Goal: Task Accomplishment & Management: Complete application form

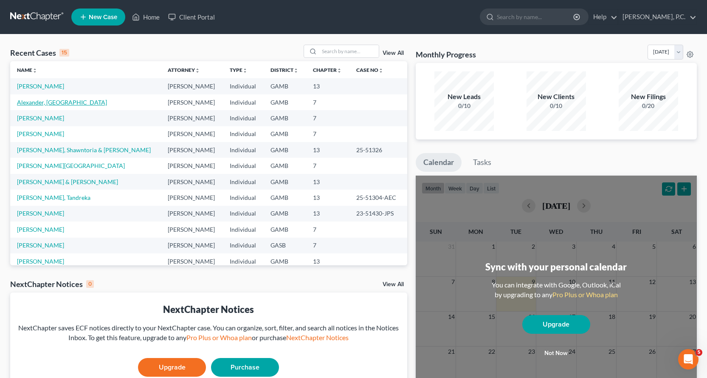
click at [42, 99] on link "Alexander, [GEOGRAPHIC_DATA]" at bounding box center [62, 102] width 90 height 7
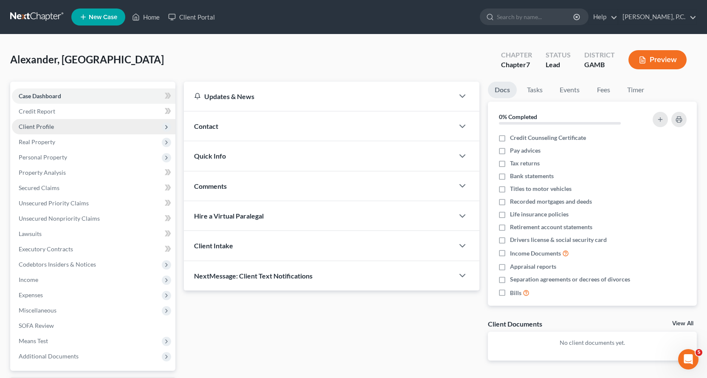
click at [45, 123] on span "Client Profile" at bounding box center [36, 126] width 35 height 7
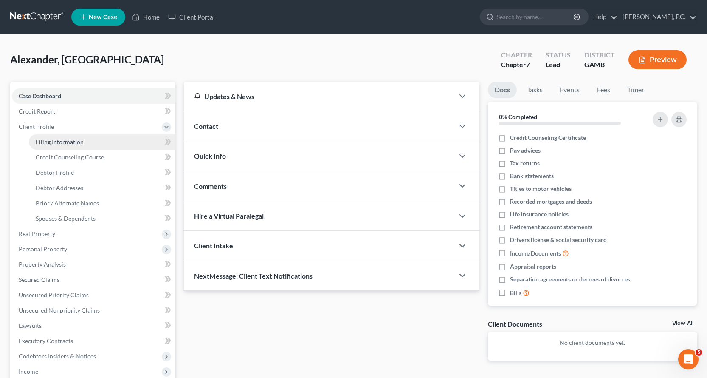
click at [59, 141] on span "Filing Information" at bounding box center [60, 141] width 48 height 7
select select "1"
select select "0"
select select "10"
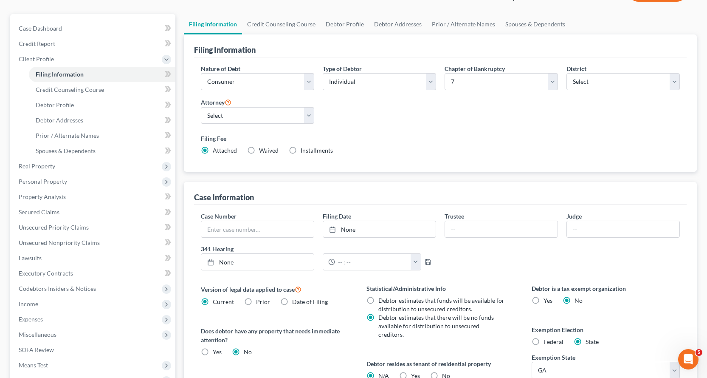
scroll to position [21, 0]
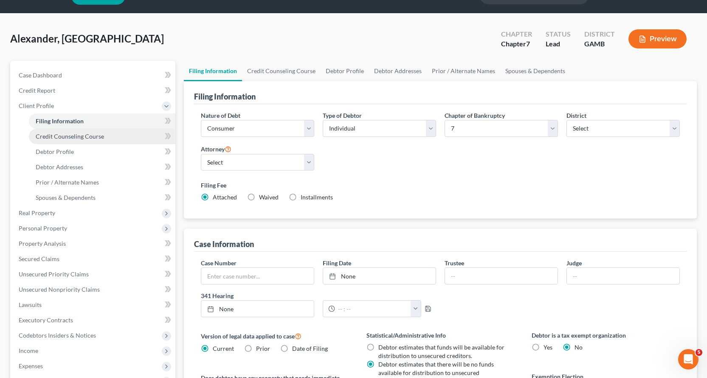
click at [74, 137] on span "Credit Counseling Course" at bounding box center [70, 136] width 68 height 7
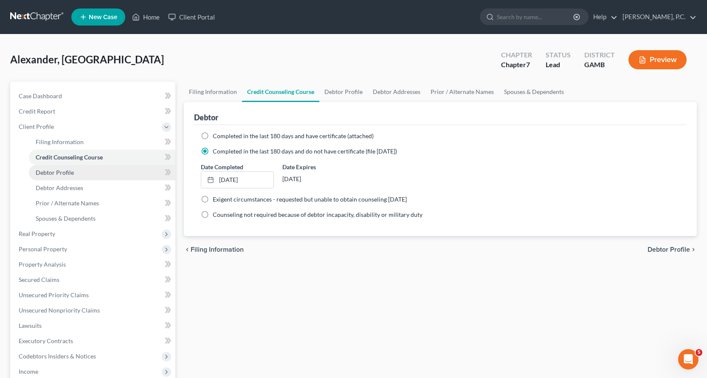
click at [60, 170] on span "Debtor Profile" at bounding box center [55, 172] width 38 height 7
select select "0"
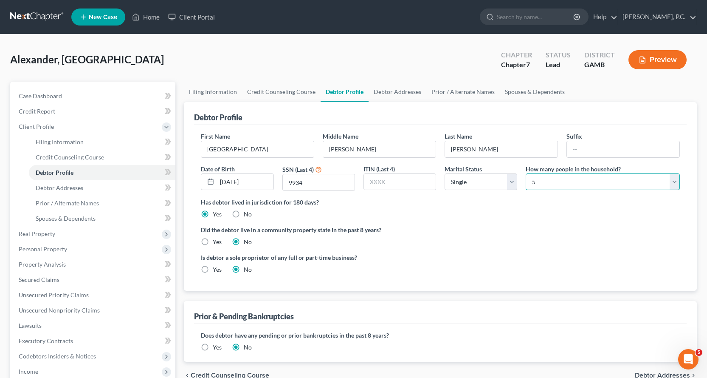
click at [673, 184] on select "Select 1 2 3 4 5 6 7 8 9 10 11 12 13 14 15 16 17 18 19 20" at bounding box center [603, 181] width 154 height 17
select select "3"
click at [526, 173] on select "Select 1 2 3 4 5 6 7 8 9 10 11 12 13 14 15 16 17 18 19 20" at bounding box center [603, 181] width 154 height 17
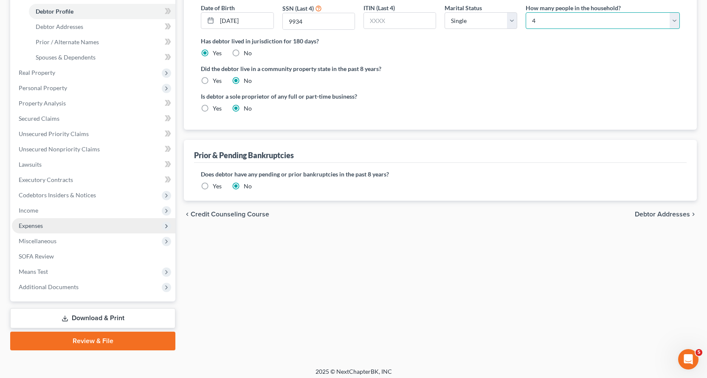
scroll to position [166, 0]
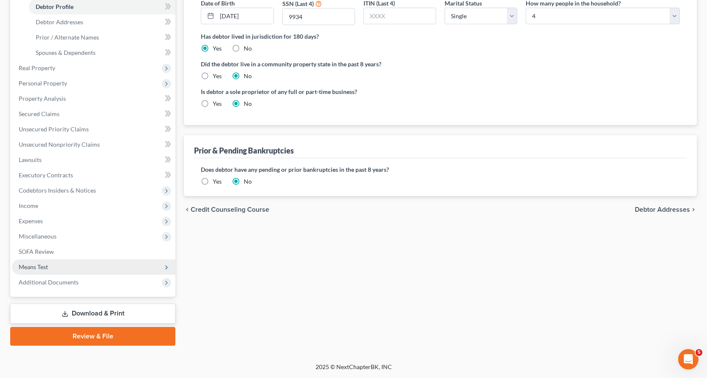
click at [40, 263] on span "Means Test" at bounding box center [33, 266] width 29 height 7
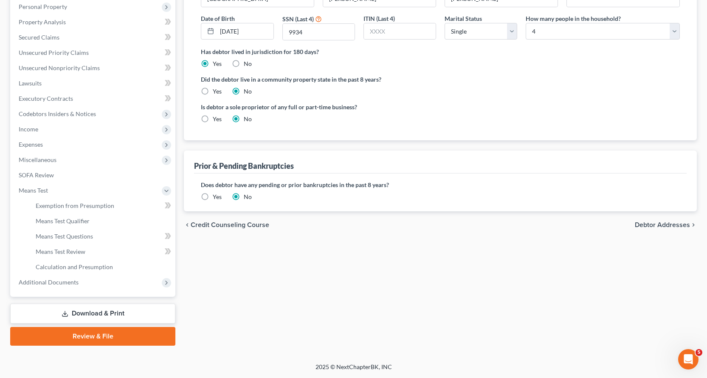
scroll to position [150, 0]
click at [68, 221] on span "Means Test Qualifier" at bounding box center [63, 220] width 54 height 7
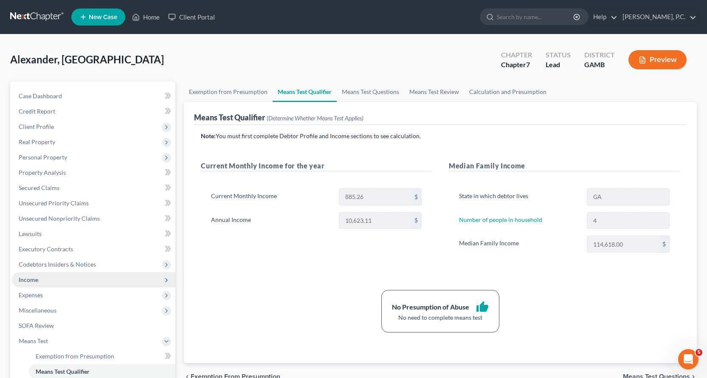
click at [27, 277] on span "Income" at bounding box center [29, 279] width 20 height 7
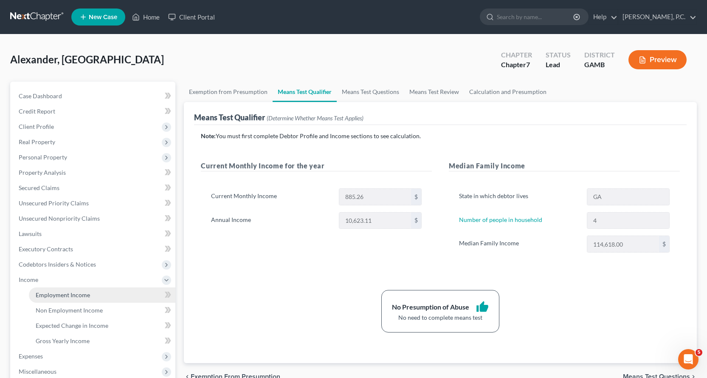
click at [61, 294] on span "Employment Income" at bounding box center [63, 294] width 54 height 7
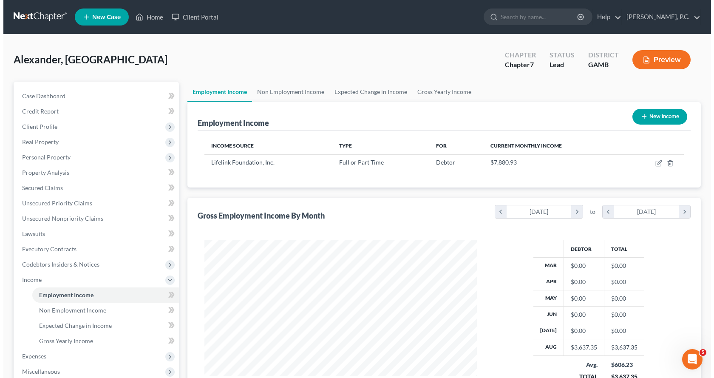
scroll to position [153, 289]
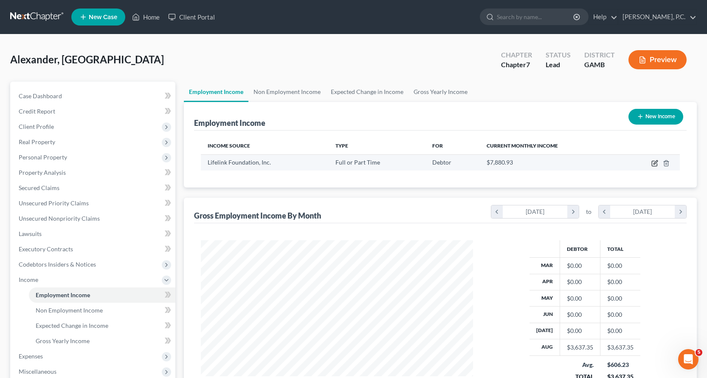
click at [653, 163] on icon "button" at bounding box center [654, 163] width 5 height 5
select select "0"
select select "9"
select select "2"
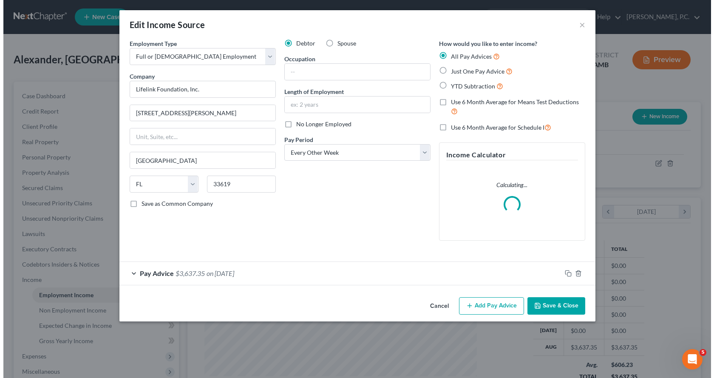
scroll to position [153, 292]
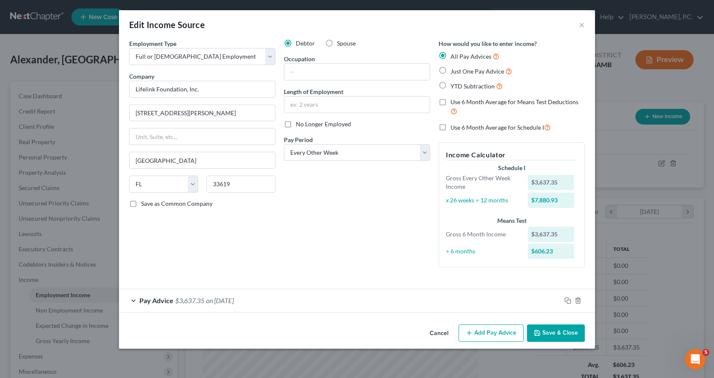
click at [450, 70] on label "Just One Pay Advice" at bounding box center [481, 71] width 62 height 10
click at [454, 70] on input "Just One Pay Advice" at bounding box center [457, 69] width 6 height 6
radio input "true"
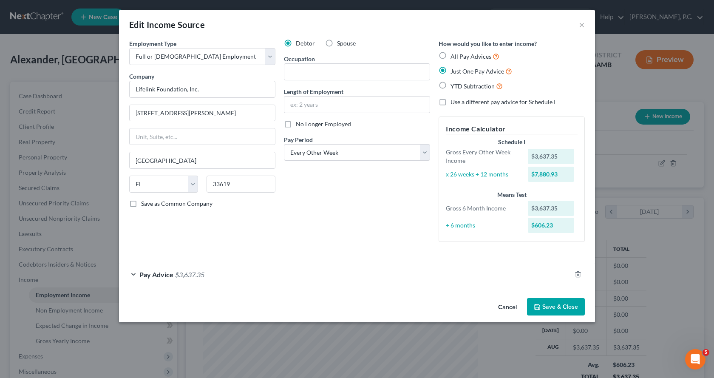
click at [132, 274] on div "Pay Advice $3,637.35" at bounding box center [345, 274] width 452 height 23
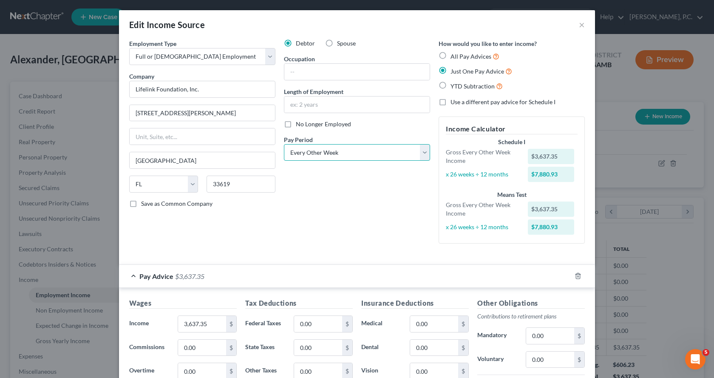
click at [424, 153] on select "Select Monthly Twice Monthly Every Other Week Weekly" at bounding box center [357, 152] width 146 height 17
select select "0"
click at [284, 144] on select "Select Monthly Twice Monthly Every Other Week Weekly" at bounding box center [357, 152] width 146 height 17
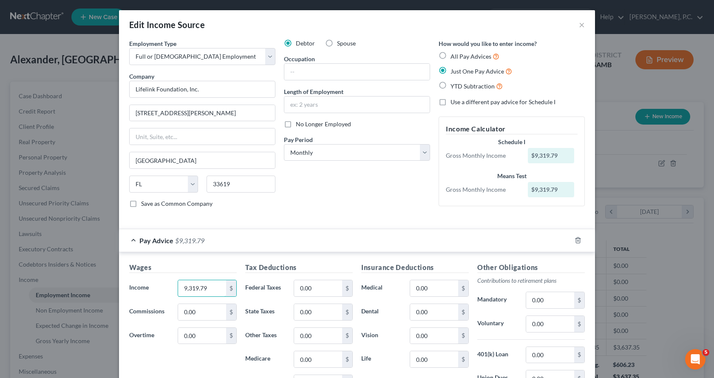
type input "9,319.79"
click at [340, 207] on div "Debtor Spouse Occupation Length of Employment No Longer Employed Pay Period * S…" at bounding box center [357, 126] width 155 height 175
click at [318, 283] on input "0.00" at bounding box center [318, 288] width 48 height 16
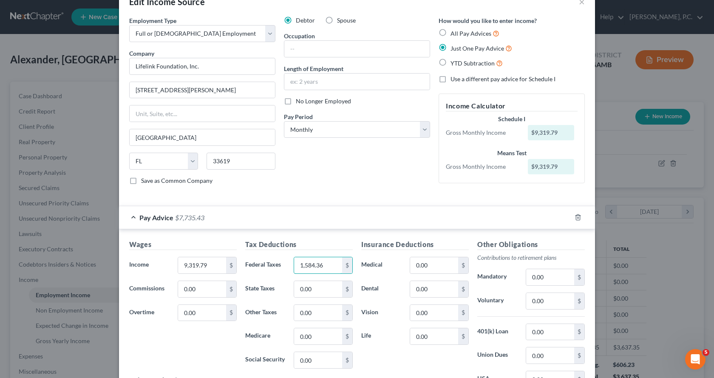
scroll to position [85, 0]
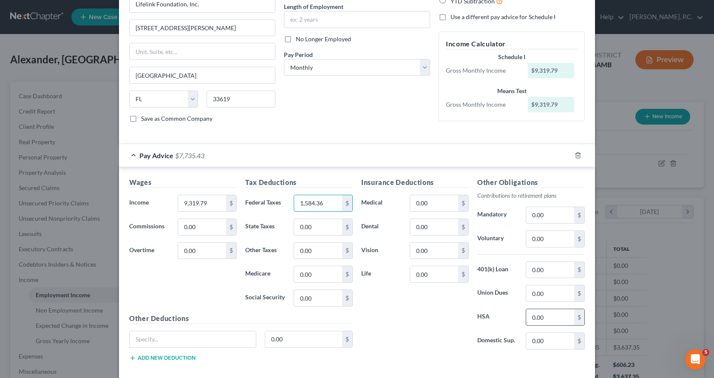
type input "1,584.36"
click at [543, 320] on input "0.00" at bounding box center [550, 317] width 48 height 16
type input "41.69"
drag, startPoint x: 444, startPoint y: 263, endPoint x: 440, endPoint y: 272, distance: 9.9
click at [443, 266] on div "Insurance Deductions Medical 0.00 $ Dental 0.00 $ Vision 0.00 $ Life 9.75 $" at bounding box center [415, 266] width 116 height 179
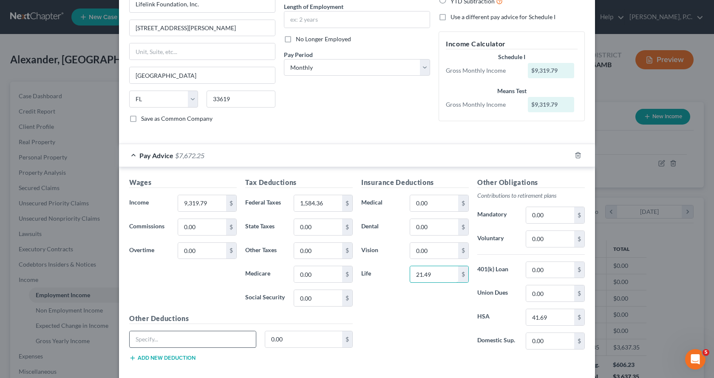
type input "21.49"
click at [226, 342] on input "text" at bounding box center [193, 339] width 126 height 16
type input "Vision Ins"
type input "7.04"
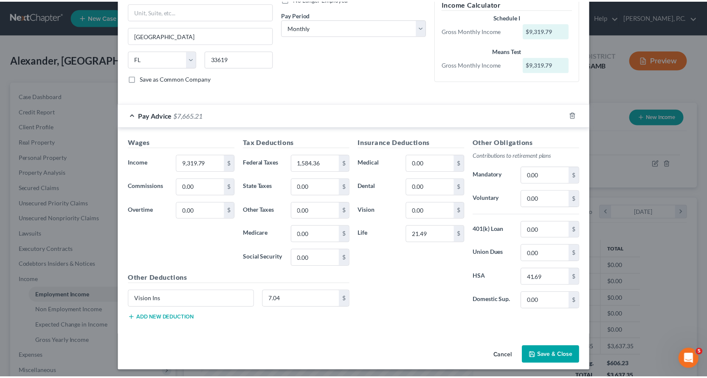
scroll to position [128, 0]
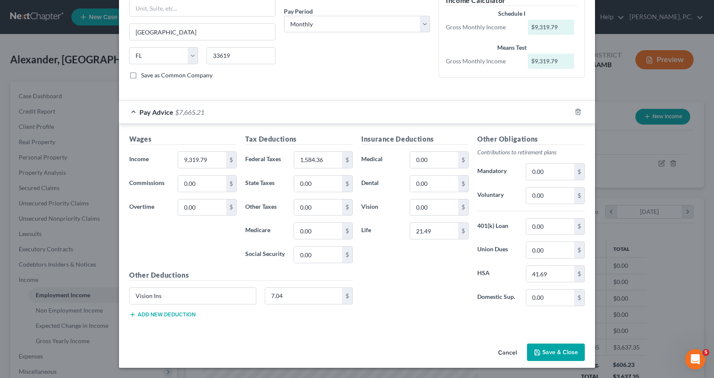
click at [546, 350] on button "Save & Close" at bounding box center [556, 352] width 58 height 18
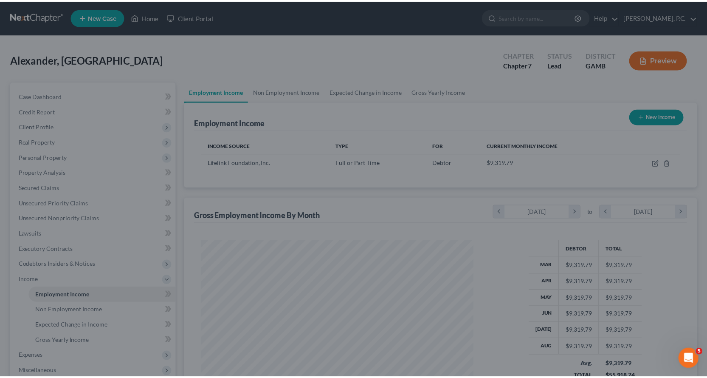
scroll to position [424749, 424612]
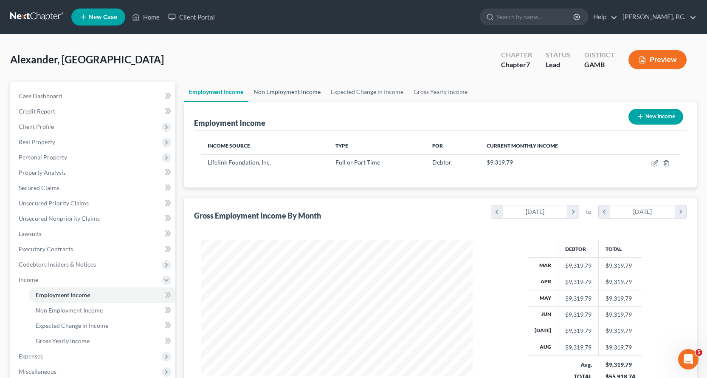
click at [306, 91] on link "Non Employment Income" at bounding box center [287, 92] width 77 height 20
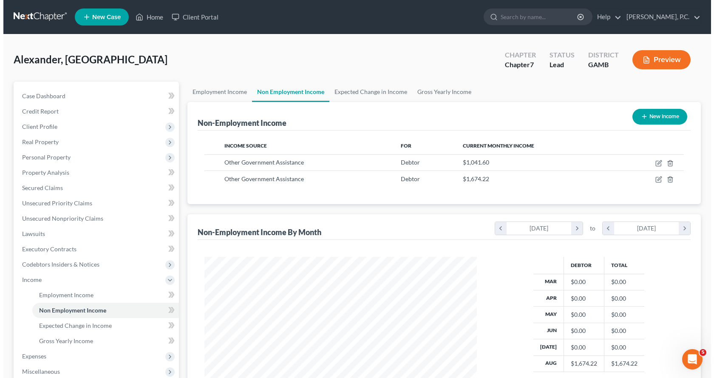
scroll to position [153, 289]
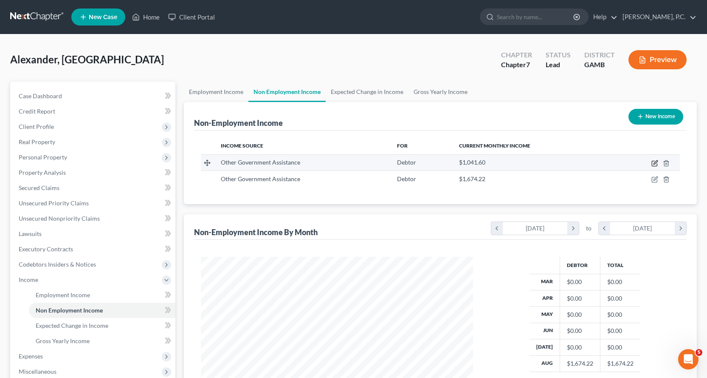
click at [655, 162] on icon "button" at bounding box center [655, 163] width 7 height 7
select select "5"
select select "0"
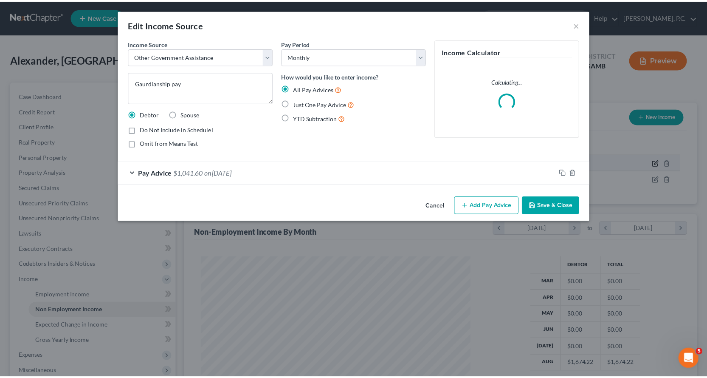
scroll to position [153, 292]
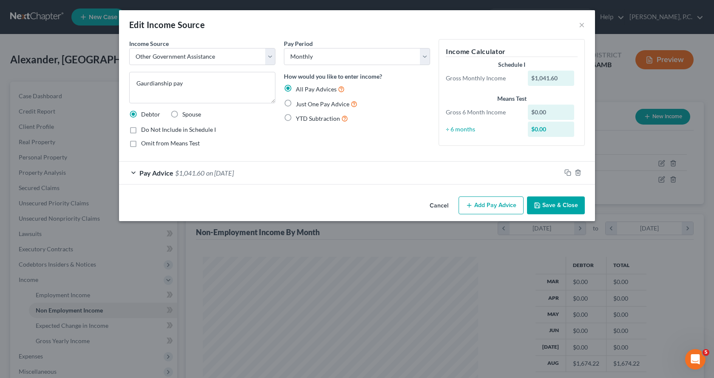
click at [553, 204] on button "Save & Close" at bounding box center [556, 205] width 58 height 18
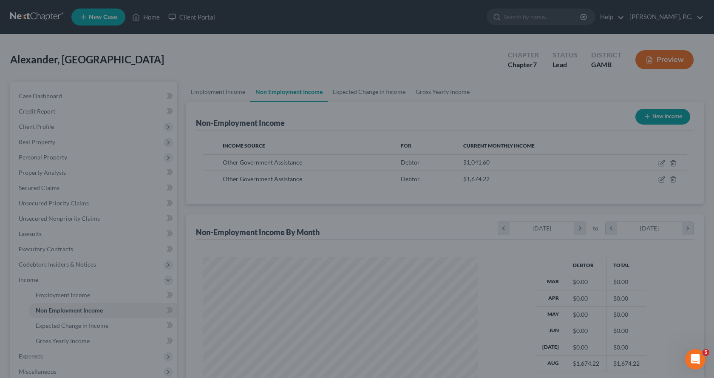
scroll to position [424749, 424612]
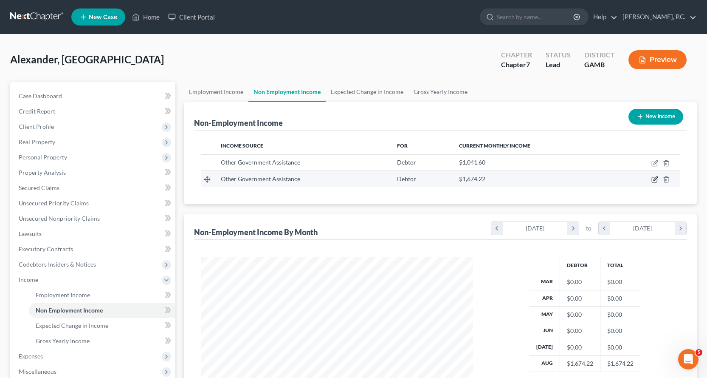
click at [656, 178] on icon "button" at bounding box center [655, 179] width 7 height 7
select select "5"
select select "0"
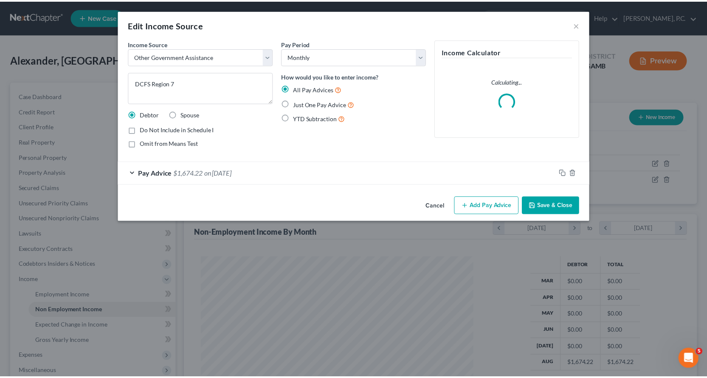
scroll to position [153, 292]
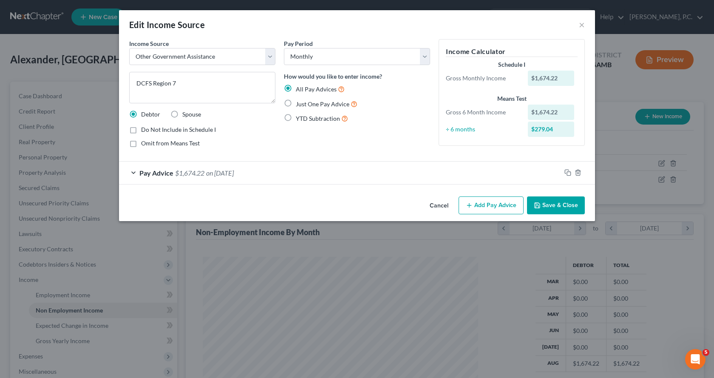
click at [553, 203] on button "Save & Close" at bounding box center [556, 205] width 58 height 18
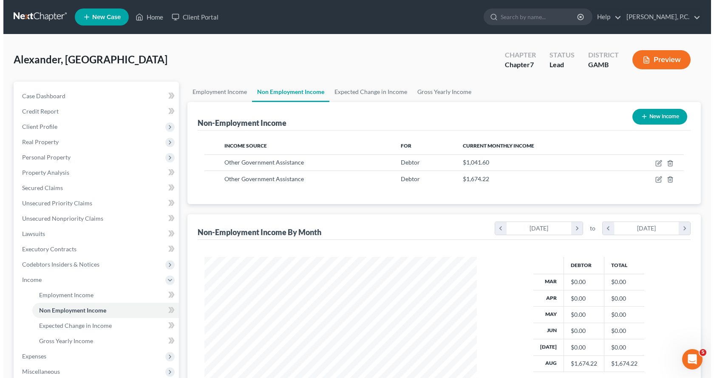
scroll to position [424749, 424612]
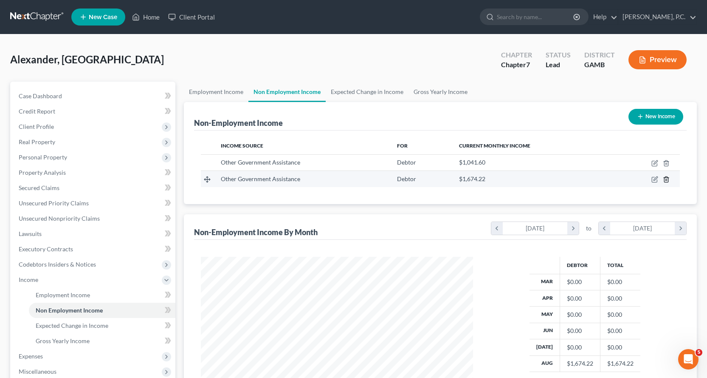
click at [667, 179] on icon "button" at bounding box center [666, 179] width 7 height 7
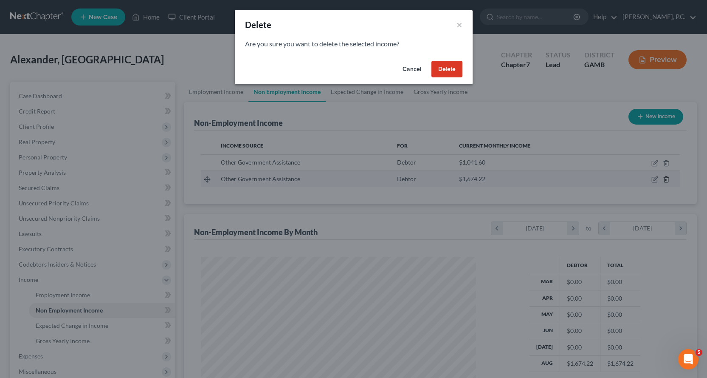
scroll to position [153, 292]
click at [449, 68] on button "Delete" at bounding box center [450, 69] width 31 height 17
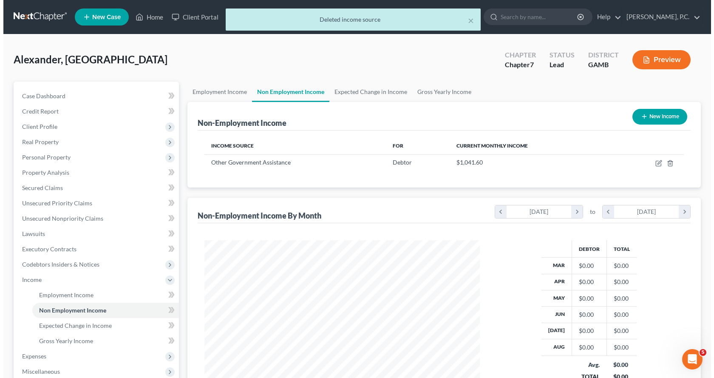
scroll to position [424749, 424612]
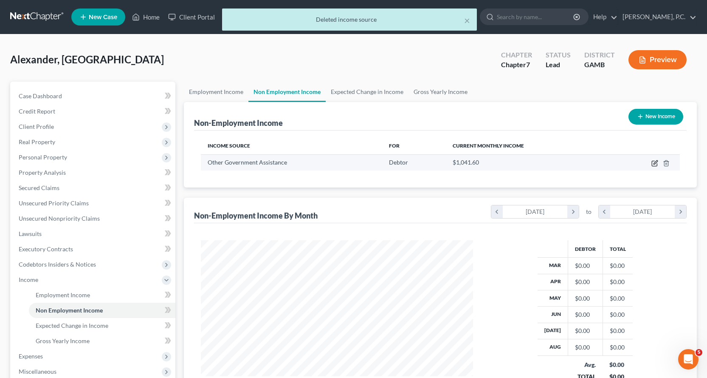
click at [656, 163] on icon "button" at bounding box center [655, 163] width 7 height 7
select select "5"
select select "0"
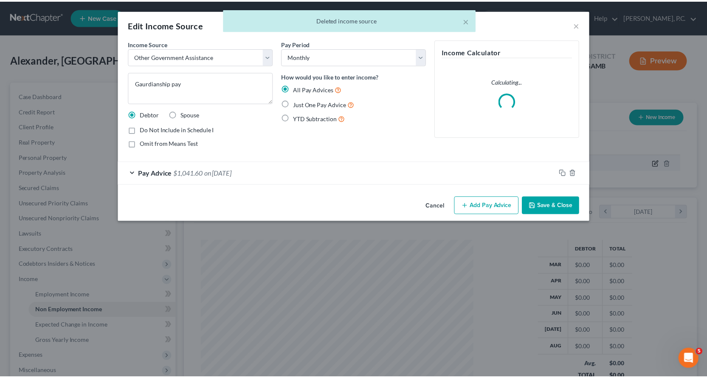
scroll to position [153, 292]
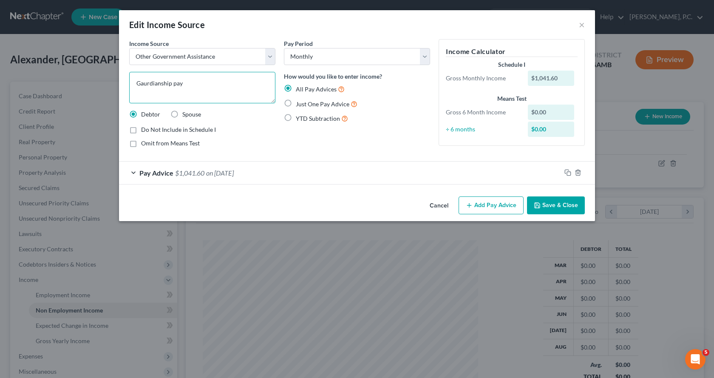
click at [205, 85] on textarea "Gaurdianship pay" at bounding box center [202, 87] width 146 height 31
type textarea "Gaurdianship/[PERSON_NAME] Care Subside"
click at [296, 104] on label "Just One Pay Advice" at bounding box center [327, 104] width 62 height 10
click at [299, 104] on input "Just One Pay Advice" at bounding box center [302, 102] width 6 height 6
radio input "true"
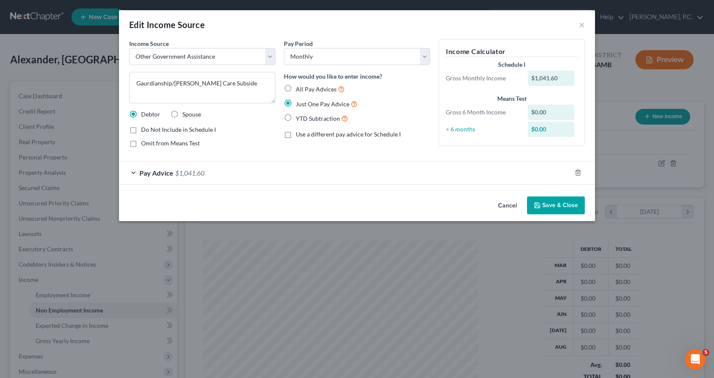
click at [133, 170] on div "Pay Advice $1,041.60" at bounding box center [345, 172] width 452 height 23
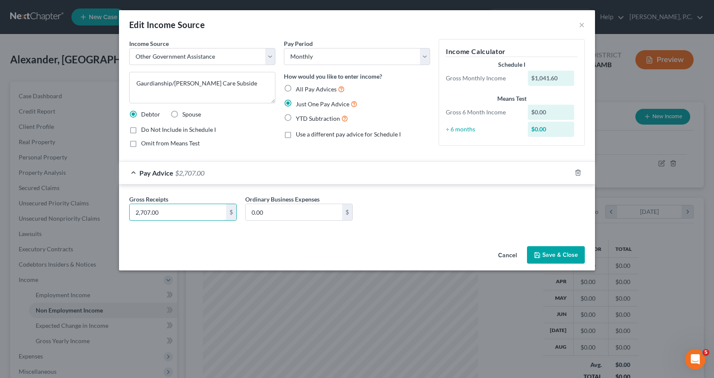
type input "2,707.00"
type input "0"
click at [268, 215] on input "0" at bounding box center [294, 212] width 96 height 16
click at [562, 254] on button "Save & Close" at bounding box center [556, 255] width 58 height 18
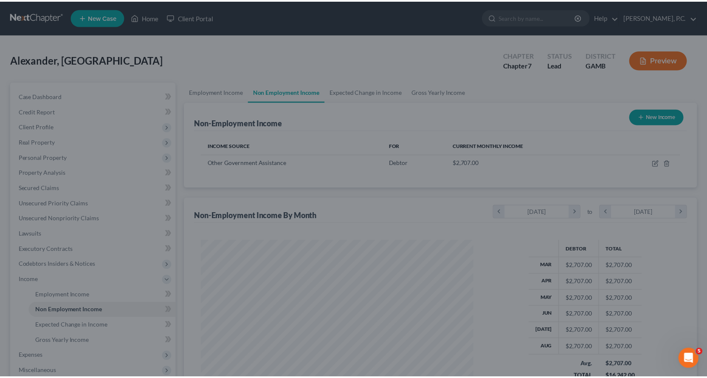
scroll to position [424749, 424612]
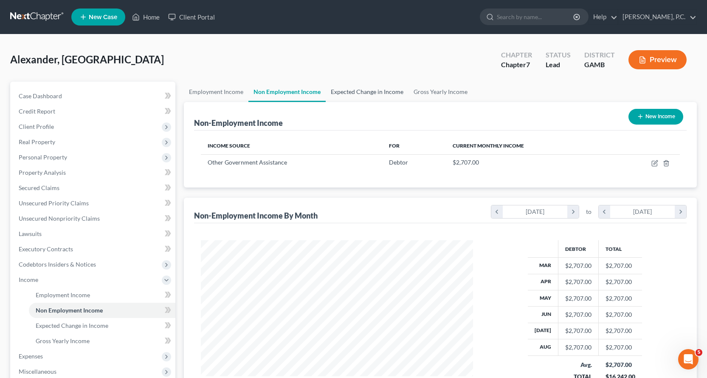
click at [371, 90] on link "Expected Change in Income" at bounding box center [367, 92] width 83 height 20
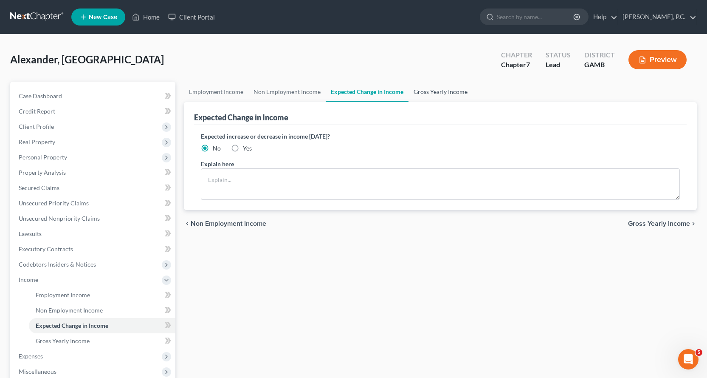
click at [433, 89] on link "Gross Yearly Income" at bounding box center [441, 92] width 64 height 20
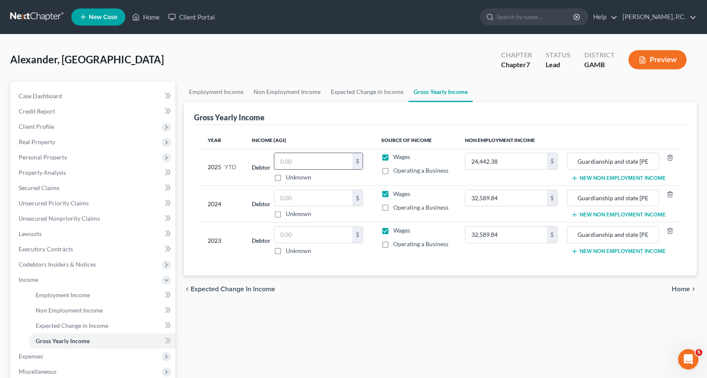
click at [307, 160] on input "text" at bounding box center [313, 161] width 78 height 16
type input "70,749.67"
click at [304, 201] on input "text" at bounding box center [313, 198] width 78 height 16
type input "78,026.00"
click at [315, 238] on input "text" at bounding box center [313, 234] width 78 height 16
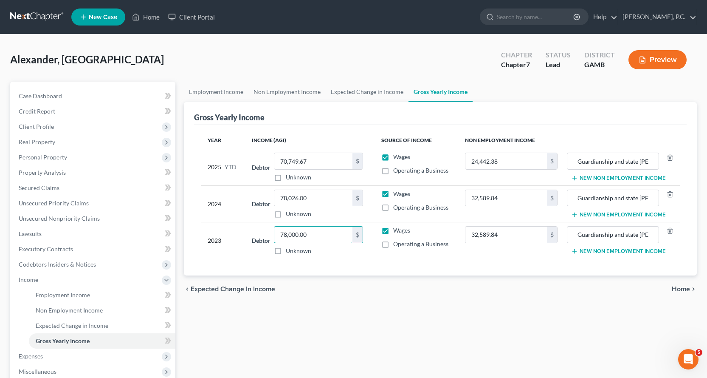
type input "78,000.00"
click at [42, 126] on span "Client Profile" at bounding box center [36, 126] width 35 height 7
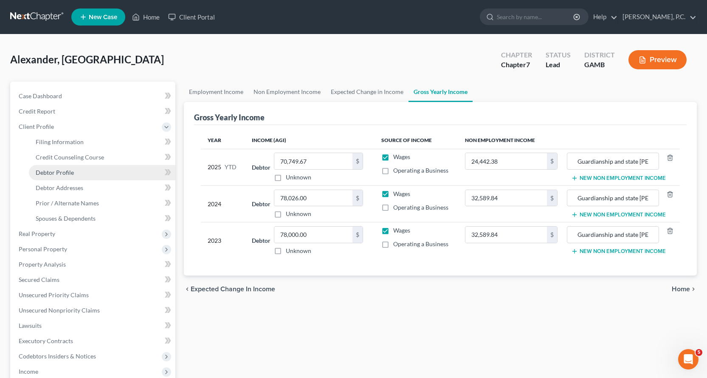
click at [64, 173] on span "Debtor Profile" at bounding box center [55, 172] width 38 height 7
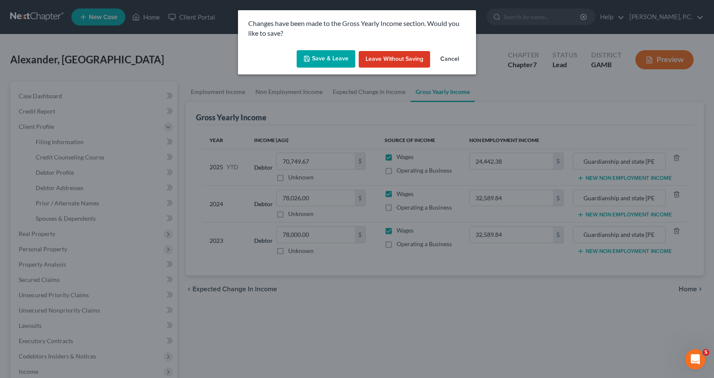
click at [324, 58] on button "Save & Leave" at bounding box center [326, 59] width 59 height 18
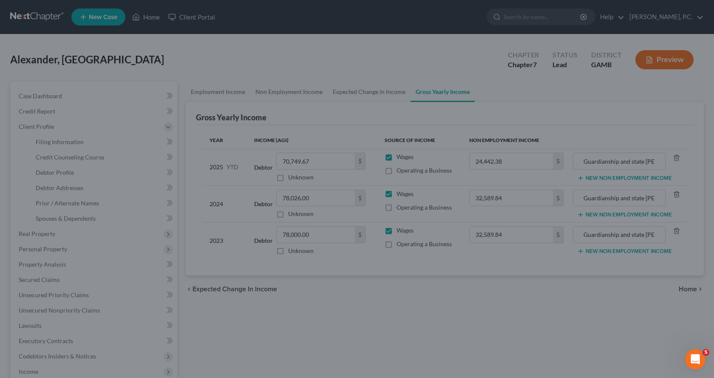
select select "0"
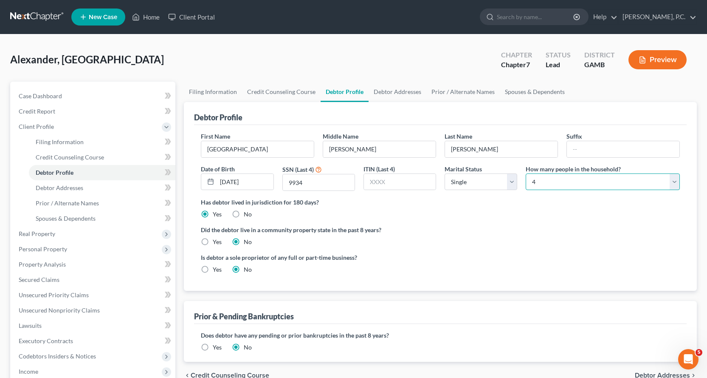
click at [675, 181] on select "Select 1 2 3 4 5 6 7 8 9 10 11 12 13 14 15 16 17 18 19 20" at bounding box center [603, 181] width 154 height 17
select select "4"
click at [526, 173] on select "Select 1 2 3 4 5 6 7 8 9 10 11 12 13 14 15 16 17 18 19 20" at bounding box center [603, 181] width 154 height 17
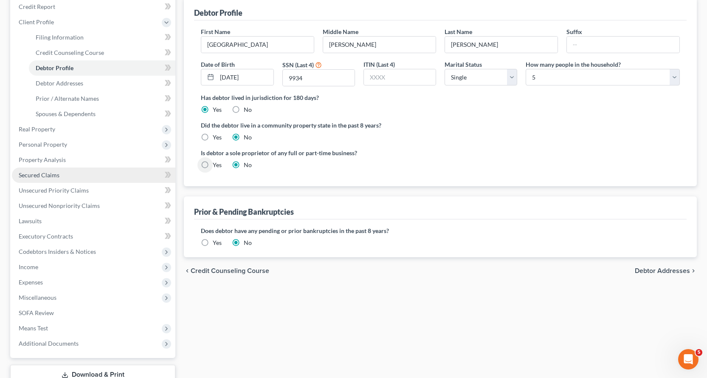
scroll to position [127, 0]
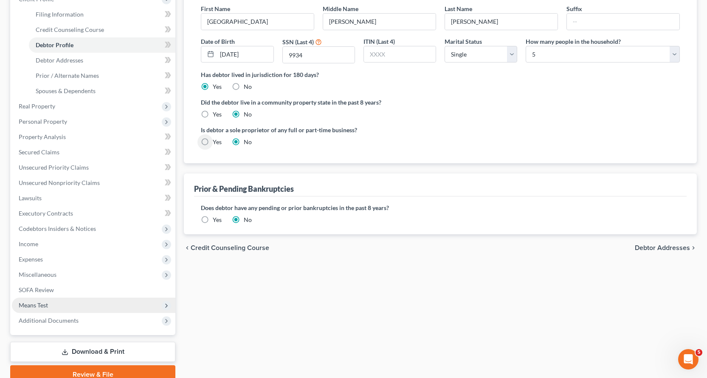
click at [40, 304] on span "Means Test" at bounding box center [33, 304] width 29 height 7
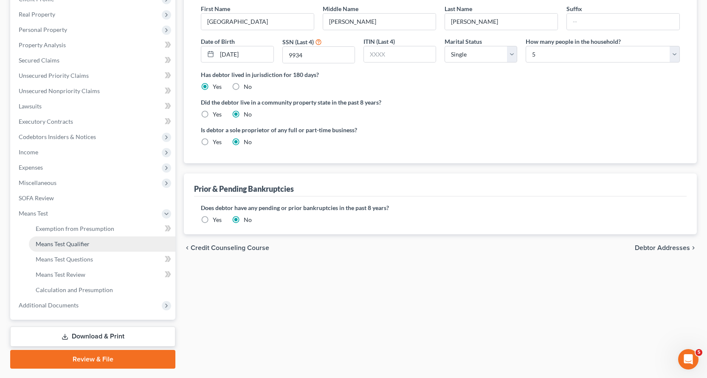
click at [75, 241] on span "Means Test Qualifier" at bounding box center [63, 243] width 54 height 7
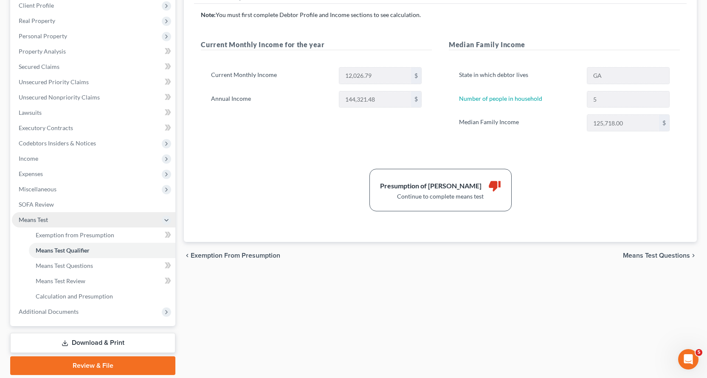
scroll to position [127, 0]
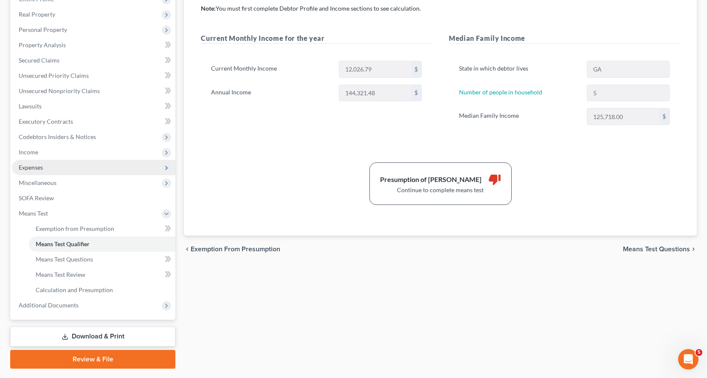
click at [34, 168] on span "Expenses" at bounding box center [31, 167] width 24 height 7
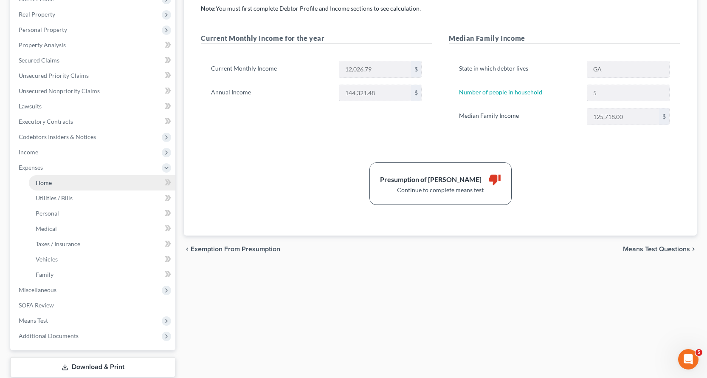
click at [46, 181] on span "Home" at bounding box center [44, 182] width 16 height 7
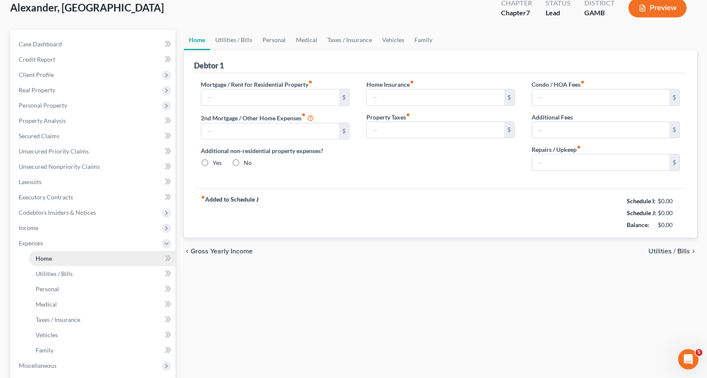
type input "1,491.04"
type input "0.00"
radio input "true"
type input "0.00"
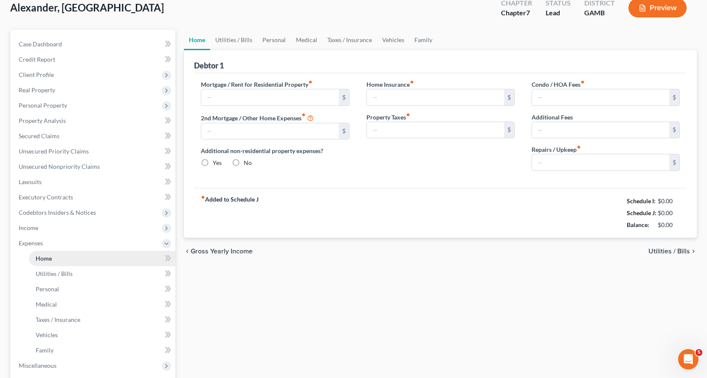
type input "0.00"
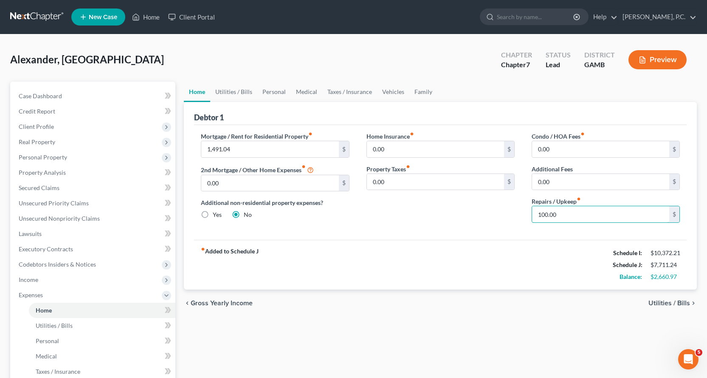
type input "100.00"
click at [51, 325] on span "Utilities / Bills" at bounding box center [54, 325] width 37 height 7
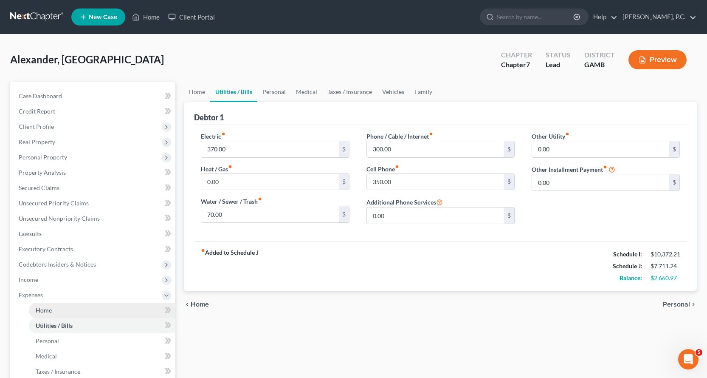
click at [46, 309] on span "Home" at bounding box center [44, 309] width 16 height 7
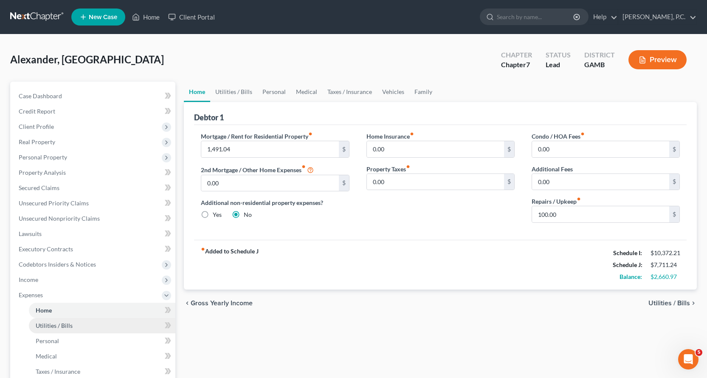
click at [42, 325] on span "Utilities / Bills" at bounding box center [54, 325] width 37 height 7
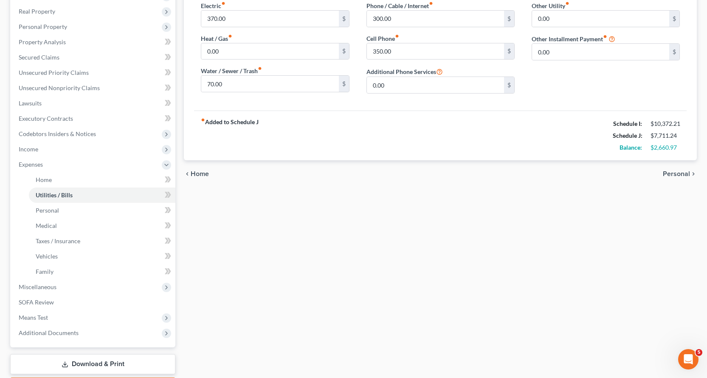
scroll to position [170, 0]
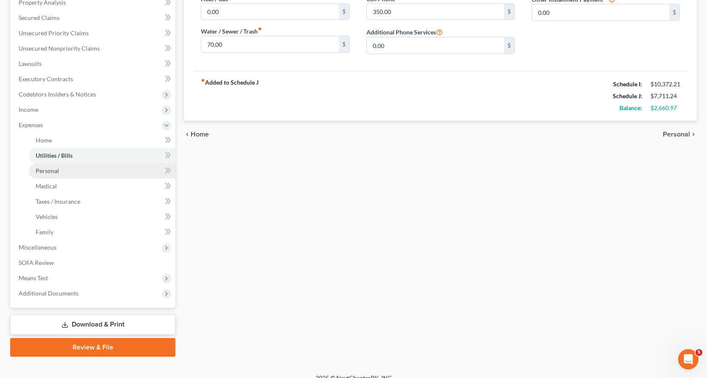
click at [48, 169] on span "Personal" at bounding box center [47, 170] width 23 height 7
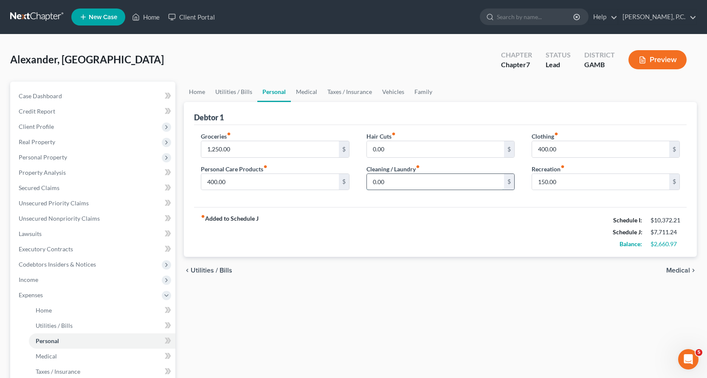
click at [404, 181] on input "0.00" at bounding box center [435, 182] width 137 height 16
type input "120.00"
click at [577, 181] on input "150.00" at bounding box center [600, 182] width 137 height 16
type input "200.00"
type input "150.00"
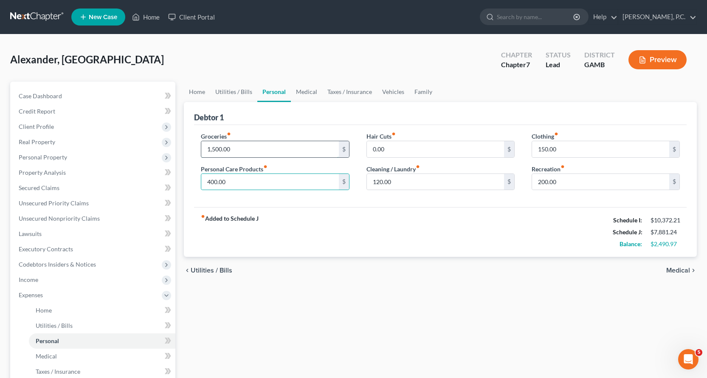
click at [241, 149] on input "1,500.00" at bounding box center [269, 149] width 137 height 16
type input "1,600.00"
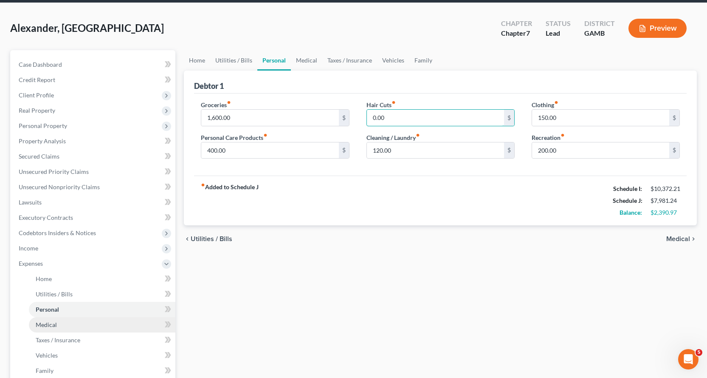
scroll to position [127, 0]
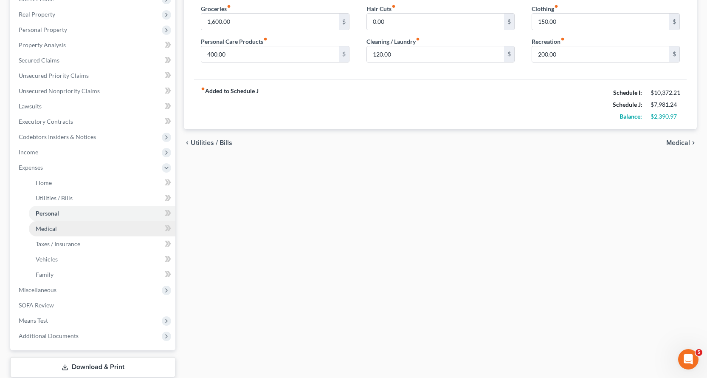
click at [44, 227] on span "Medical" at bounding box center [46, 228] width 21 height 7
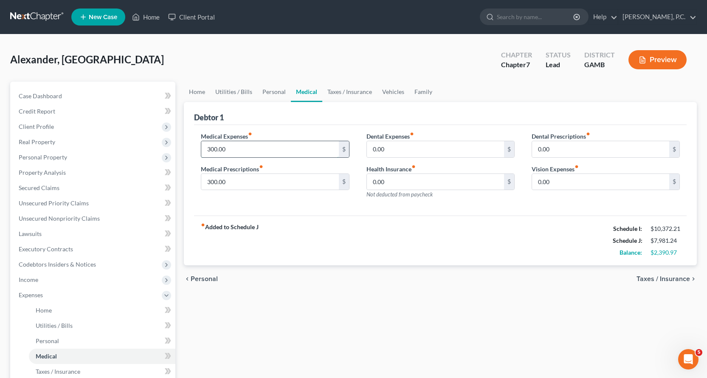
click at [245, 152] on input "300.00" at bounding box center [269, 149] width 137 height 16
type input "5"
type input "600.00"
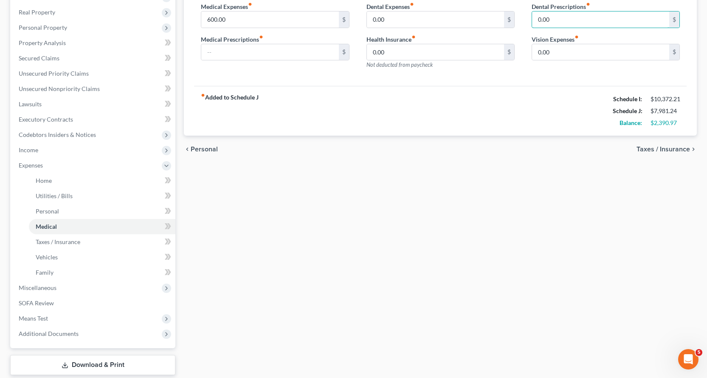
scroll to position [170, 0]
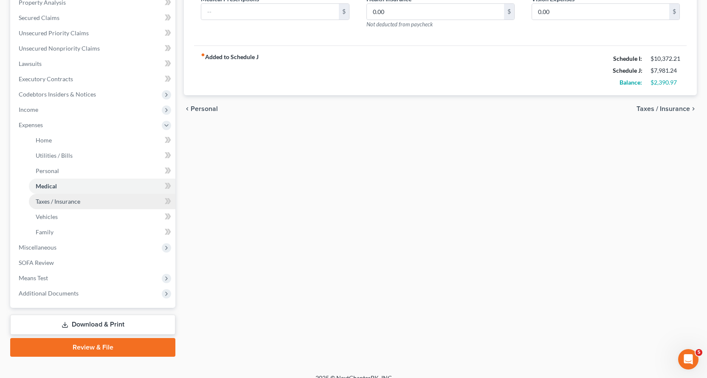
click at [55, 201] on span "Taxes / Insurance" at bounding box center [58, 201] width 45 height 7
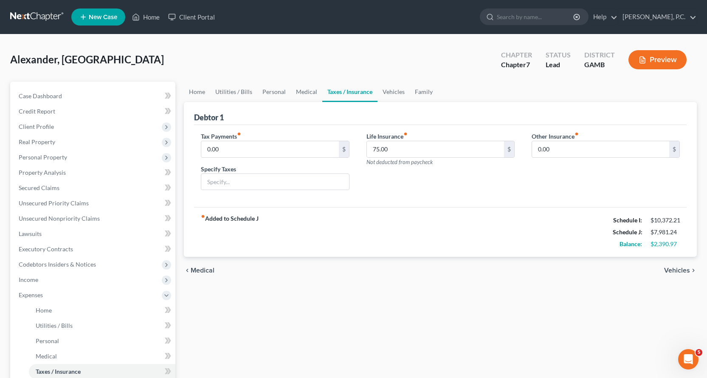
scroll to position [181, 0]
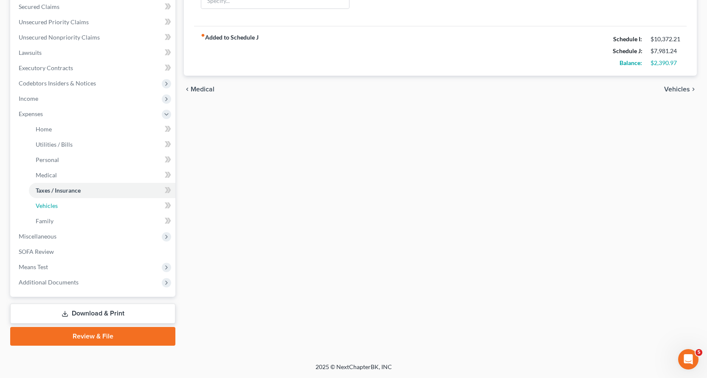
drag, startPoint x: 49, startPoint y: 205, endPoint x: 230, endPoint y: 219, distance: 181.1
click at [49, 205] on span "Vehicles" at bounding box center [47, 205] width 22 height 7
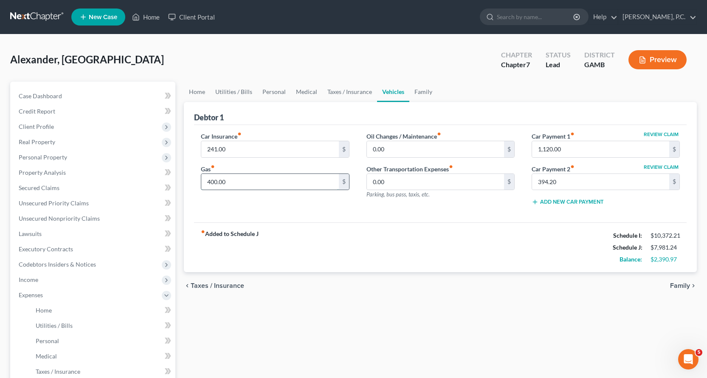
click at [253, 184] on input "400.00" at bounding box center [269, 182] width 137 height 16
type input "500.00"
click at [38, 190] on span "Secured Claims" at bounding box center [39, 187] width 41 height 7
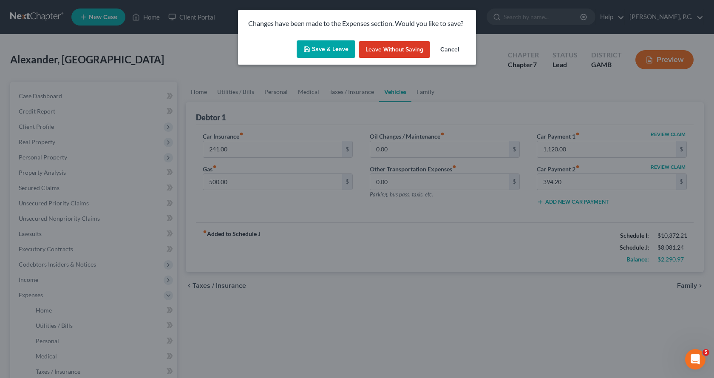
click at [337, 47] on button "Save & Leave" at bounding box center [326, 49] width 59 height 18
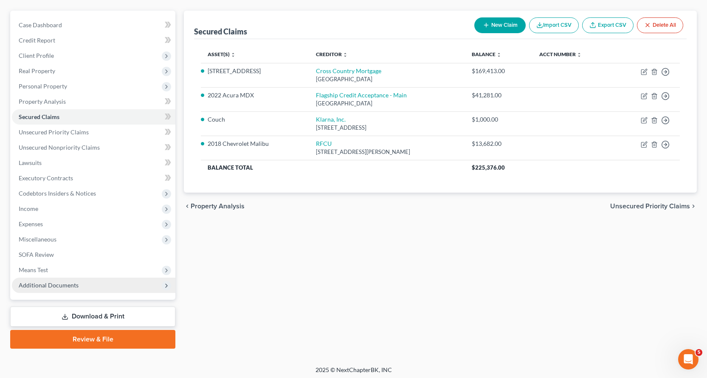
scroll to position [74, 0]
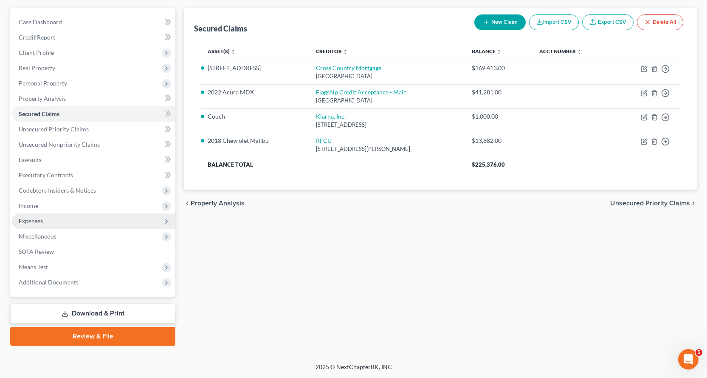
click at [32, 219] on span "Expenses" at bounding box center [31, 220] width 24 height 7
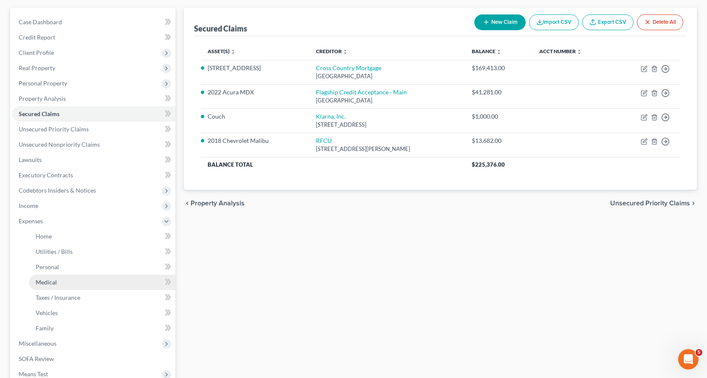
click at [41, 280] on span "Medical" at bounding box center [46, 281] width 21 height 7
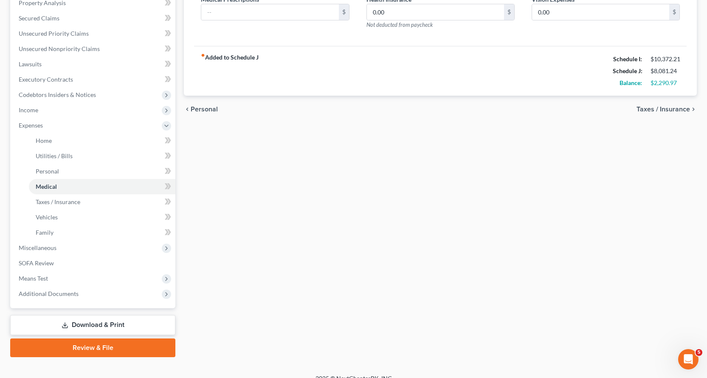
scroll to position [170, 0]
click at [50, 216] on span "Vehicles" at bounding box center [47, 216] width 22 height 7
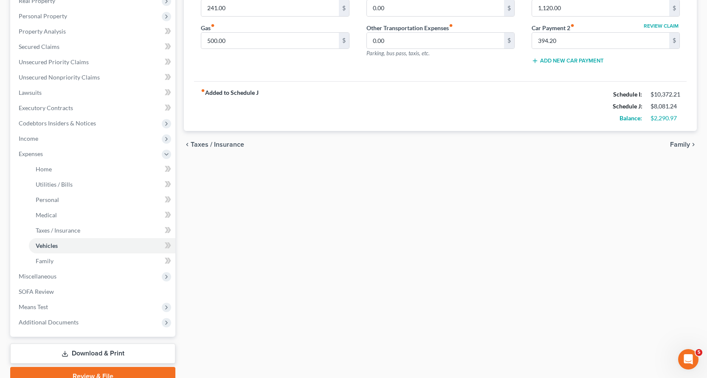
scroll to position [170, 0]
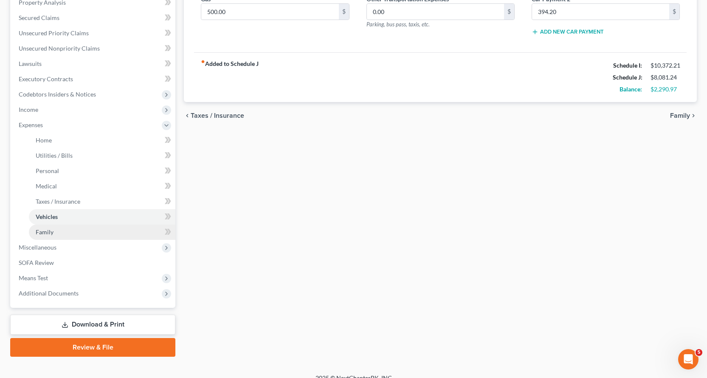
click at [44, 232] on span "Family" at bounding box center [45, 231] width 18 height 7
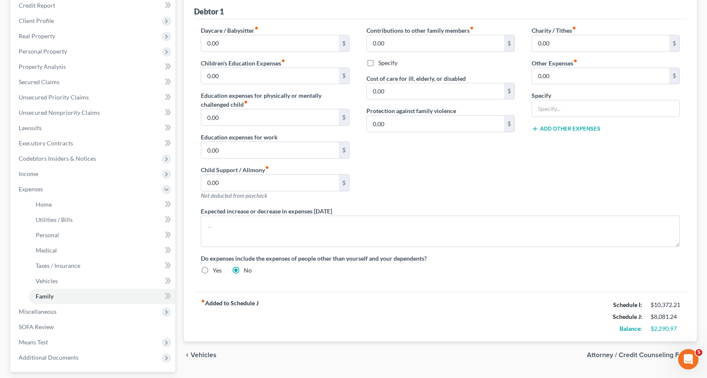
scroll to position [85, 0]
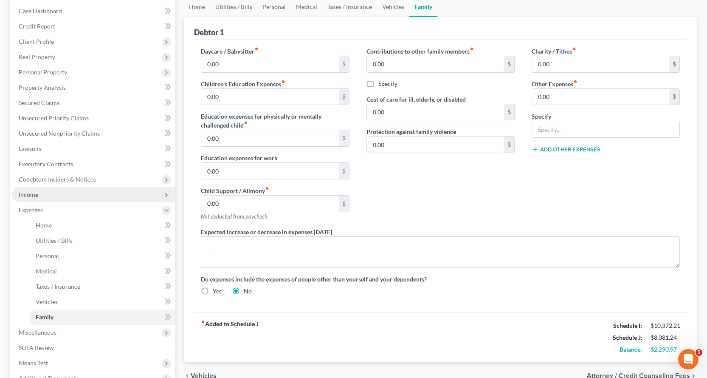
click at [33, 194] on span "Income" at bounding box center [29, 194] width 20 height 7
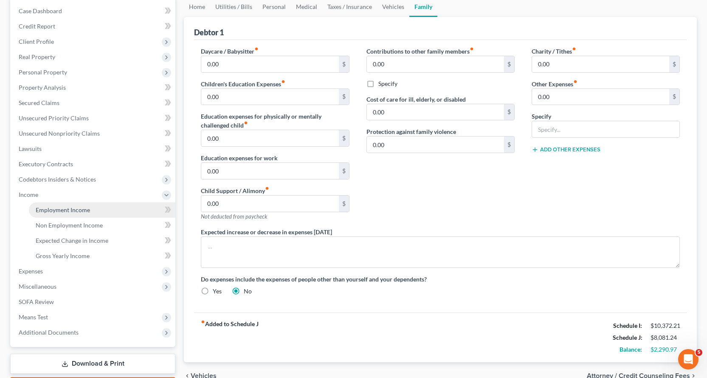
click at [62, 208] on span "Employment Income" at bounding box center [63, 209] width 54 height 7
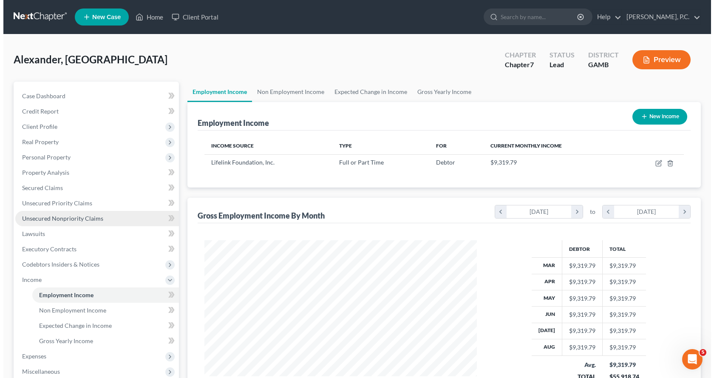
scroll to position [153, 289]
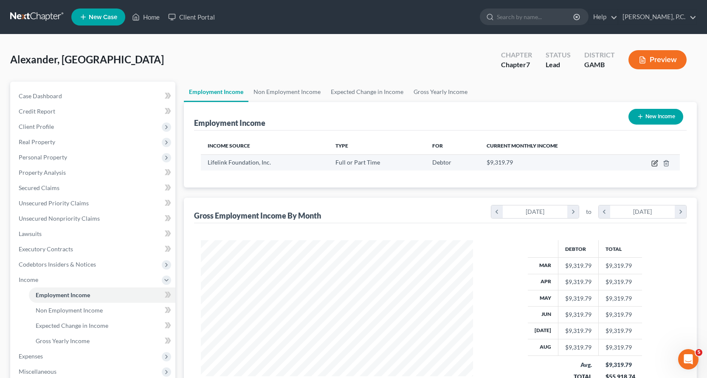
click at [655, 163] on icon "button" at bounding box center [655, 163] width 7 height 7
select select "0"
select select "9"
select select "0"
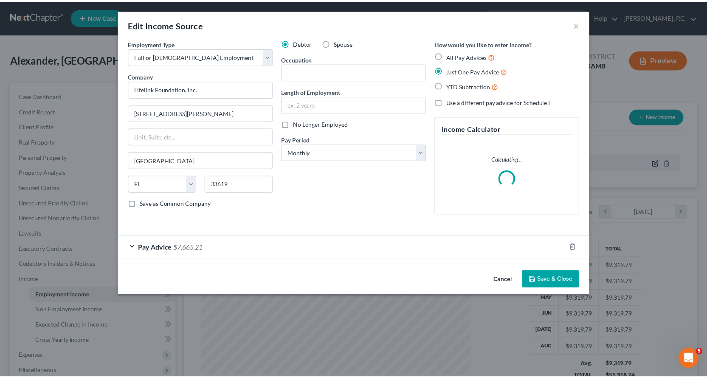
scroll to position [153, 292]
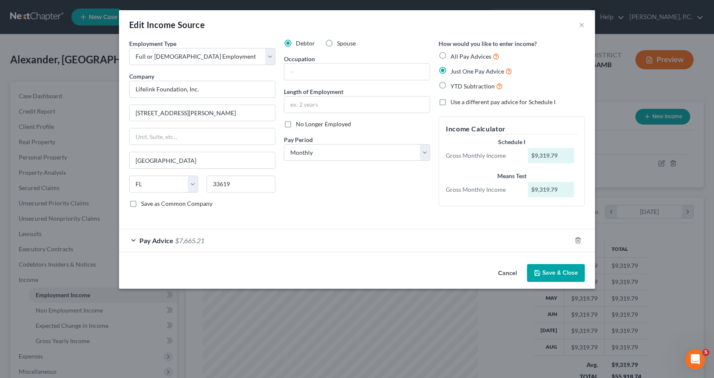
click at [562, 269] on button "Save & Close" at bounding box center [556, 273] width 58 height 18
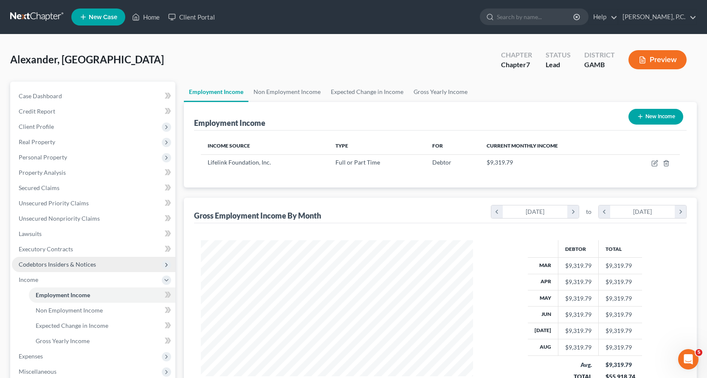
scroll to position [42, 0]
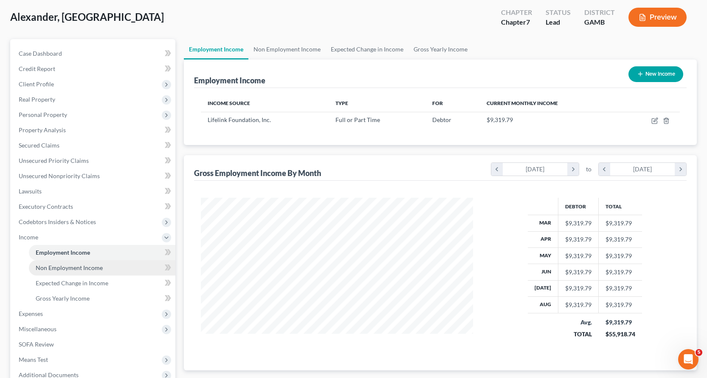
click at [63, 266] on span "Non Employment Income" at bounding box center [69, 267] width 67 height 7
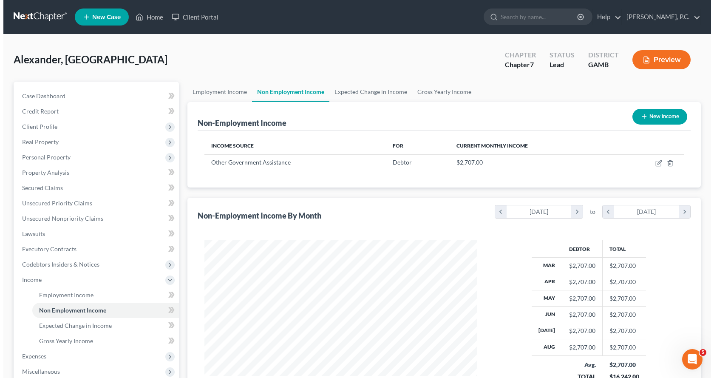
scroll to position [153, 289]
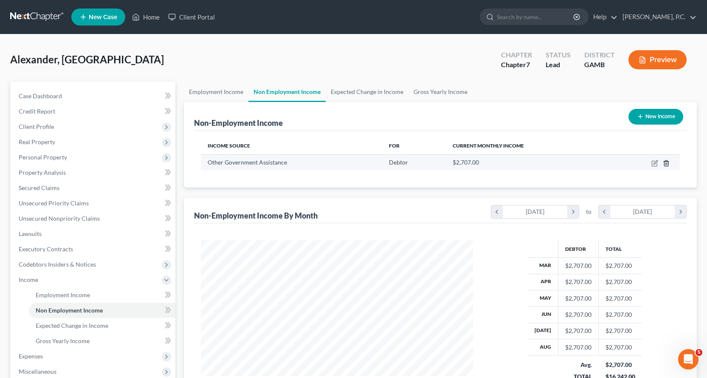
click at [668, 162] on icon "button" at bounding box center [666, 163] width 7 height 7
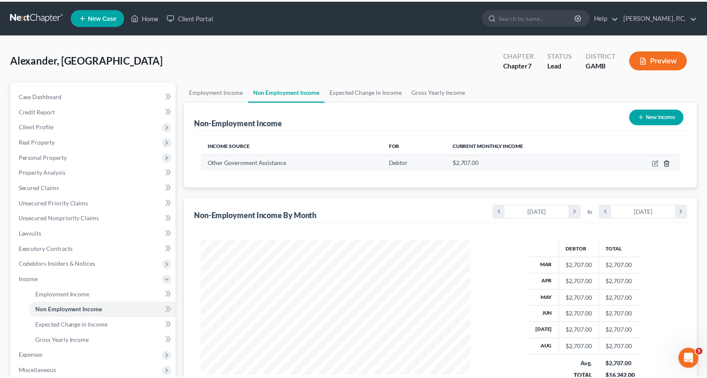
scroll to position [153, 292]
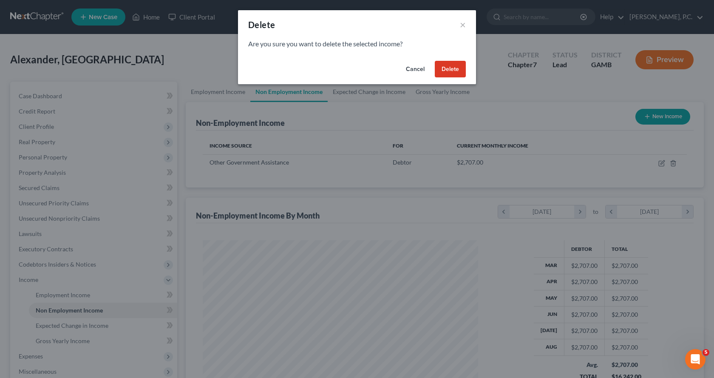
click at [455, 68] on button "Delete" at bounding box center [450, 69] width 31 height 17
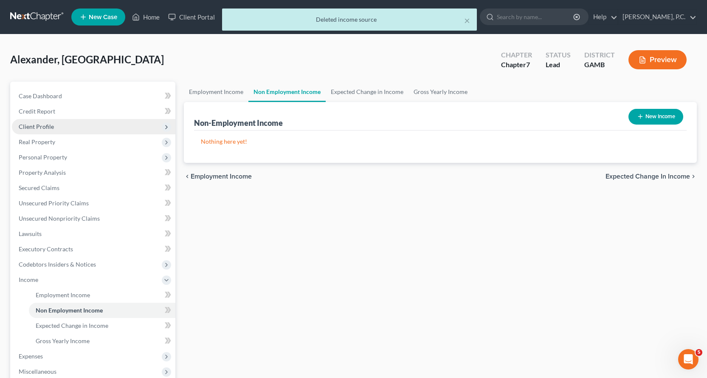
click at [37, 123] on span "Client Profile" at bounding box center [36, 126] width 35 height 7
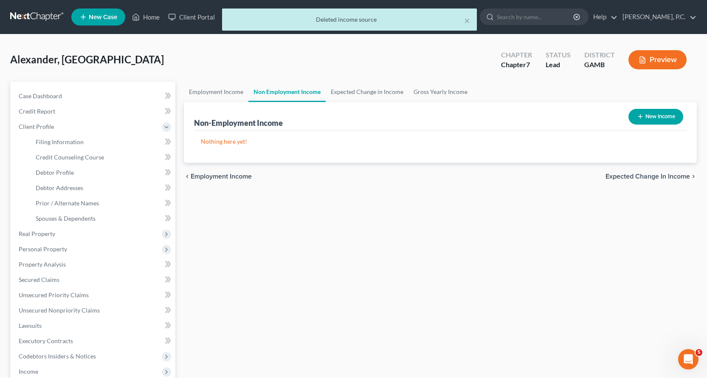
click at [340, 236] on div "Employment Income Non Employment Income Expected Change in Income Gross Yearly …" at bounding box center [441, 297] width 522 height 430
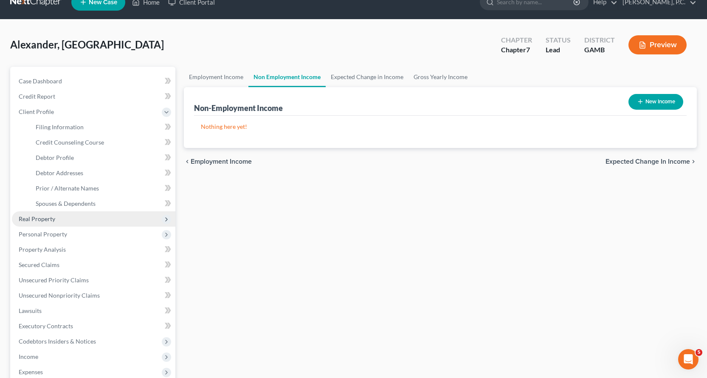
scroll to position [0, 0]
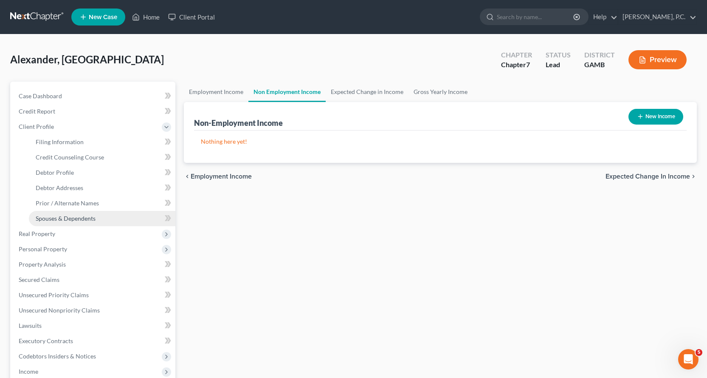
click at [75, 217] on span "Spouses & Dependents" at bounding box center [66, 218] width 60 height 7
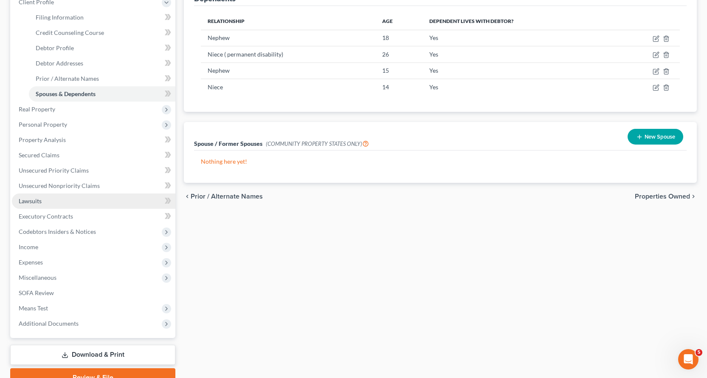
scroll to position [127, 0]
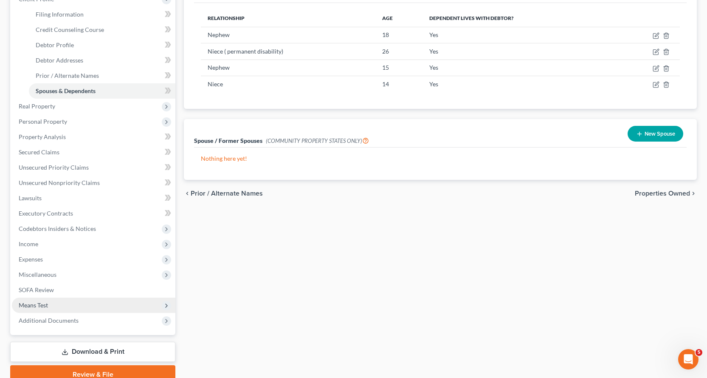
click at [37, 305] on span "Means Test" at bounding box center [33, 304] width 29 height 7
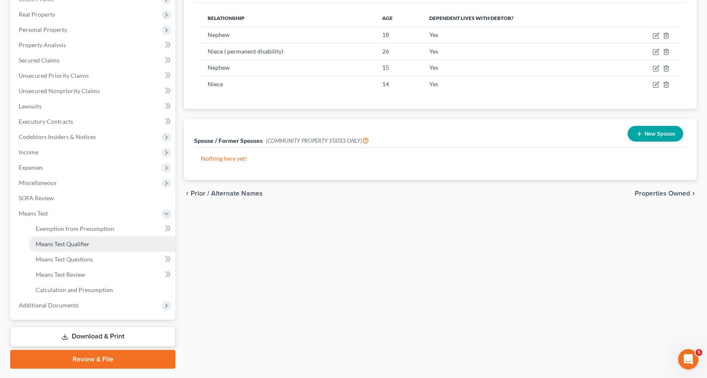
click at [74, 244] on span "Means Test Qualifier" at bounding box center [63, 243] width 54 height 7
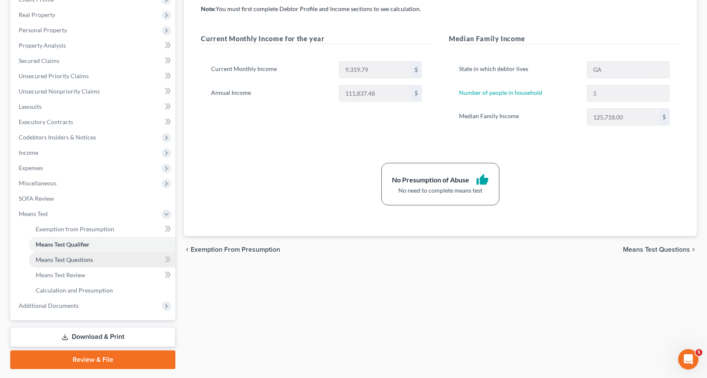
scroll to position [108, 0]
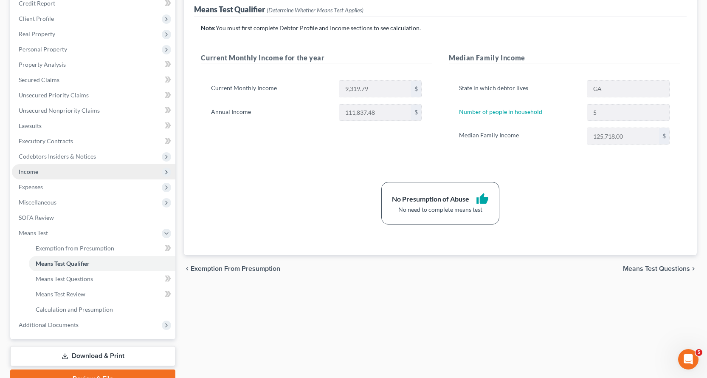
click at [29, 170] on span "Income" at bounding box center [29, 171] width 20 height 7
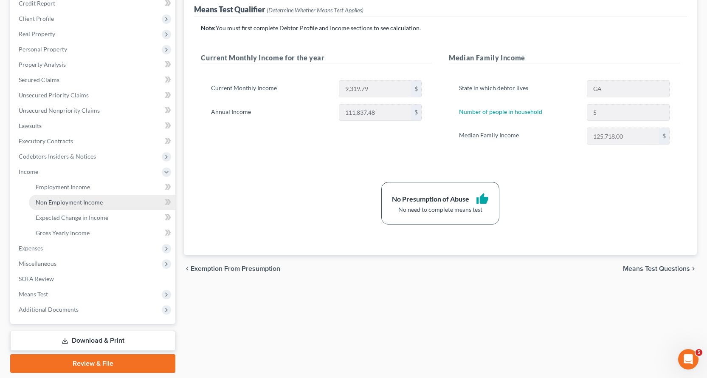
click at [66, 203] on span "Non Employment Income" at bounding box center [69, 201] width 67 height 7
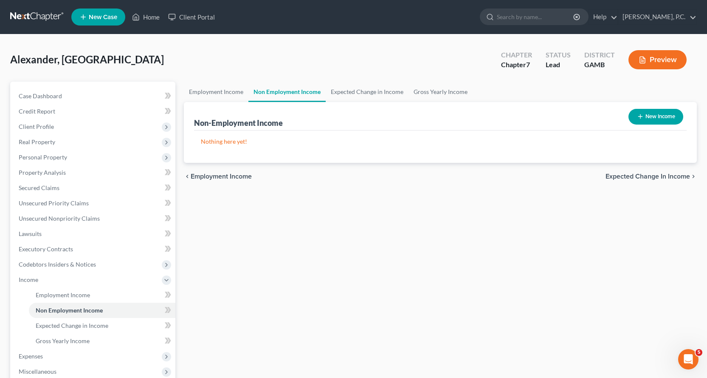
click at [648, 116] on button "New Income" at bounding box center [656, 117] width 55 height 16
select select "0"
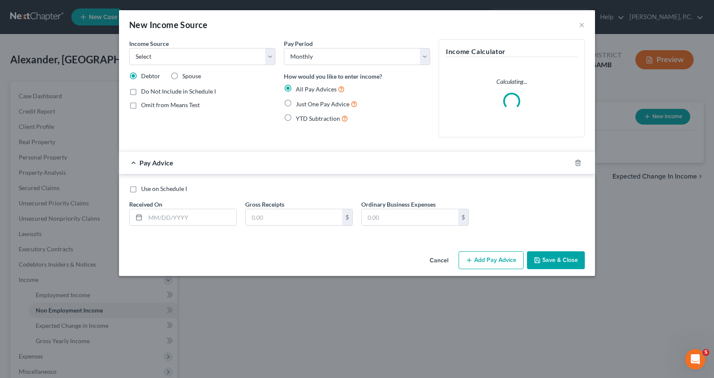
click at [296, 101] on label "Just One Pay Advice" at bounding box center [327, 104] width 62 height 10
click at [299, 101] on input "Just One Pay Advice" at bounding box center [302, 102] width 6 height 6
radio input "true"
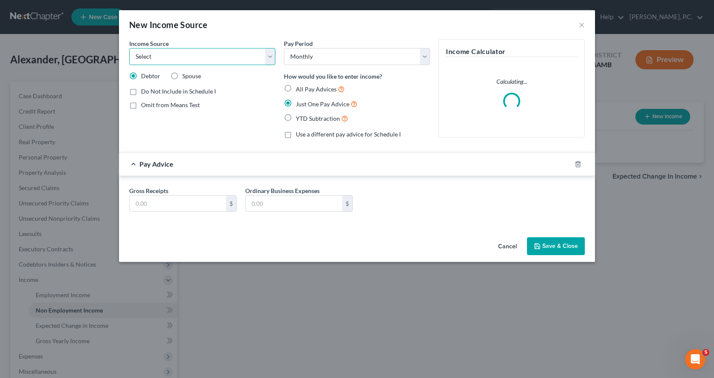
click at [271, 59] on select "Select Unemployment Disability (from employer) Pension Retirement Social Securi…" at bounding box center [202, 56] width 146 height 17
select select "5"
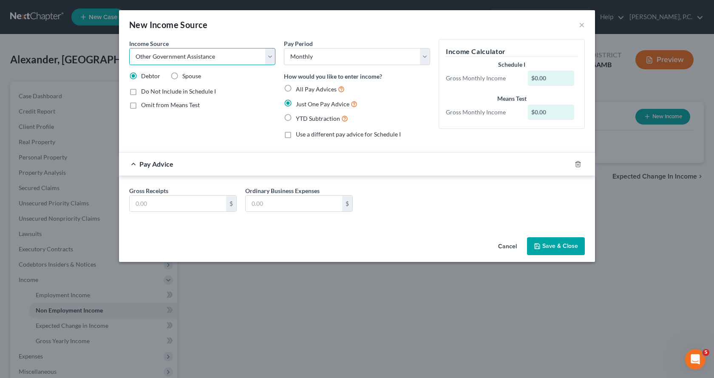
click at [129, 48] on select "Select Unemployment Disability (from employer) Pension Retirement Social Securi…" at bounding box center [202, 56] width 146 height 17
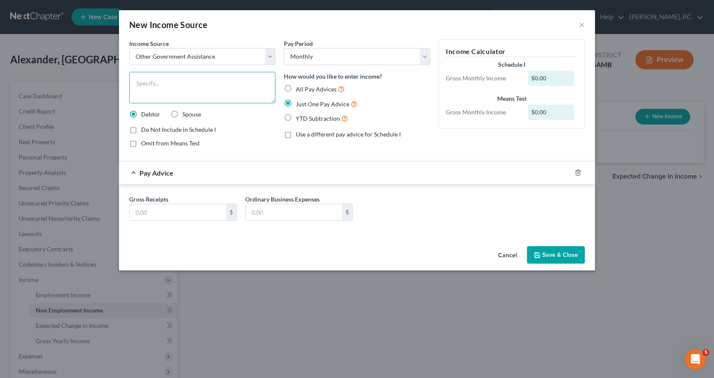
click at [175, 96] on textarea at bounding box center [202, 87] width 146 height 31
type textarea "Guardianship/[PERSON_NAME] Subside"
click at [173, 209] on input "text" at bounding box center [178, 212] width 96 height 16
type input "1,100.00"
click at [552, 257] on button "Save & Close" at bounding box center [556, 255] width 58 height 18
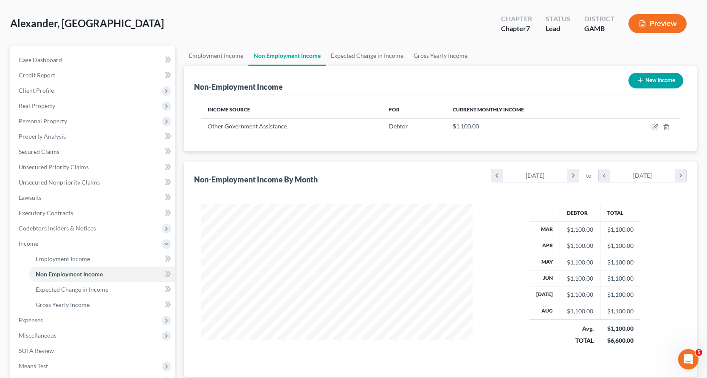
scroll to position [127, 0]
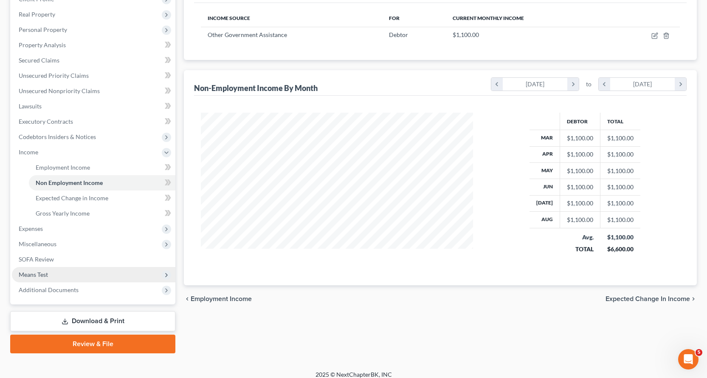
click at [39, 274] on span "Means Test" at bounding box center [33, 274] width 29 height 7
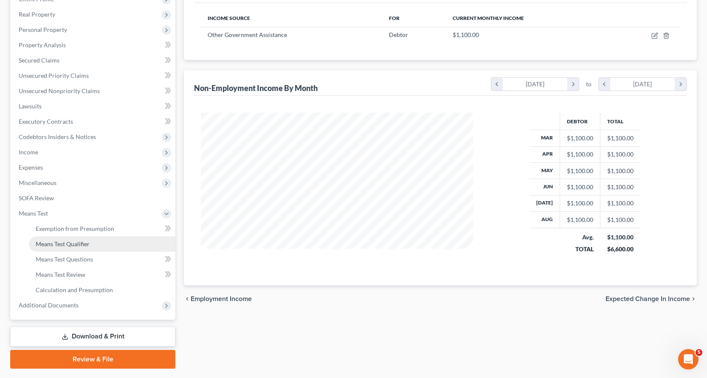
click at [69, 243] on span "Means Test Qualifier" at bounding box center [63, 243] width 54 height 7
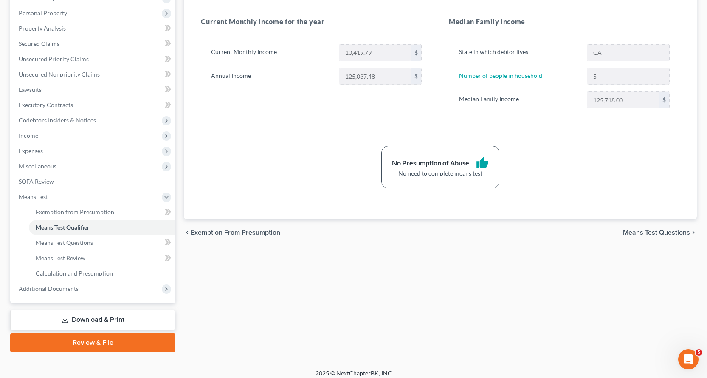
scroll to position [150, 0]
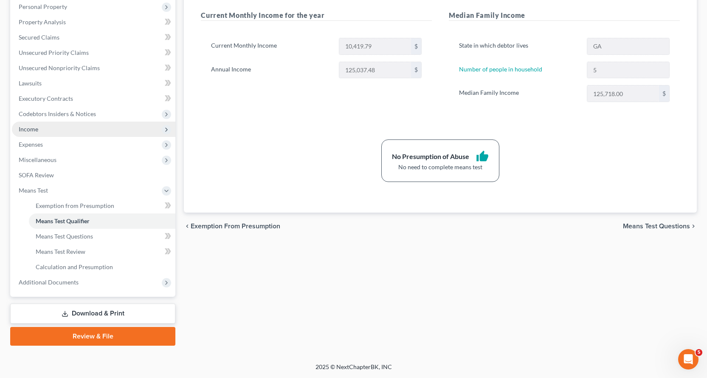
click at [30, 129] on span "Income" at bounding box center [29, 128] width 20 height 7
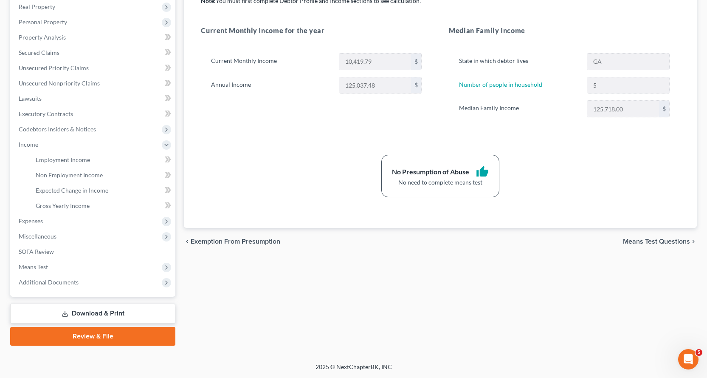
scroll to position [135, 0]
click at [76, 159] on span "Employment Income" at bounding box center [63, 159] width 54 height 7
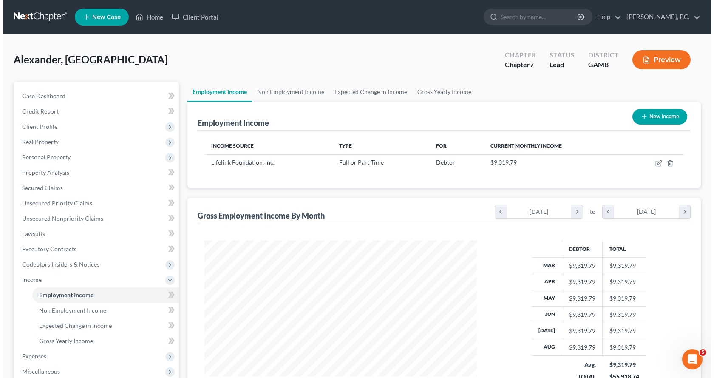
scroll to position [153, 289]
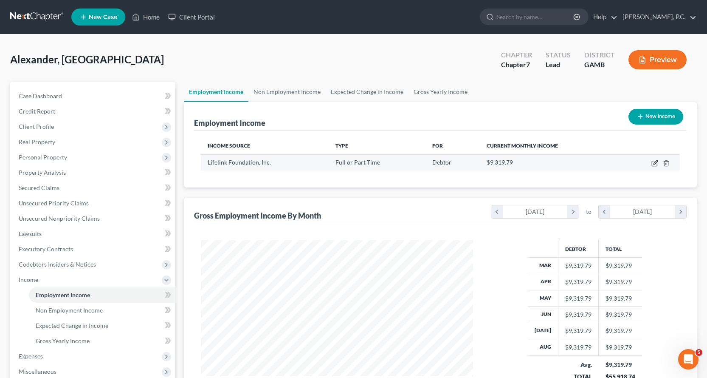
click at [654, 163] on icon "button" at bounding box center [656, 162] width 4 height 4
select select "0"
select select "9"
select select "0"
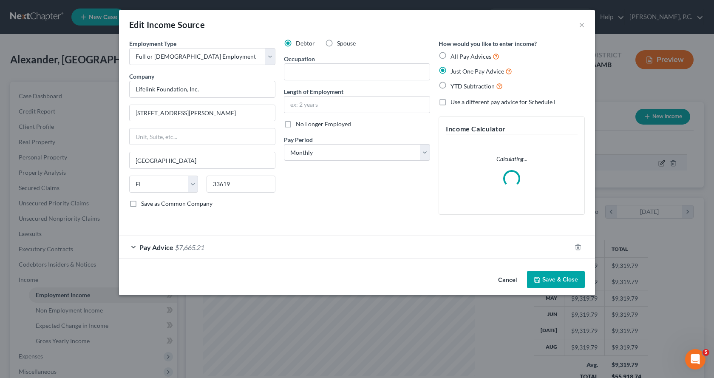
scroll to position [153, 292]
click at [133, 247] on div "Pay Advice $7,665.21" at bounding box center [345, 247] width 452 height 23
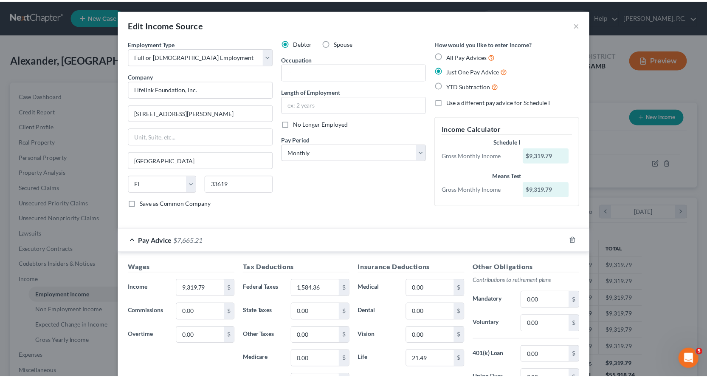
scroll to position [128, 0]
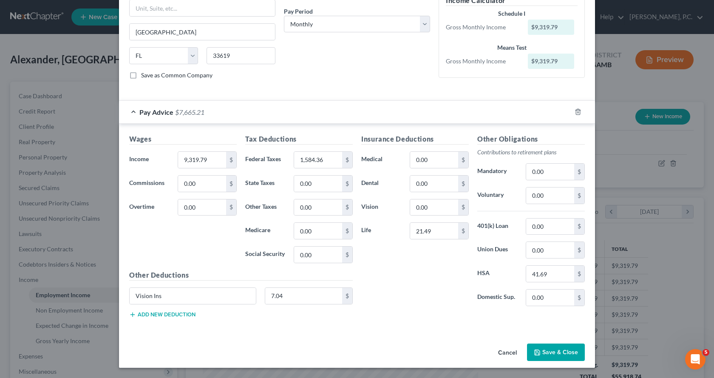
click at [549, 351] on button "Save & Close" at bounding box center [556, 352] width 58 height 18
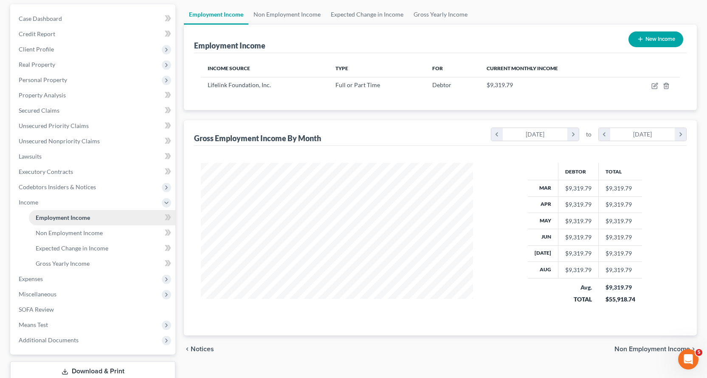
scroll to position [85, 0]
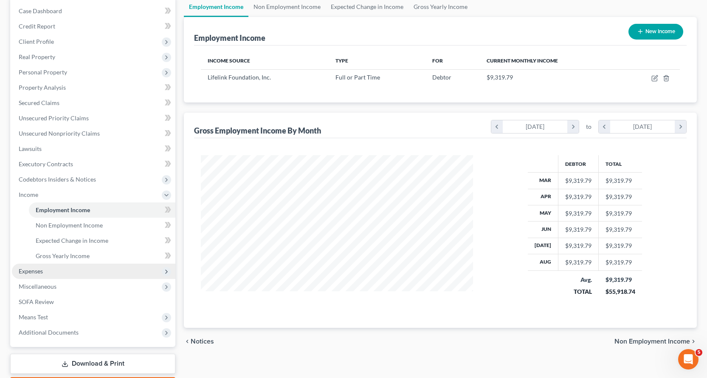
click at [32, 274] on span "Expenses" at bounding box center [31, 270] width 24 height 7
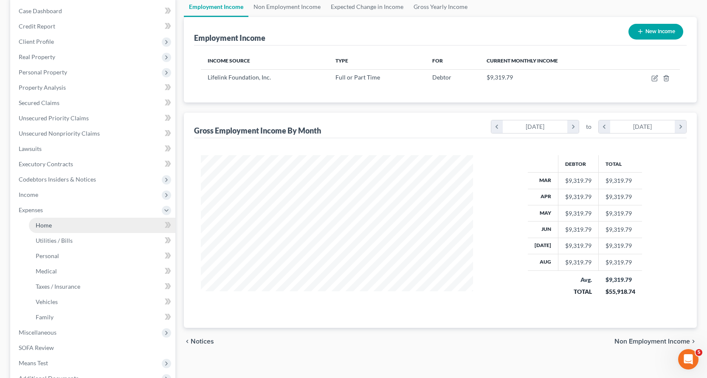
click at [43, 225] on span "Home" at bounding box center [44, 224] width 16 height 7
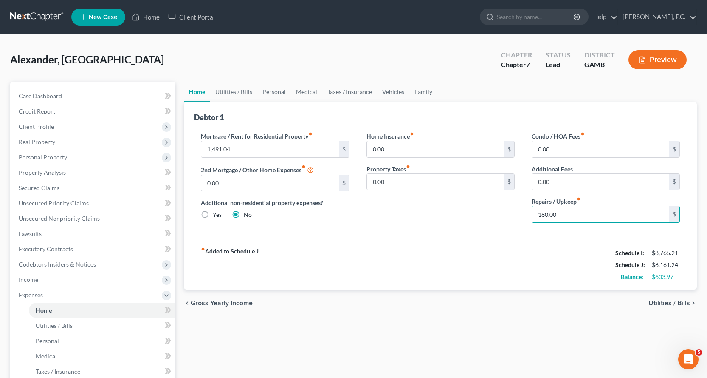
type input "180.00"
click at [154, 15] on link "Home" at bounding box center [146, 16] width 36 height 15
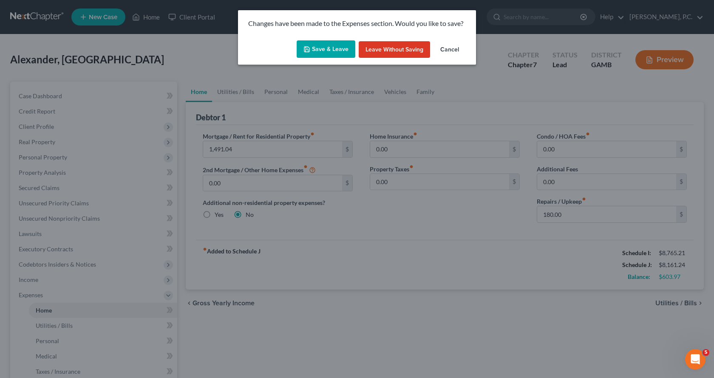
click at [335, 47] on button "Save & Leave" at bounding box center [326, 49] width 59 height 18
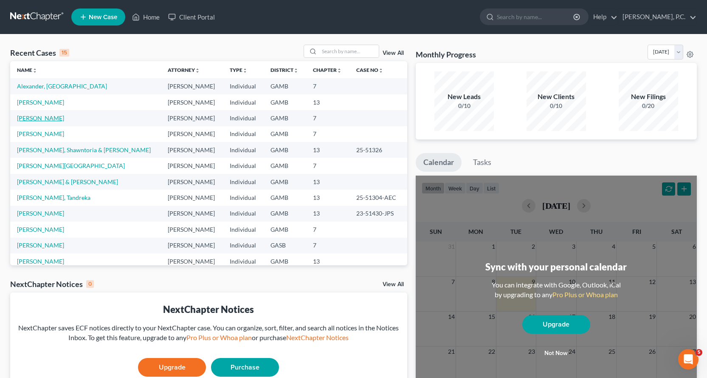
click at [27, 117] on link "[PERSON_NAME]" at bounding box center [40, 117] width 47 height 7
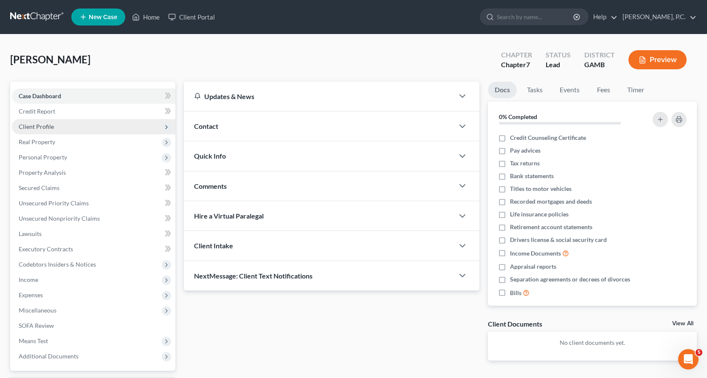
click at [31, 124] on span "Client Profile" at bounding box center [36, 126] width 35 height 7
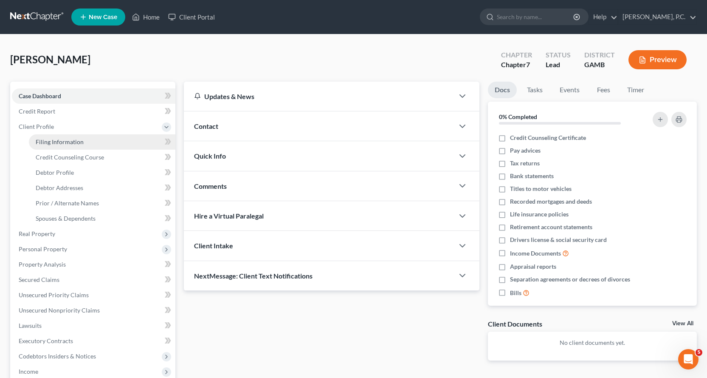
click at [68, 141] on span "Filing Information" at bounding box center [60, 141] width 48 height 7
select select "1"
select select "0"
select select "18"
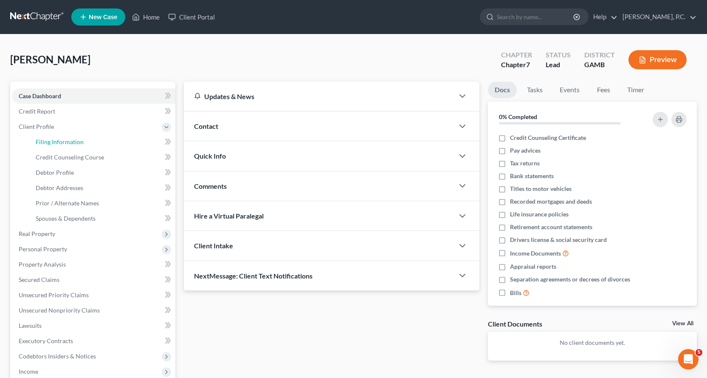
select select "0"
select select "10"
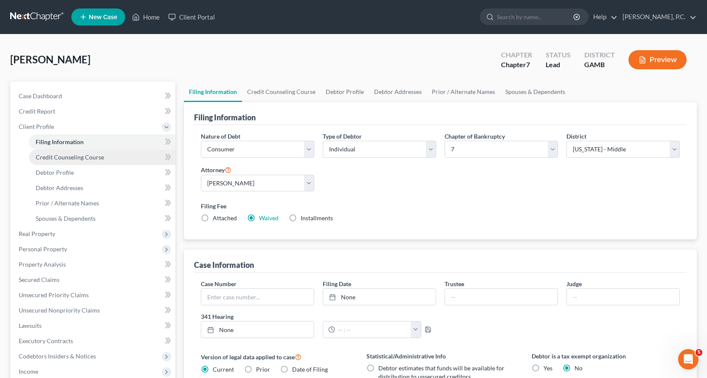
click at [56, 154] on span "Credit Counseling Course" at bounding box center [70, 156] width 68 height 7
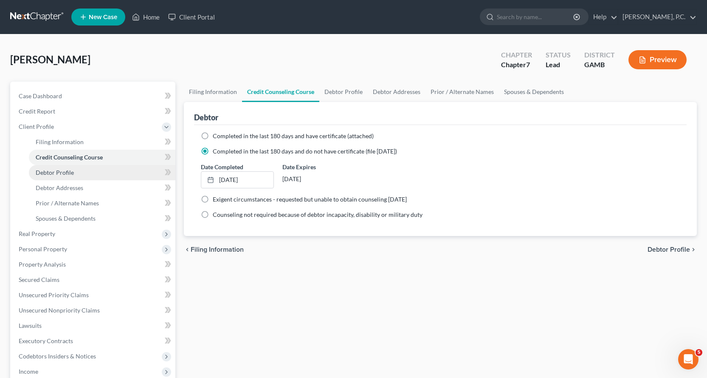
click at [47, 170] on span "Debtor Profile" at bounding box center [55, 172] width 38 height 7
select select "3"
select select "0"
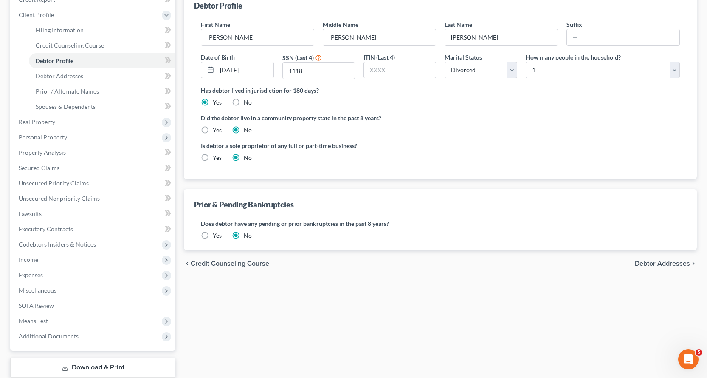
scroll to position [38, 0]
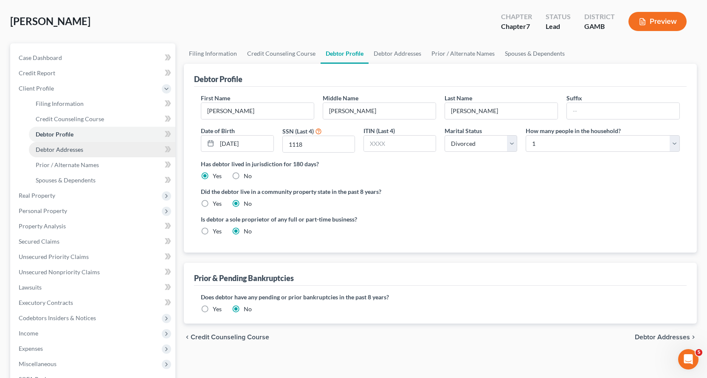
click at [64, 147] on span "Debtor Addresses" at bounding box center [60, 149] width 48 height 7
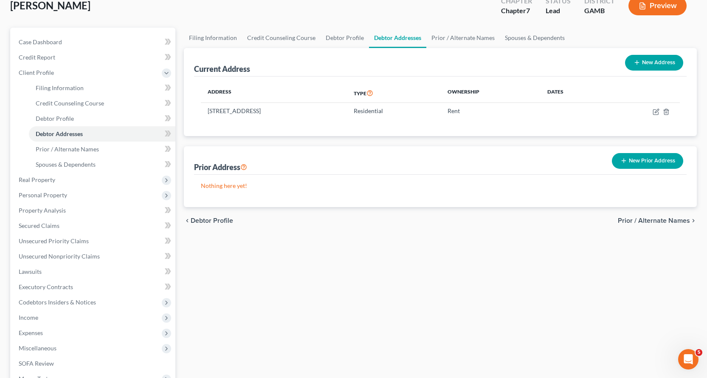
scroll to position [42, 0]
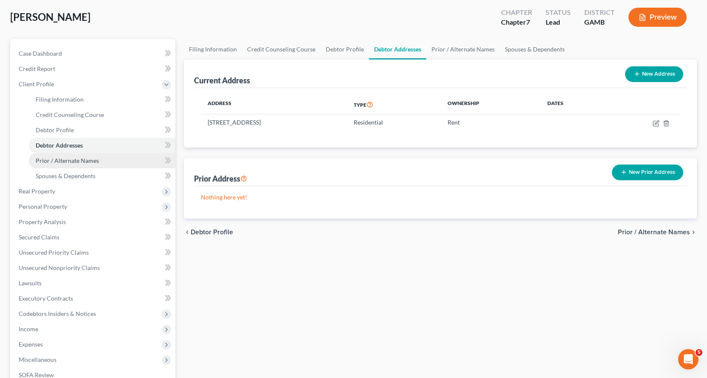
click at [70, 159] on span "Prior / Alternate Names" at bounding box center [67, 160] width 63 height 7
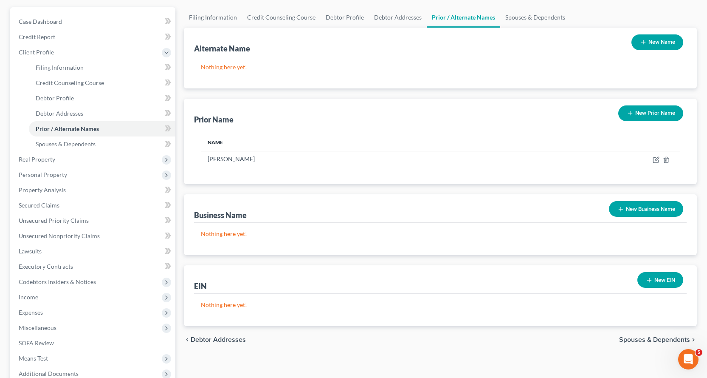
scroll to position [85, 0]
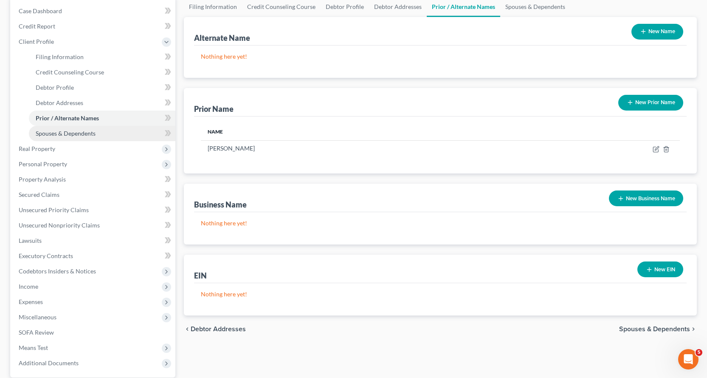
click at [82, 134] on span "Spouses & Dependents" at bounding box center [66, 133] width 60 height 7
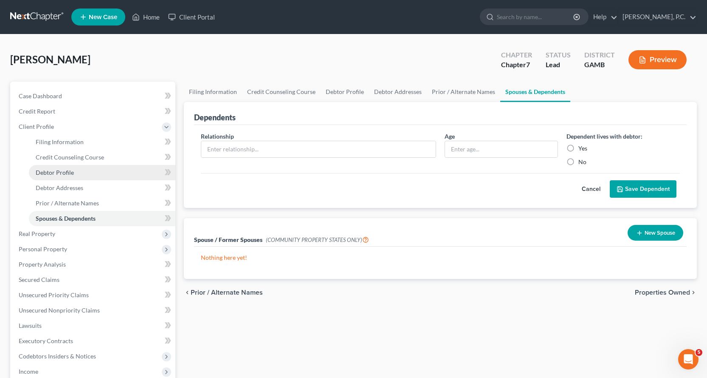
drag, startPoint x: 59, startPoint y: 171, endPoint x: 70, endPoint y: 176, distance: 11.6
click at [59, 172] on span "Debtor Profile" at bounding box center [55, 172] width 38 height 7
select select "3"
select select "0"
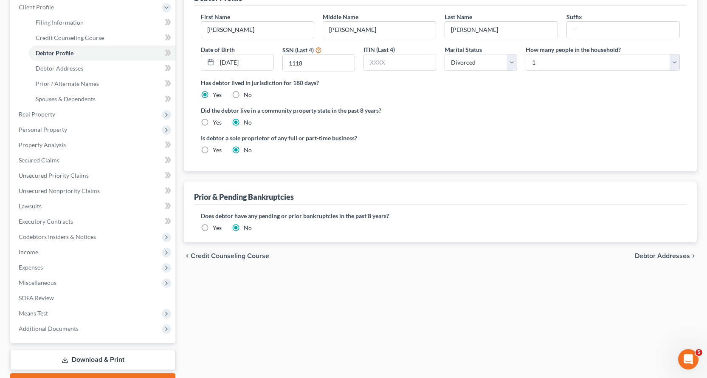
scroll to position [127, 0]
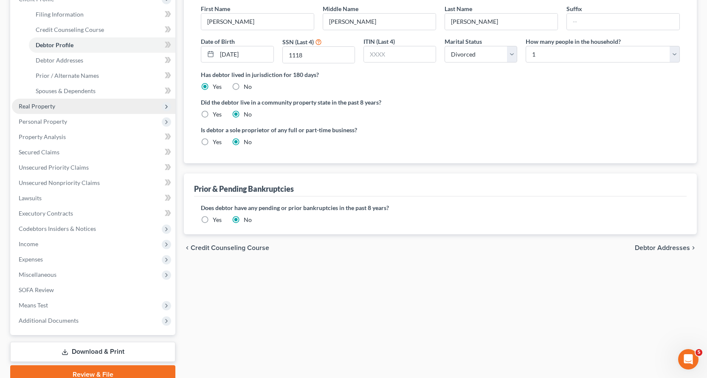
click at [33, 106] on span "Real Property" at bounding box center [37, 105] width 37 height 7
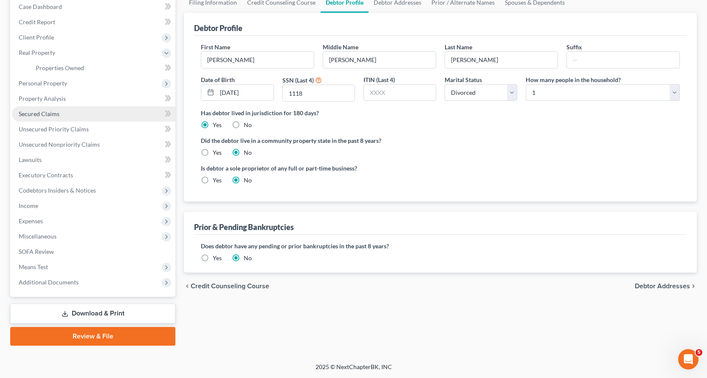
scroll to position [89, 0]
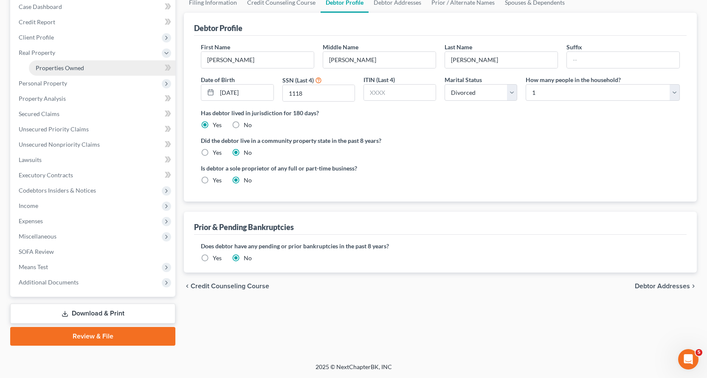
click at [57, 69] on span "Properties Owned" at bounding box center [60, 67] width 48 height 7
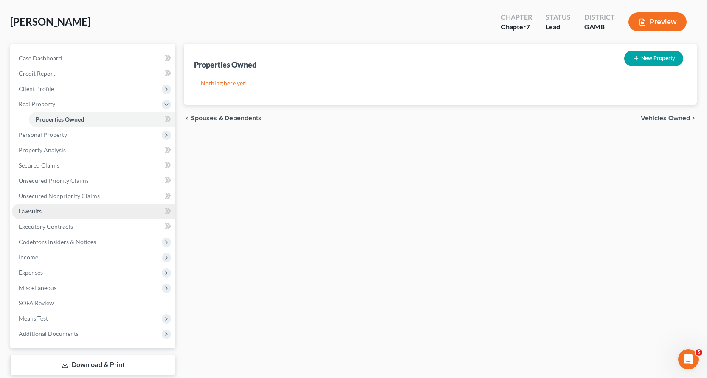
scroll to position [42, 0]
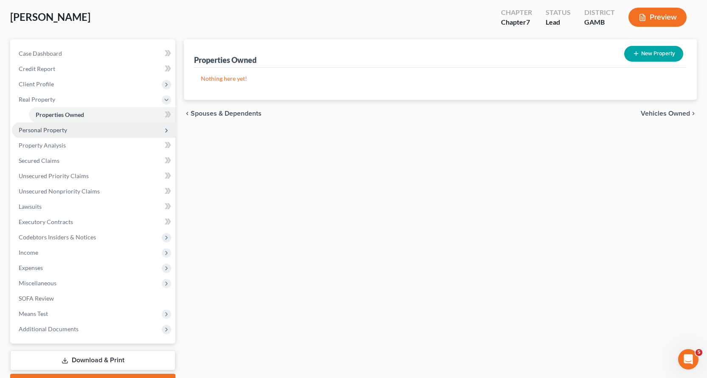
click at [52, 129] on span "Personal Property" at bounding box center [43, 129] width 48 height 7
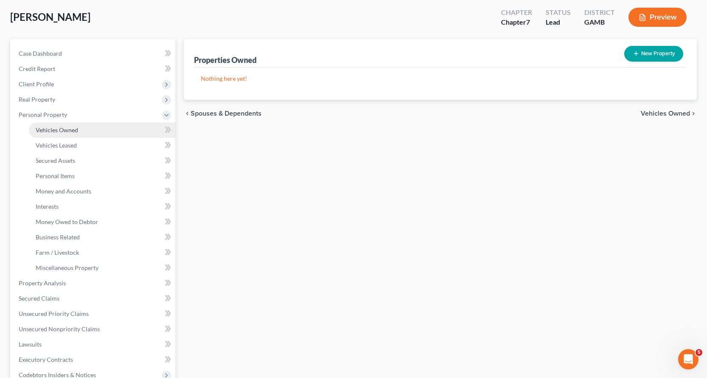
click at [63, 129] on span "Vehicles Owned" at bounding box center [57, 129] width 42 height 7
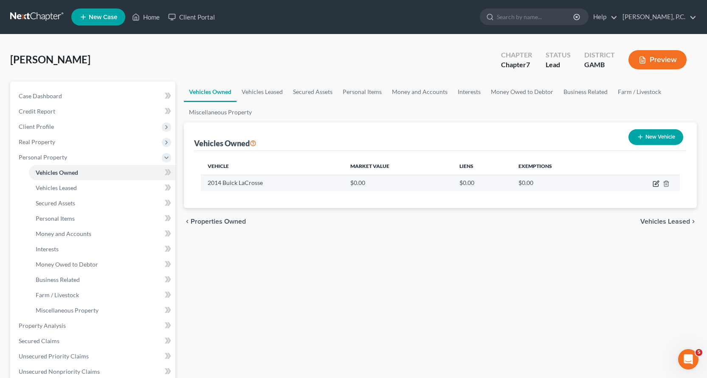
click at [656, 183] on icon "button" at bounding box center [656, 183] width 7 height 7
select select "0"
select select "12"
select select "2"
select select "0"
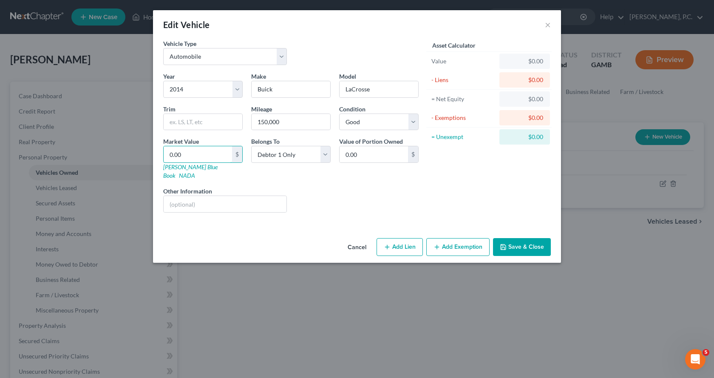
type input "2"
type input "2.00"
type input "26"
type input "26.00"
type input "260"
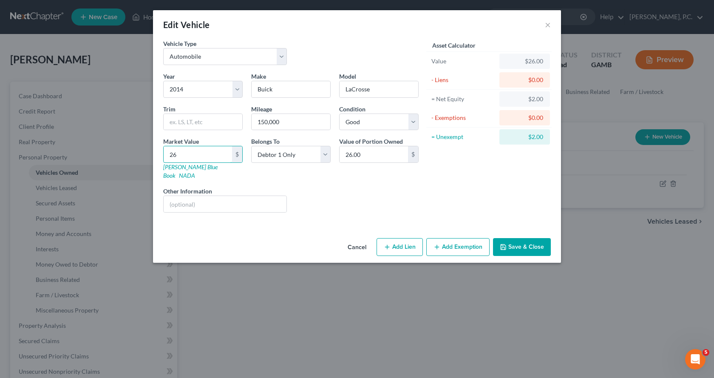
type input "260.00"
type input "2600"
type input "2,600.00"
click at [459, 240] on button "Add Exemption" at bounding box center [457, 247] width 63 height 18
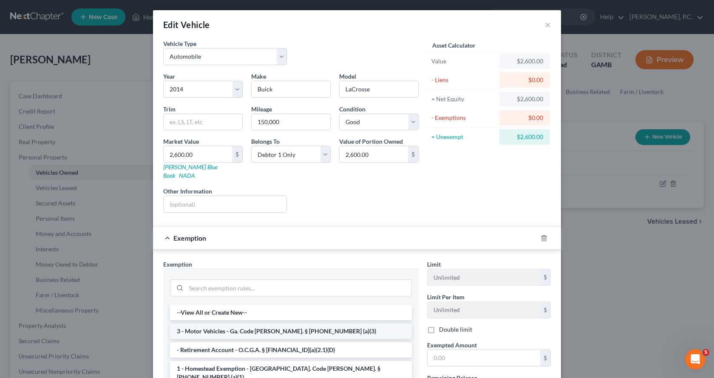
click at [248, 323] on li "3 - Motor Vehicles - Ga. Code [PERSON_NAME]. § [PHONE_NUMBER] (a)(3)" at bounding box center [291, 330] width 242 height 15
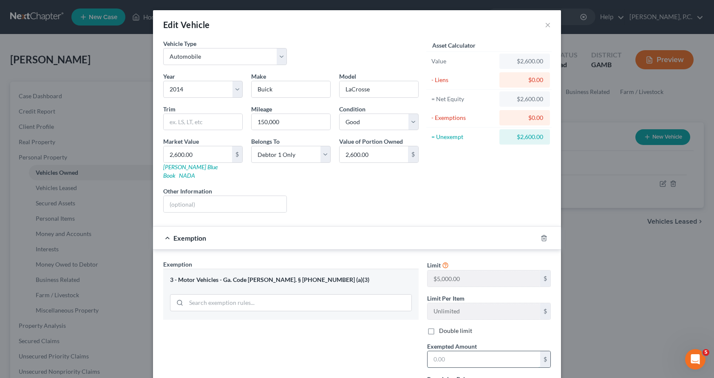
click at [450, 354] on input "text" at bounding box center [483, 359] width 113 height 16
type input "2,600.00"
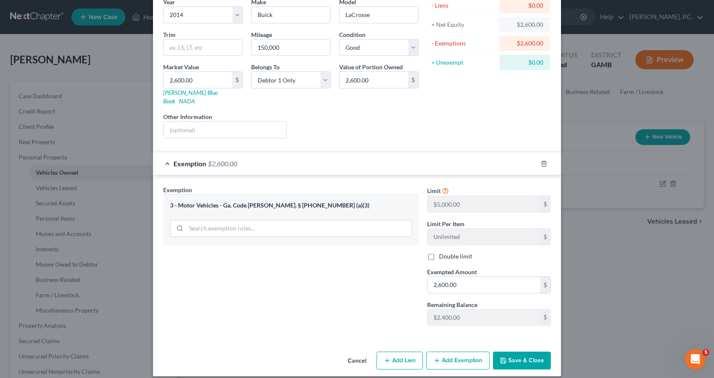
click at [531, 353] on button "Save & Close" at bounding box center [522, 360] width 58 height 18
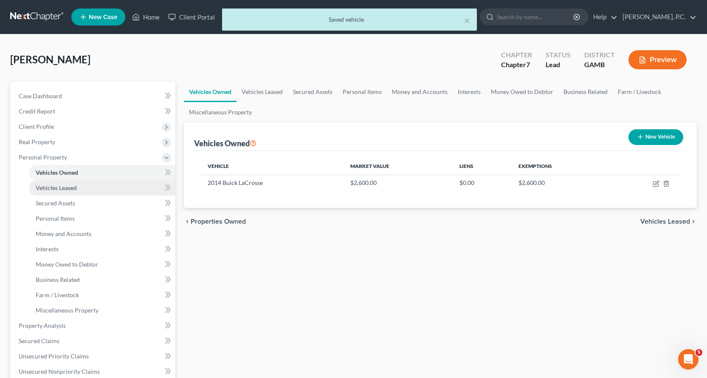
click at [52, 187] on span "Vehicles Leased" at bounding box center [56, 187] width 41 height 7
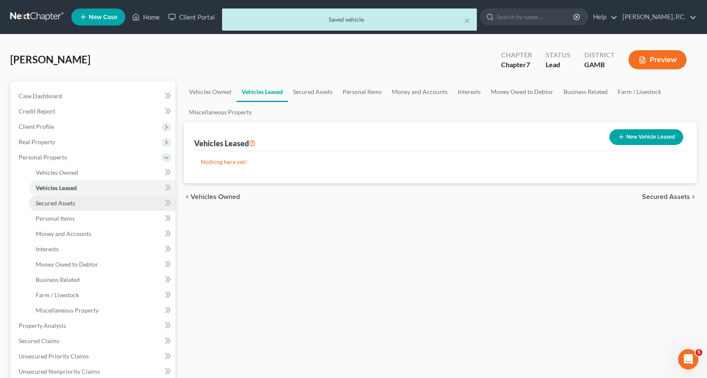
click at [49, 203] on span "Secured Assets" at bounding box center [56, 202] width 40 height 7
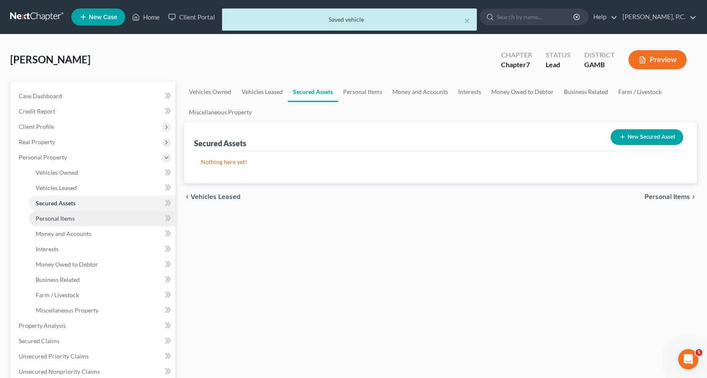
click at [65, 217] on span "Personal Items" at bounding box center [55, 218] width 39 height 7
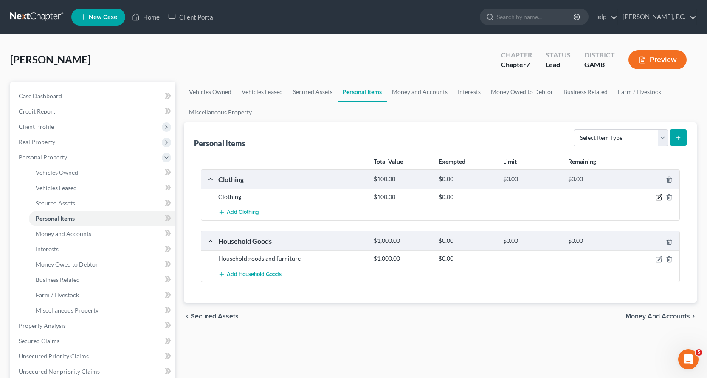
click at [660, 197] on icon "button" at bounding box center [659, 197] width 7 height 7
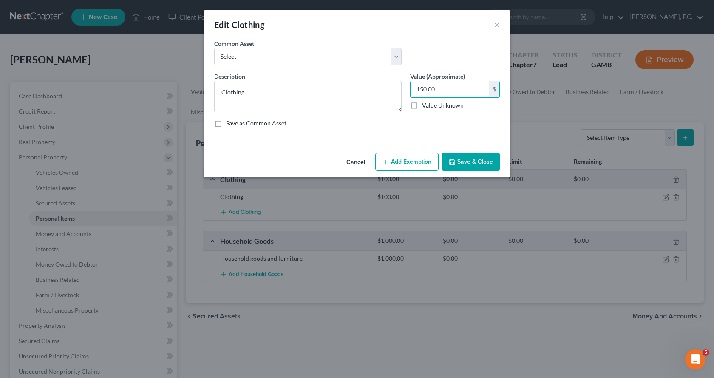
type input "150.00"
click at [410, 161] on button "Add Exemption" at bounding box center [406, 162] width 63 height 18
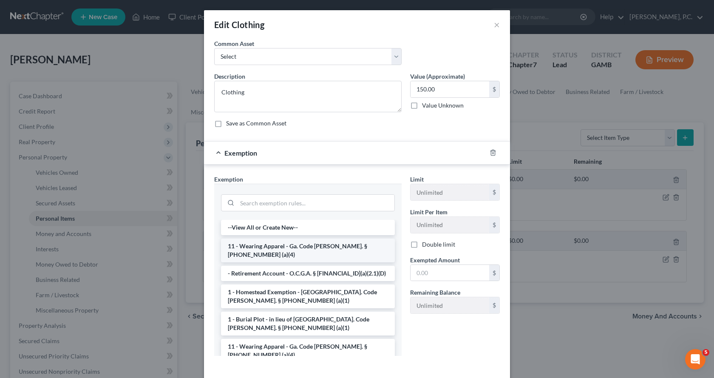
click at [245, 246] on li "11 - Wearing Apparel - Ga. Code [PERSON_NAME]. § [PHONE_NUMBER] (a)(4)" at bounding box center [308, 250] width 174 height 24
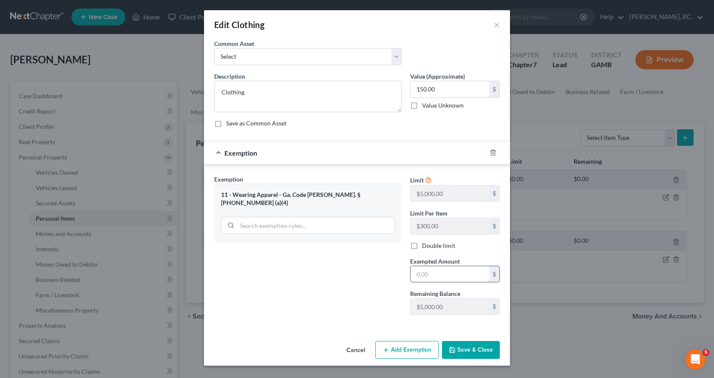
click at [450, 277] on input "text" at bounding box center [449, 274] width 79 height 16
type input "150.00"
click at [448, 351] on button "Save & Close" at bounding box center [471, 350] width 58 height 18
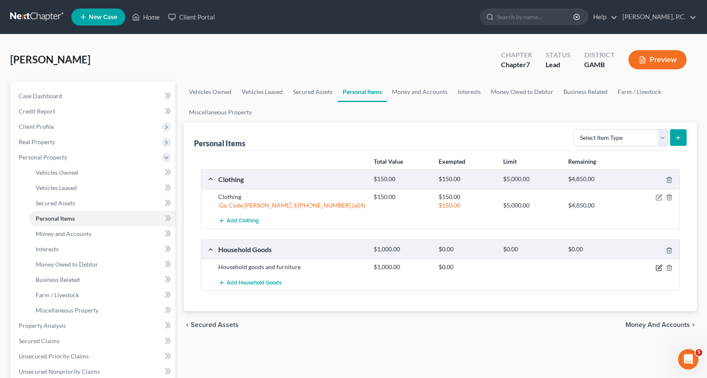
click at [659, 269] on icon "button" at bounding box center [659, 267] width 7 height 7
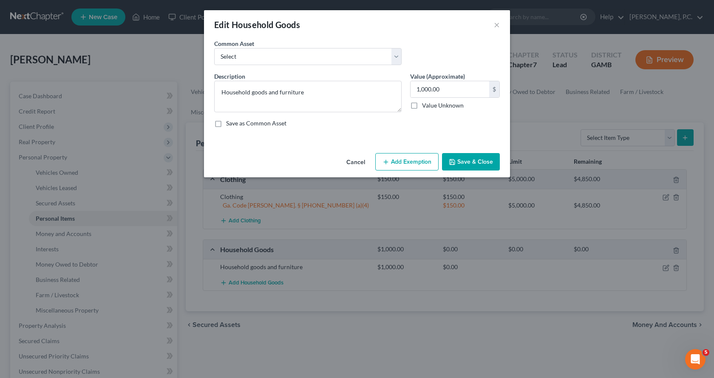
drag, startPoint x: 401, startPoint y: 163, endPoint x: 407, endPoint y: 174, distance: 13.0
click at [400, 162] on button "Add Exemption" at bounding box center [406, 162] width 63 height 18
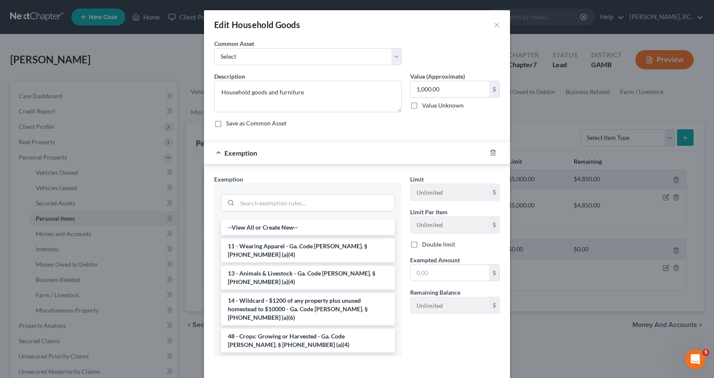
scroll to position [42, 0]
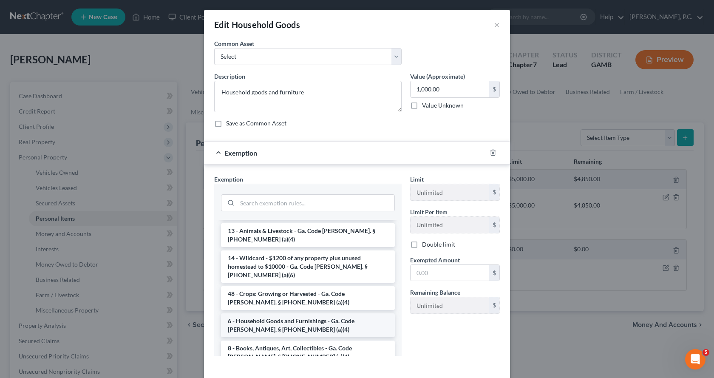
click at [246, 313] on li "6 - Household Goods and Furnishings - Ga. Code [PERSON_NAME]. § [PHONE_NUMBER] …" at bounding box center [308, 325] width 174 height 24
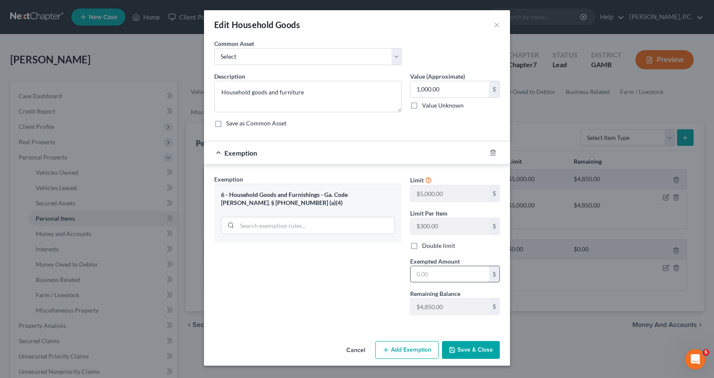
click at [450, 274] on input "text" at bounding box center [449, 274] width 79 height 16
type input "1,000.00"
click at [469, 351] on button "Save & Close" at bounding box center [471, 350] width 58 height 18
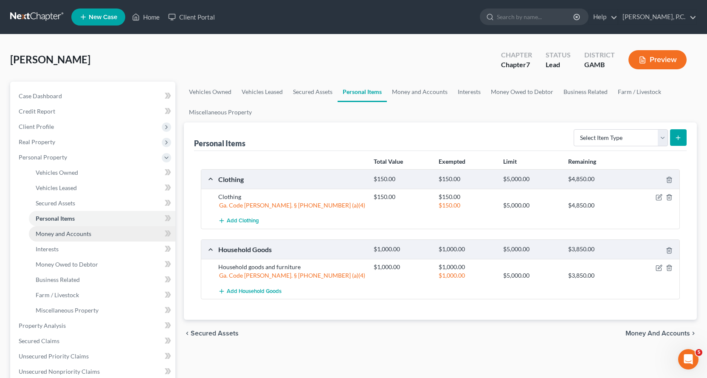
click at [67, 230] on span "Money and Accounts" at bounding box center [64, 233] width 56 height 7
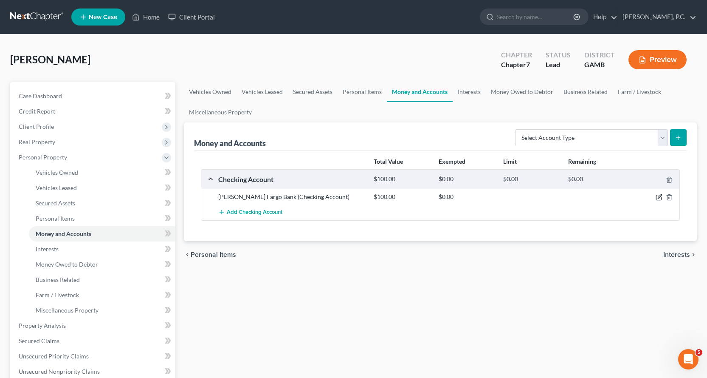
click at [661, 198] on icon "button" at bounding box center [659, 197] width 7 height 7
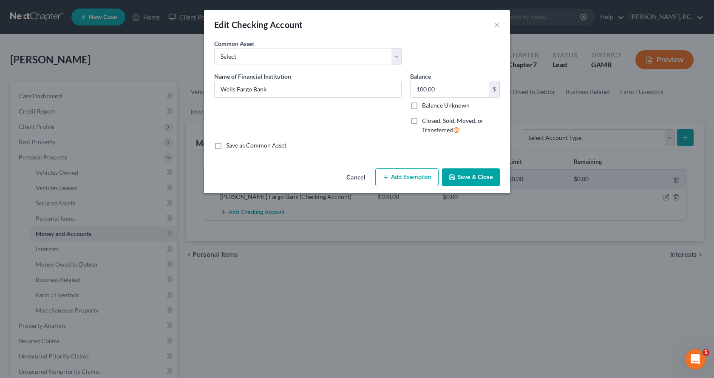
click at [413, 178] on button "Add Exemption" at bounding box center [406, 177] width 63 height 18
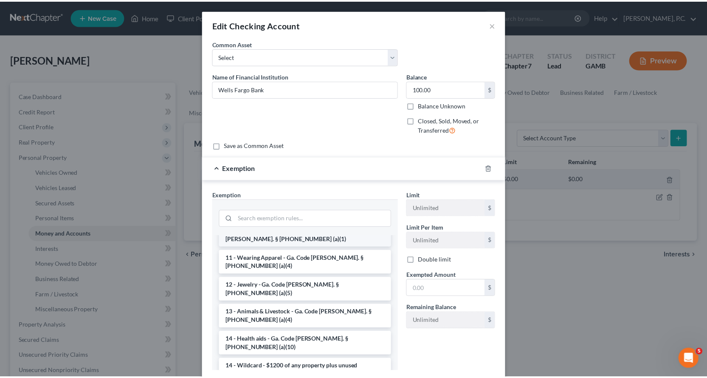
scroll to position [85, 0]
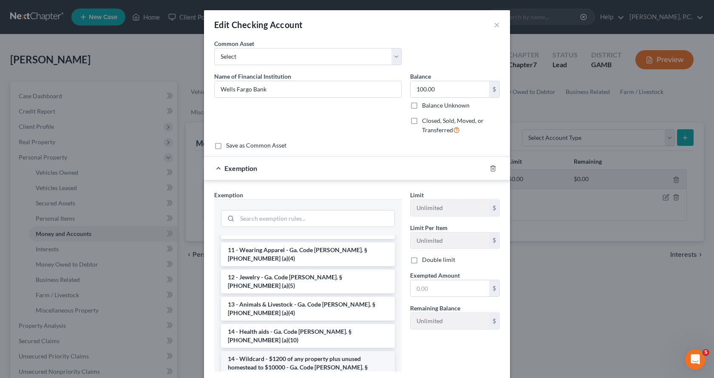
click at [295, 351] on li "14 - Wildcard - $1200 of any property plus unused homestead to $10000 - Ga. Cod…" at bounding box center [308, 367] width 174 height 32
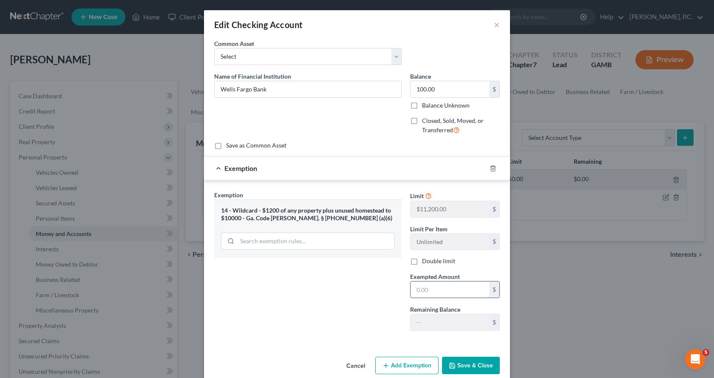
click at [456, 284] on input "text" at bounding box center [449, 289] width 79 height 16
type input "100.00"
click at [463, 368] on button "Save & Close" at bounding box center [471, 365] width 58 height 18
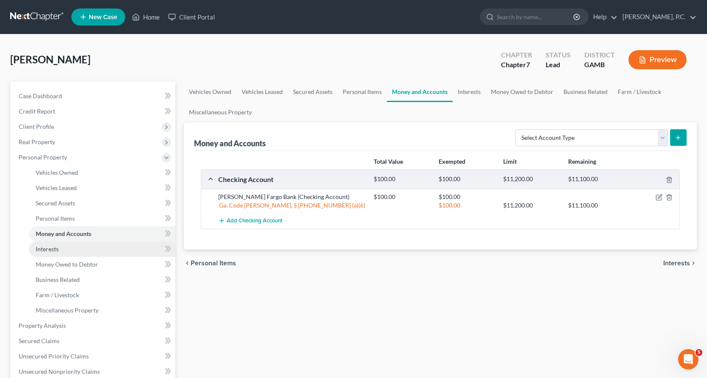
click at [53, 248] on span "Interests" at bounding box center [47, 248] width 23 height 7
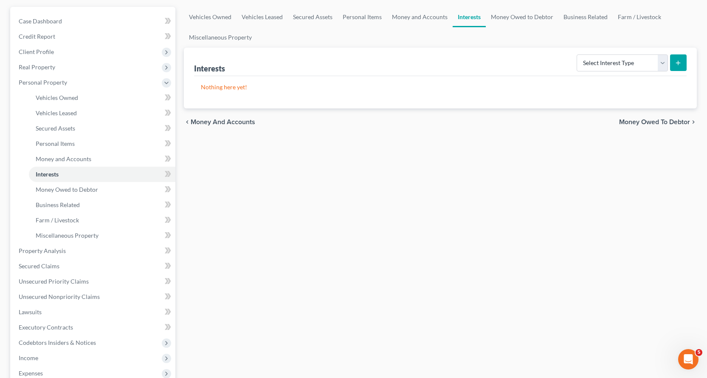
scroll to position [85, 0]
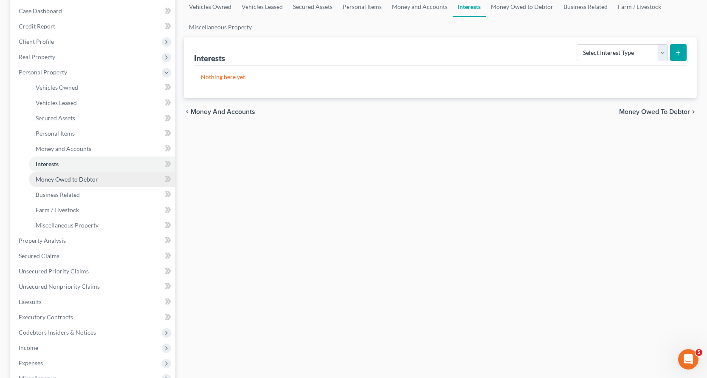
click at [72, 177] on span "Money Owed to Debtor" at bounding box center [67, 178] width 62 height 7
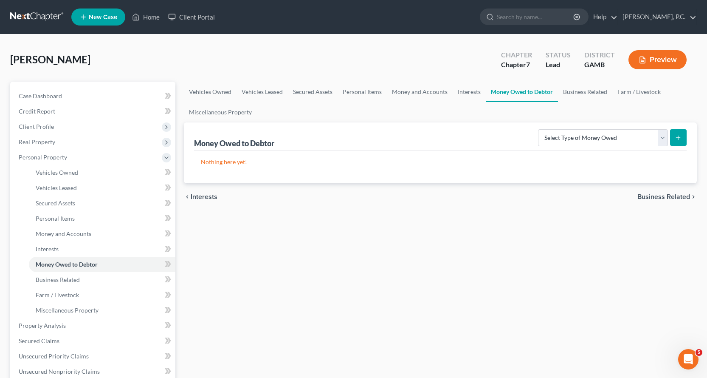
scroll to position [85, 0]
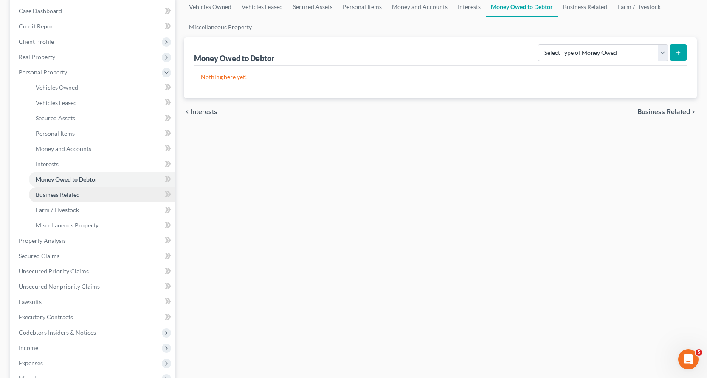
click at [65, 194] on span "Business Related" at bounding box center [58, 194] width 44 height 7
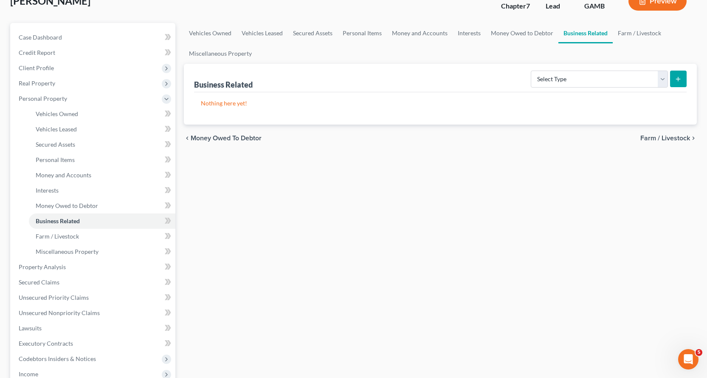
scroll to position [127, 0]
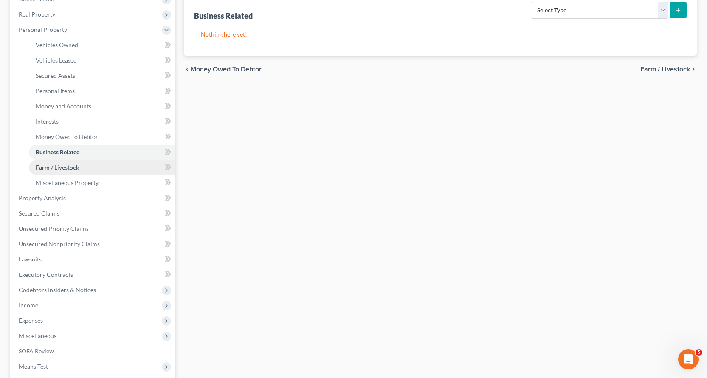
click at [66, 165] on span "Farm / Livestock" at bounding box center [57, 167] width 43 height 7
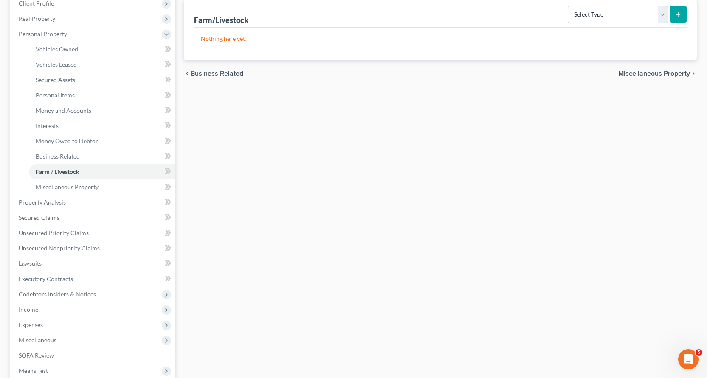
scroll to position [127, 0]
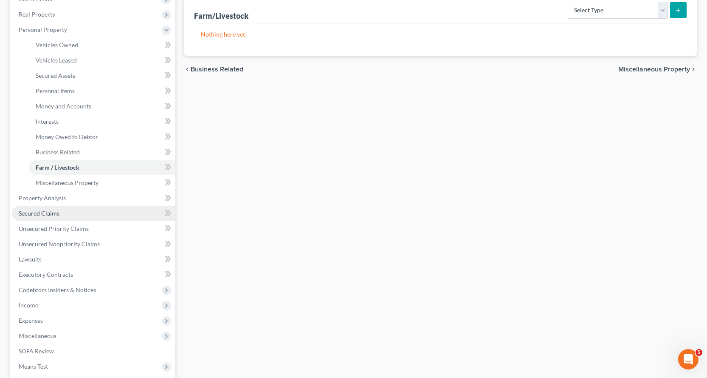
click at [45, 210] on span "Secured Claims" at bounding box center [39, 212] width 41 height 7
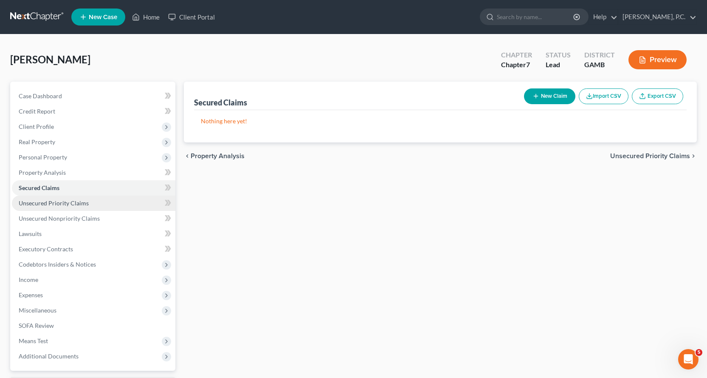
click at [68, 201] on span "Unsecured Priority Claims" at bounding box center [54, 202] width 70 height 7
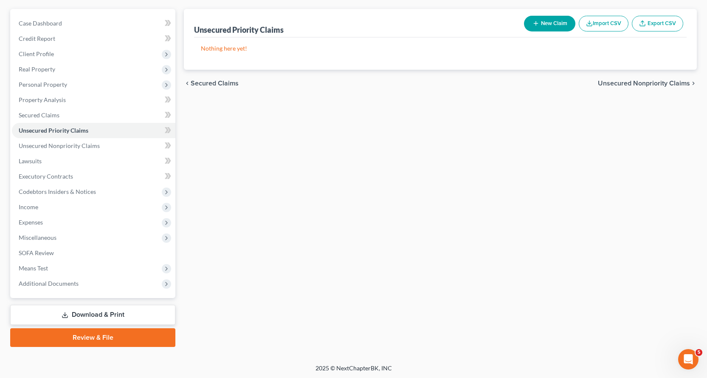
scroll to position [74, 0]
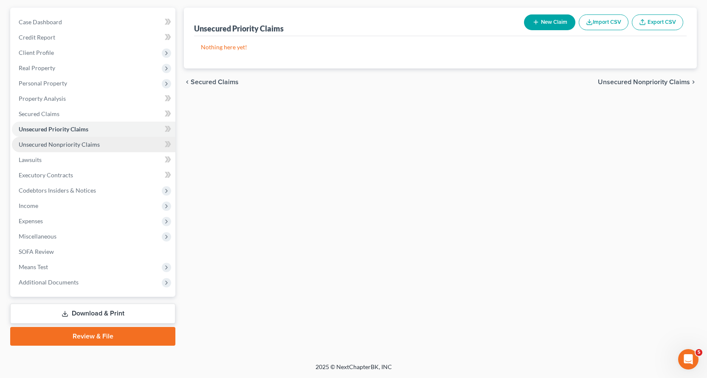
click at [80, 142] on span "Unsecured Nonpriority Claims" at bounding box center [59, 144] width 81 height 7
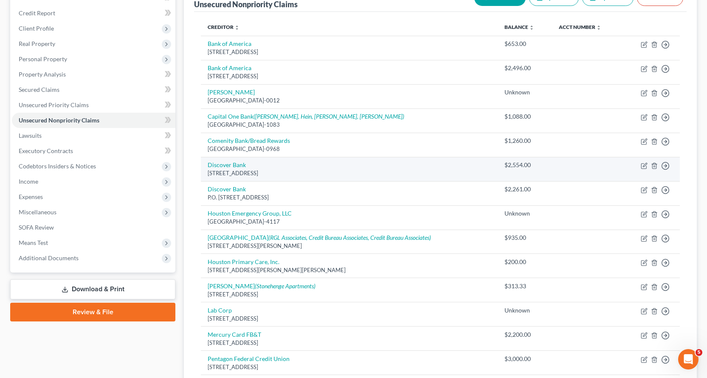
scroll to position [127, 0]
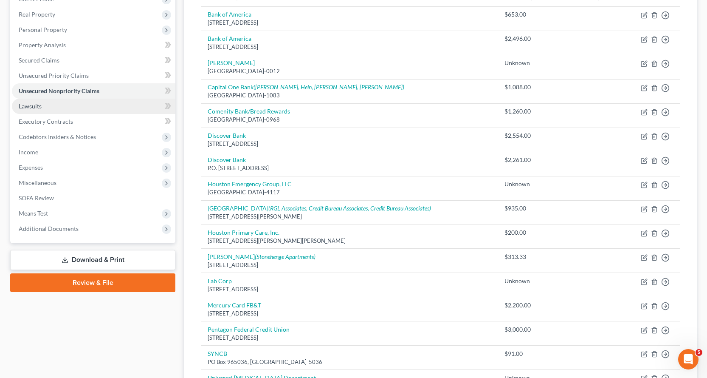
click at [32, 107] on span "Lawsuits" at bounding box center [30, 105] width 23 height 7
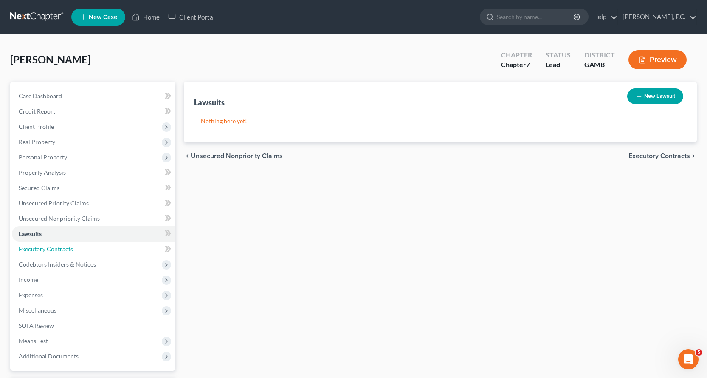
click at [32, 248] on span "Executory Contracts" at bounding box center [46, 248] width 54 height 7
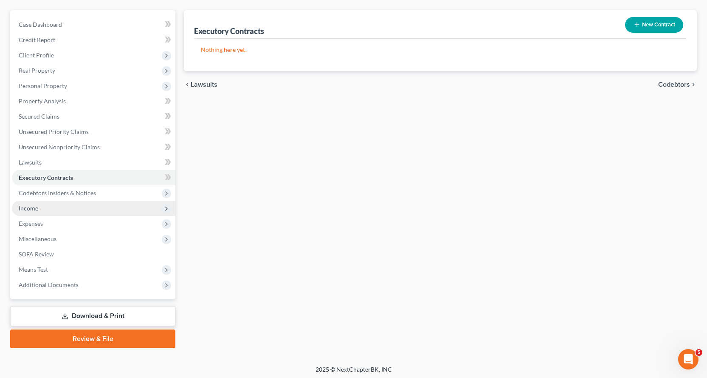
scroll to position [74, 0]
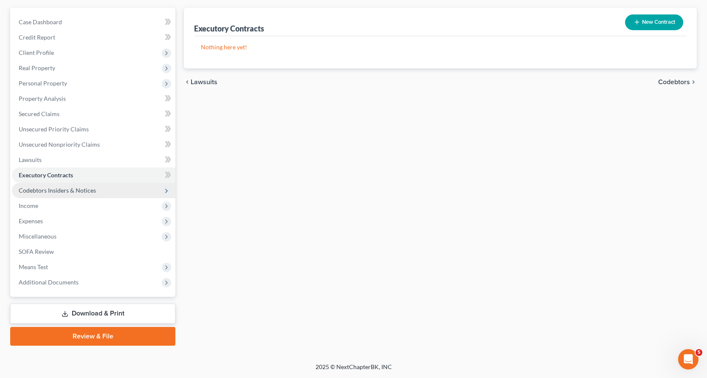
click at [50, 190] on span "Codebtors Insiders & Notices" at bounding box center [57, 190] width 77 height 7
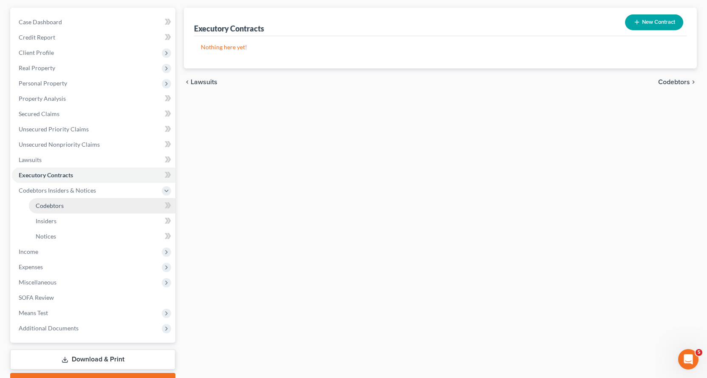
click at [52, 207] on span "Codebtors" at bounding box center [50, 205] width 28 height 7
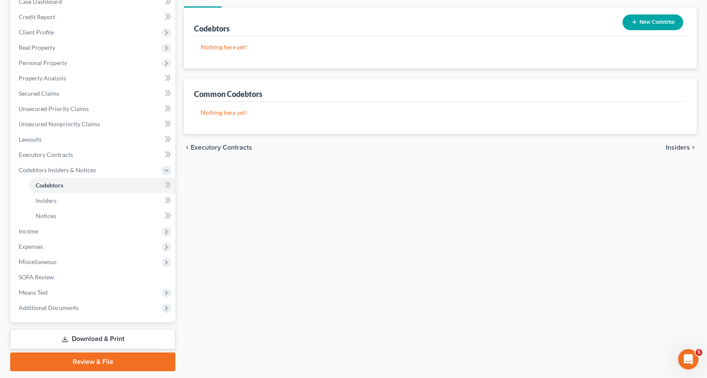
scroll to position [120, 0]
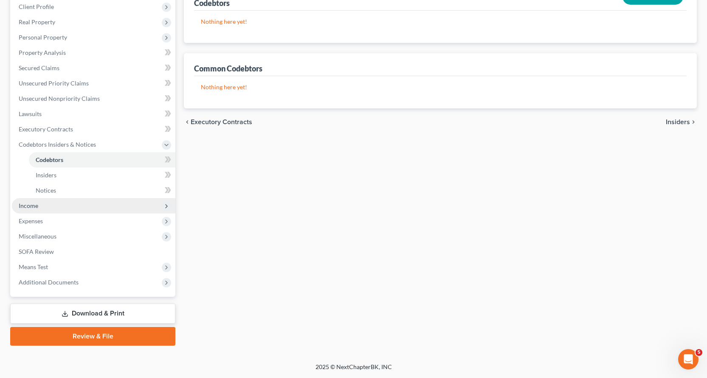
click at [29, 207] on span "Income" at bounding box center [29, 205] width 20 height 7
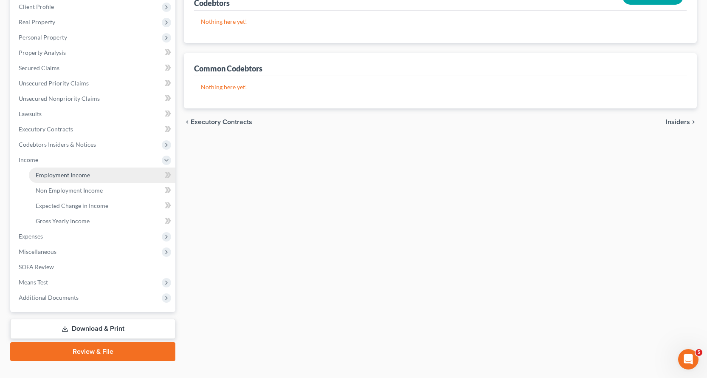
click at [69, 175] on span "Employment Income" at bounding box center [63, 174] width 54 height 7
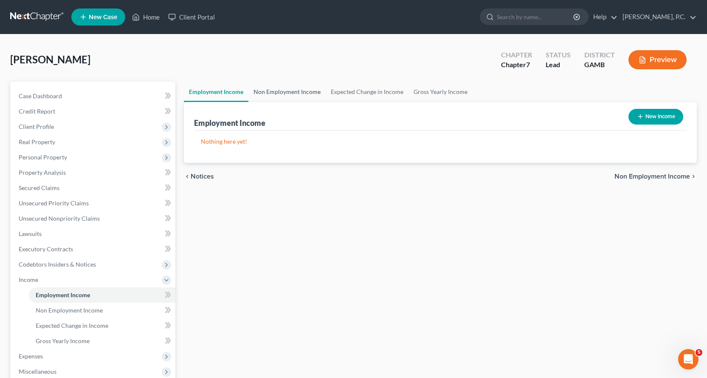
click at [303, 91] on link "Non Employment Income" at bounding box center [287, 92] width 77 height 20
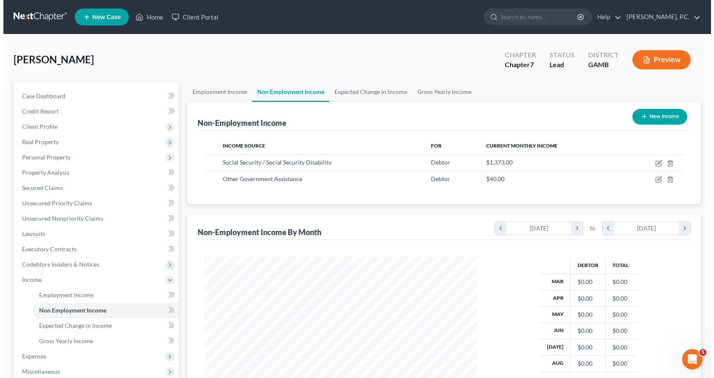
scroll to position [153, 289]
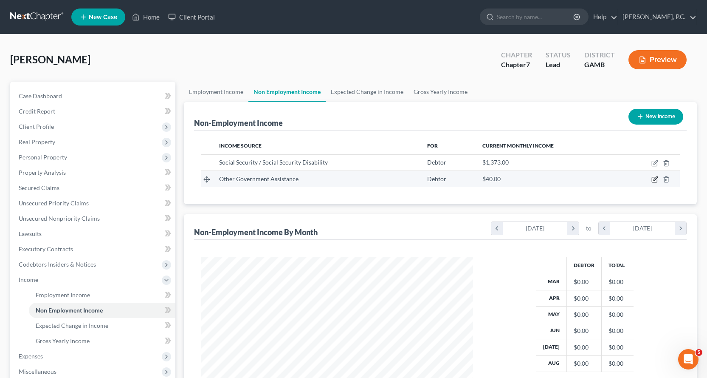
click at [654, 179] on icon "button" at bounding box center [655, 179] width 7 height 7
select select "5"
select select "0"
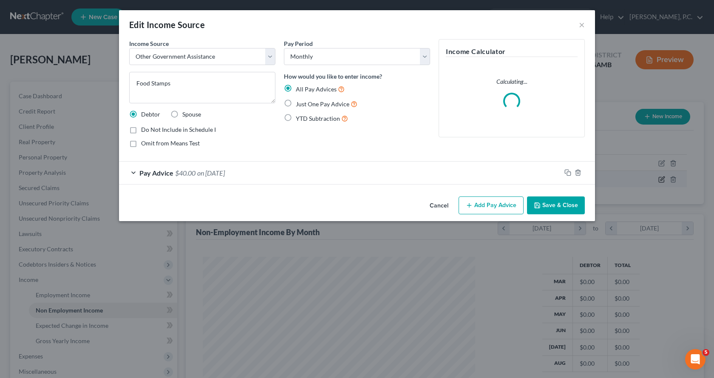
scroll to position [0, 0]
drag, startPoint x: 561, startPoint y: 205, endPoint x: 554, endPoint y: 207, distance: 7.0
click at [561, 205] on button "Save & Close" at bounding box center [556, 205] width 58 height 18
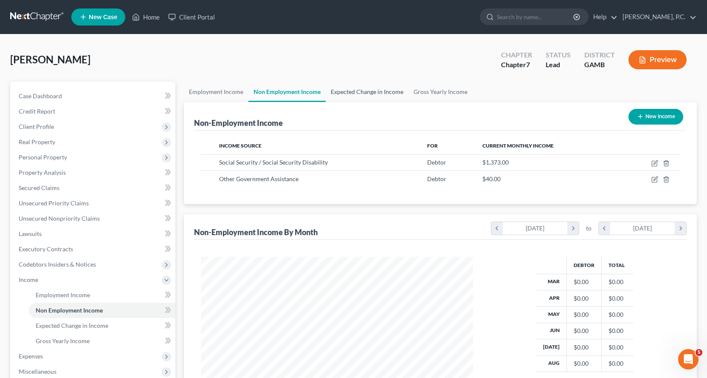
click at [379, 90] on link "Expected Change in Income" at bounding box center [367, 92] width 83 height 20
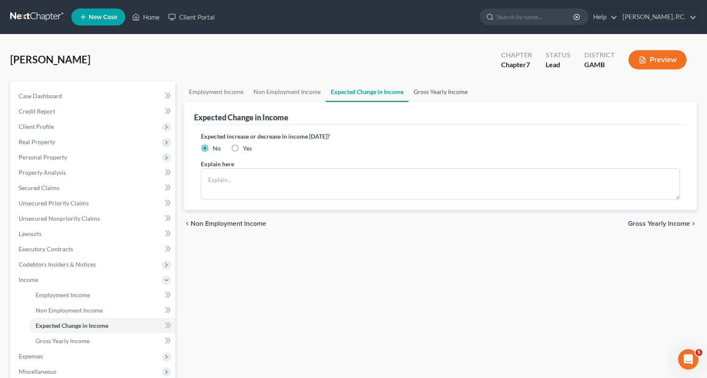
click at [429, 91] on link "Gross Yearly Income" at bounding box center [441, 92] width 64 height 20
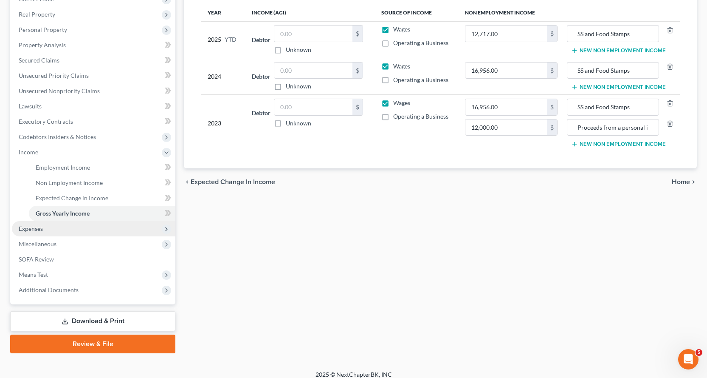
click at [33, 225] on span "Expenses" at bounding box center [31, 228] width 24 height 7
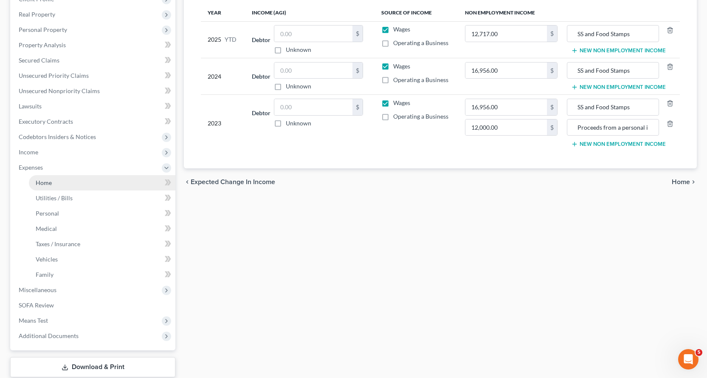
click at [38, 181] on span "Home" at bounding box center [44, 182] width 16 height 7
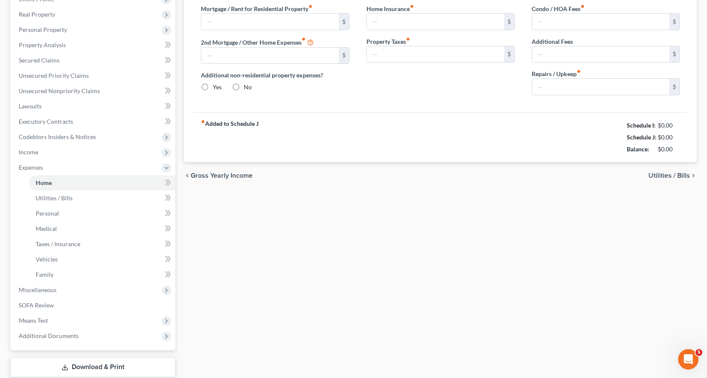
type input "601.00"
type input "0.00"
radio input "true"
type input "0.00"
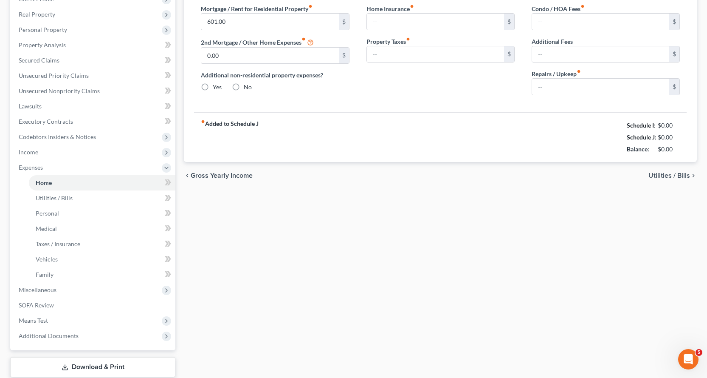
type input "0.00"
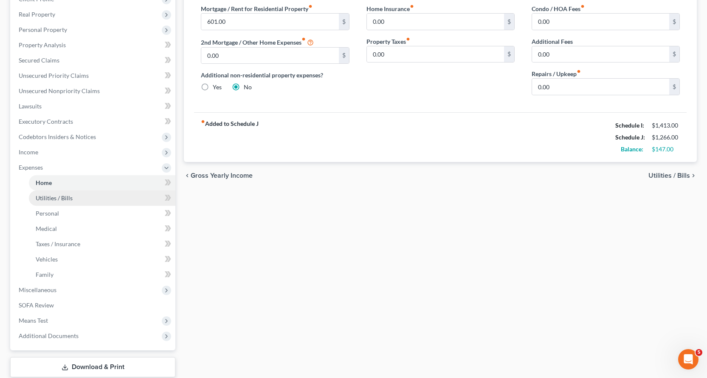
click at [64, 197] on span "Utilities / Bills" at bounding box center [54, 197] width 37 height 7
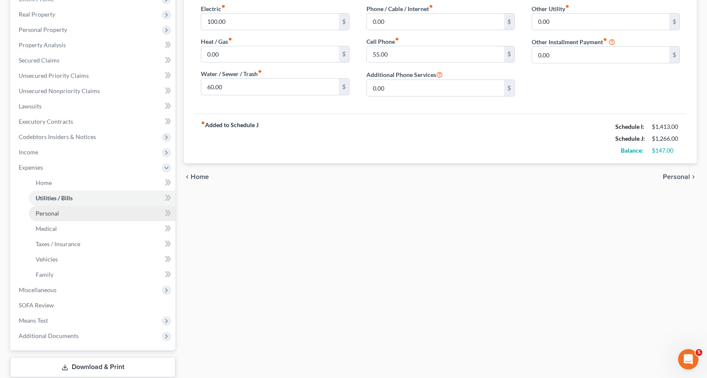
click at [45, 213] on span "Personal" at bounding box center [47, 212] width 23 height 7
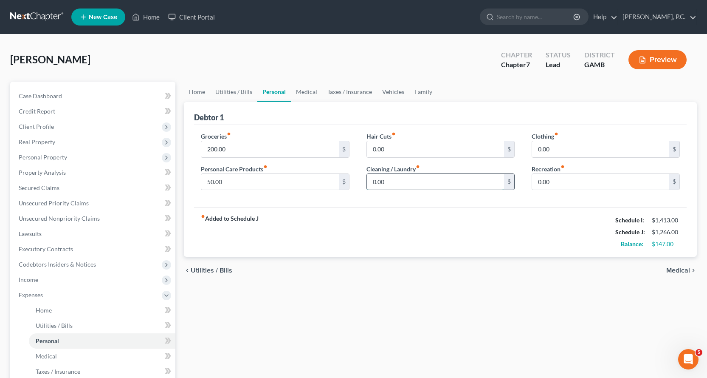
click at [394, 184] on input "0.00" at bounding box center [435, 182] width 137 height 16
type input "35.00"
type input "25.00"
type input "30.00"
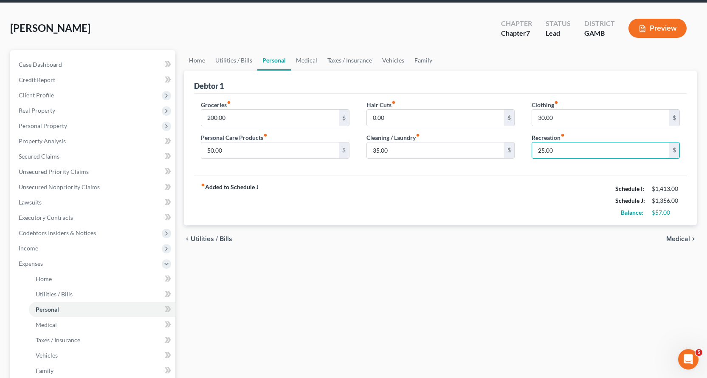
scroll to position [127, 0]
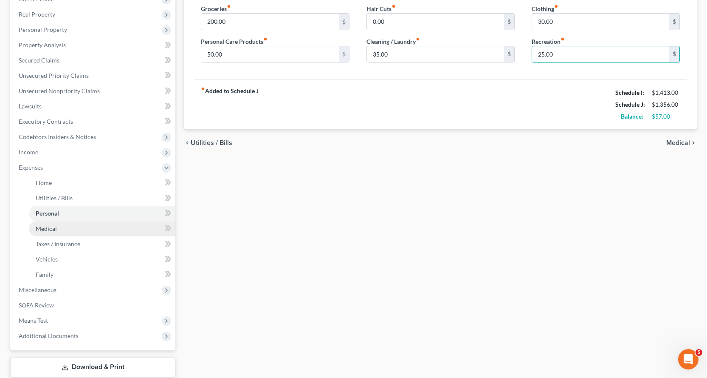
click at [45, 230] on span "Medical" at bounding box center [46, 228] width 21 height 7
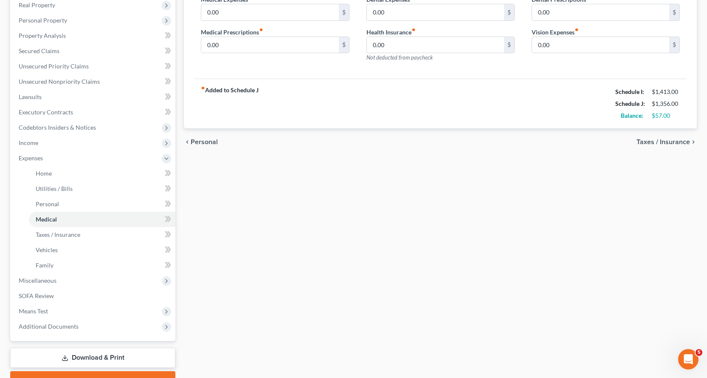
scroll to position [170, 0]
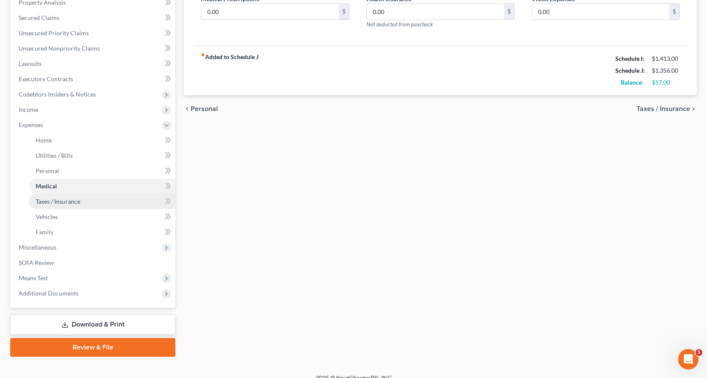
click at [56, 201] on span "Taxes / Insurance" at bounding box center [58, 201] width 45 height 7
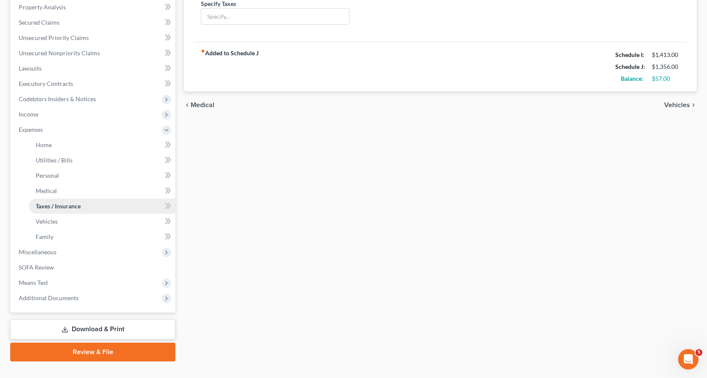
scroll to position [170, 0]
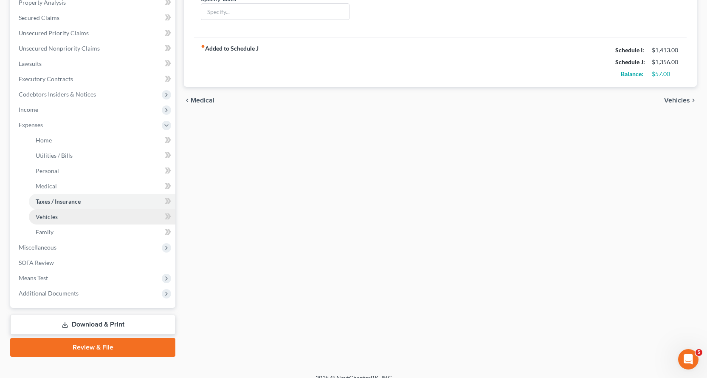
click at [49, 215] on span "Vehicles" at bounding box center [47, 216] width 22 height 7
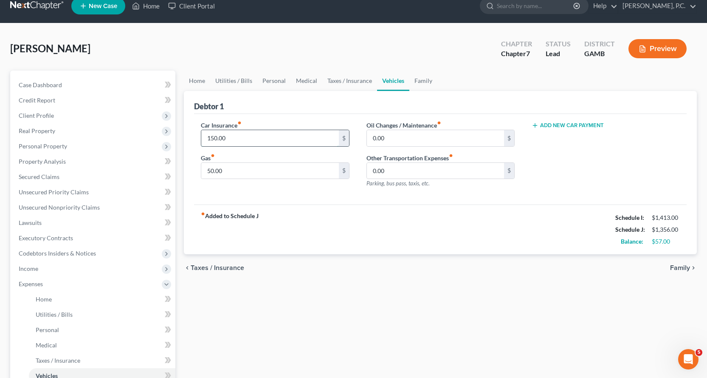
click at [236, 138] on input "150.00" at bounding box center [269, 138] width 137 height 16
type input "100.00"
type input "75.00"
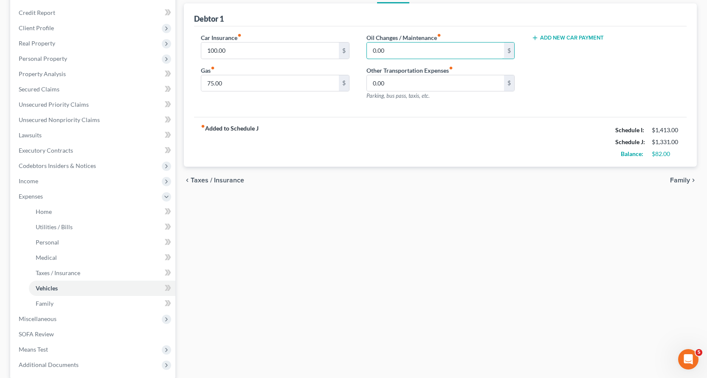
scroll to position [181, 0]
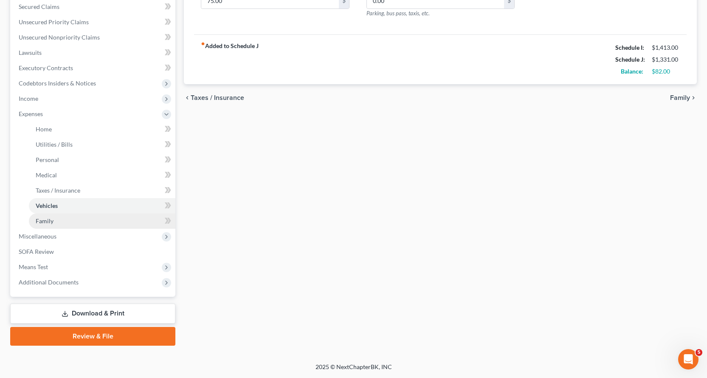
click at [44, 220] on span "Family" at bounding box center [45, 220] width 18 height 7
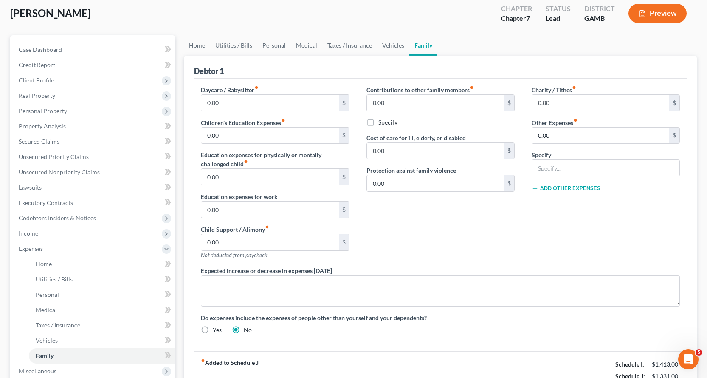
scroll to position [127, 0]
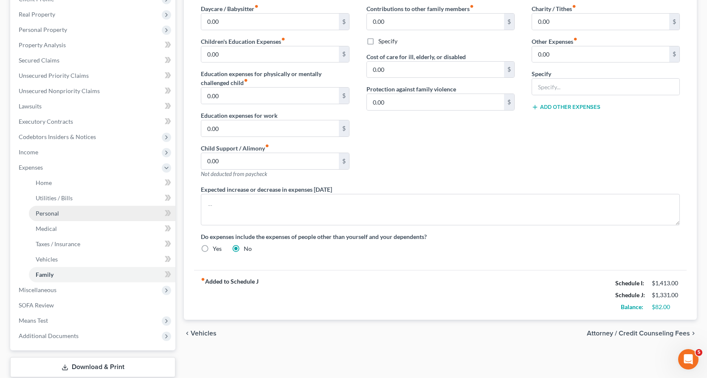
click at [50, 214] on span "Personal" at bounding box center [47, 212] width 23 height 7
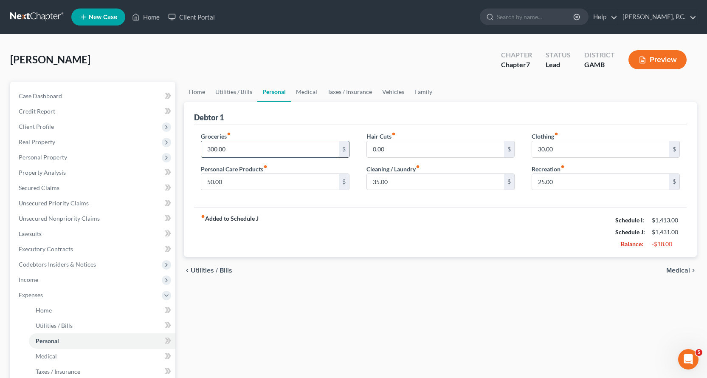
click at [231, 150] on input "300.00" at bounding box center [269, 149] width 137 height 16
type input "250.00"
click at [580, 184] on input "25.00" at bounding box center [600, 182] width 137 height 16
type input "50.00"
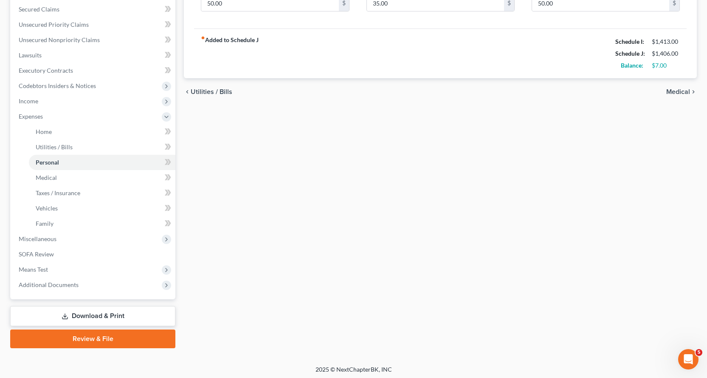
scroll to position [181, 0]
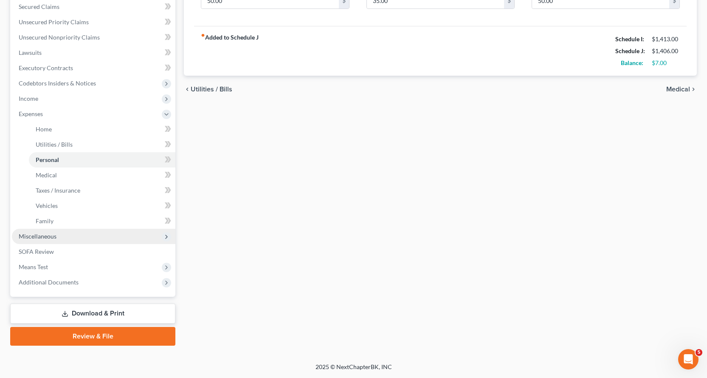
click at [43, 235] on span "Miscellaneous" at bounding box center [38, 235] width 38 height 7
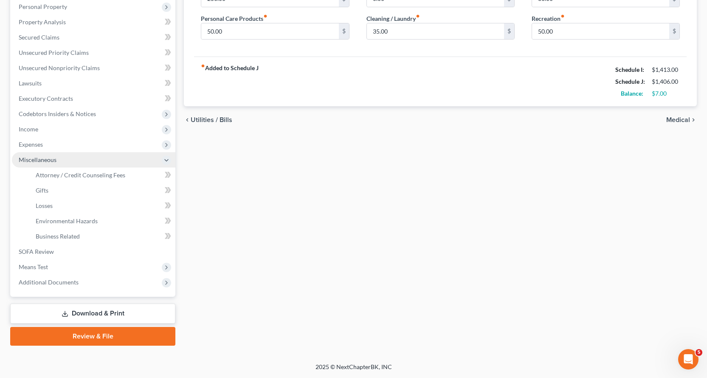
scroll to position [150, 0]
click at [79, 173] on span "Attorney / Credit Counseling Fees" at bounding box center [81, 174] width 90 height 7
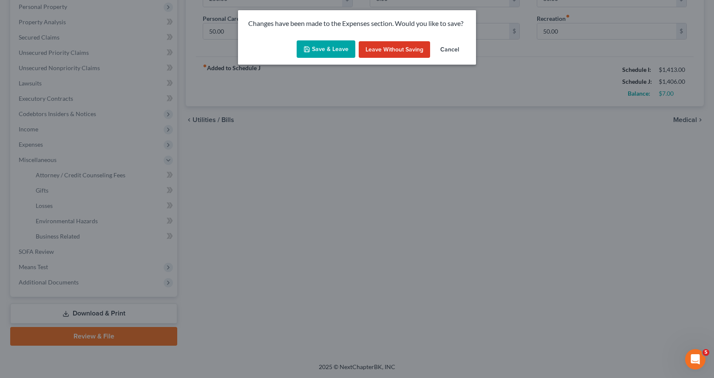
click at [325, 47] on button "Save & Leave" at bounding box center [326, 49] width 59 height 18
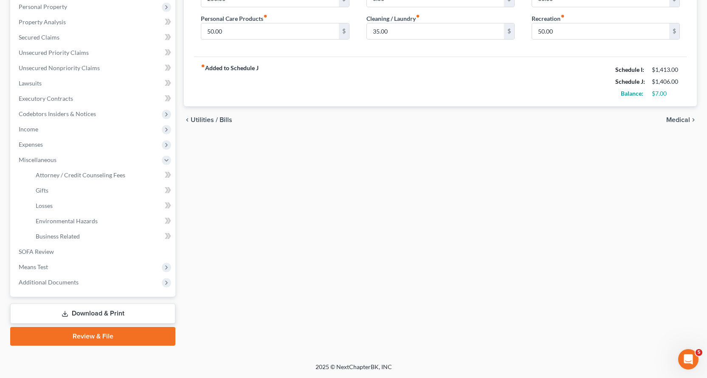
scroll to position [57, 0]
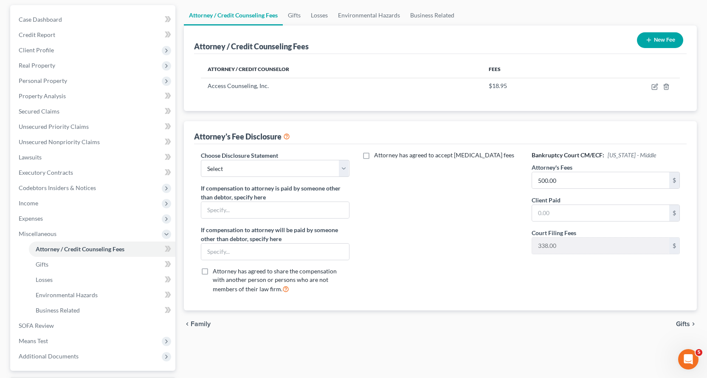
scroll to position [150, 0]
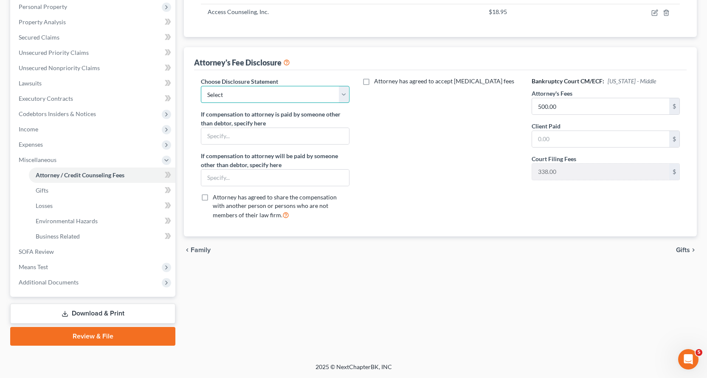
click at [345, 95] on select "Select Attorney" at bounding box center [275, 94] width 148 height 17
select select "0"
click at [201, 86] on select "Select Attorney" at bounding box center [275, 94] width 148 height 17
click at [574, 108] on input "500.00" at bounding box center [600, 106] width 137 height 16
type input "0.00"
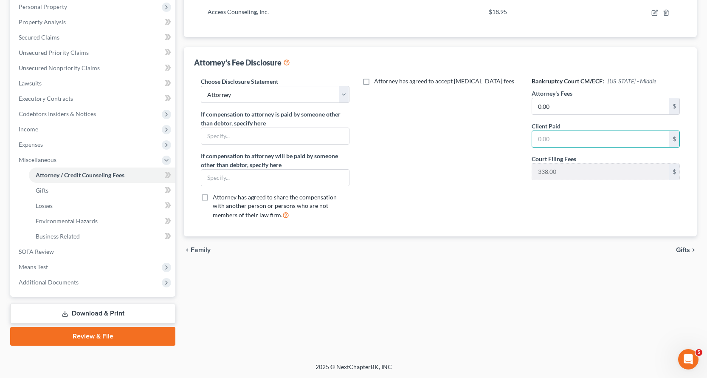
drag, startPoint x: 40, startPoint y: 265, endPoint x: 223, endPoint y: 239, distance: 185.0
click at [40, 266] on span "Means Test" at bounding box center [33, 266] width 29 height 7
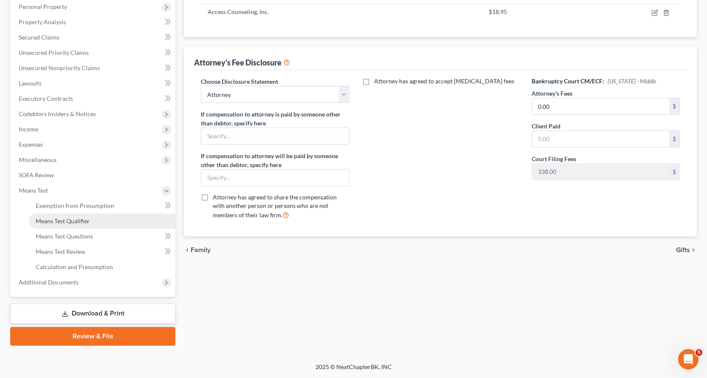
click at [70, 223] on span "Means Test Qualifier" at bounding box center [63, 220] width 54 height 7
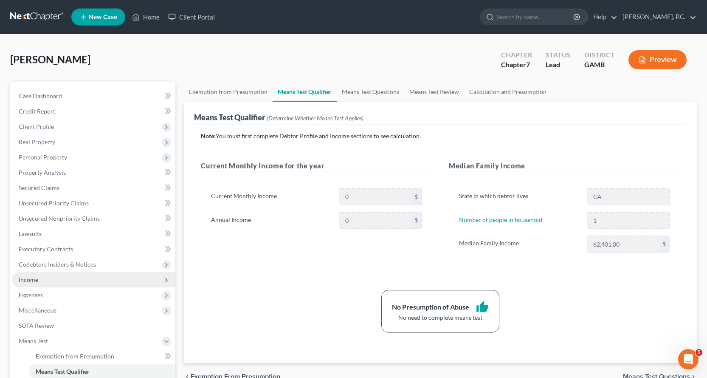
drag, startPoint x: 29, startPoint y: 278, endPoint x: 156, endPoint y: 278, distance: 126.2
click at [29, 279] on span "Income" at bounding box center [29, 279] width 20 height 7
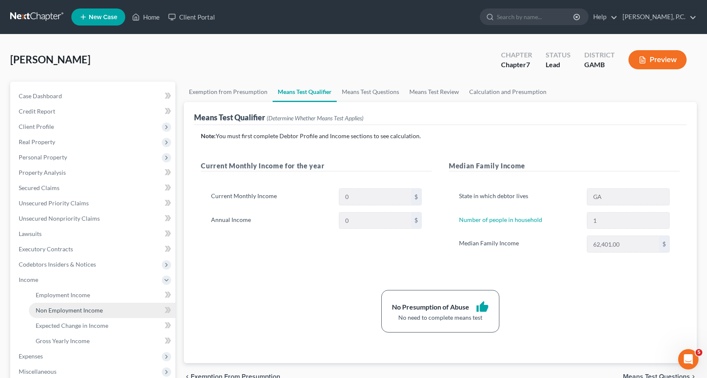
click at [57, 309] on span "Non Employment Income" at bounding box center [69, 309] width 67 height 7
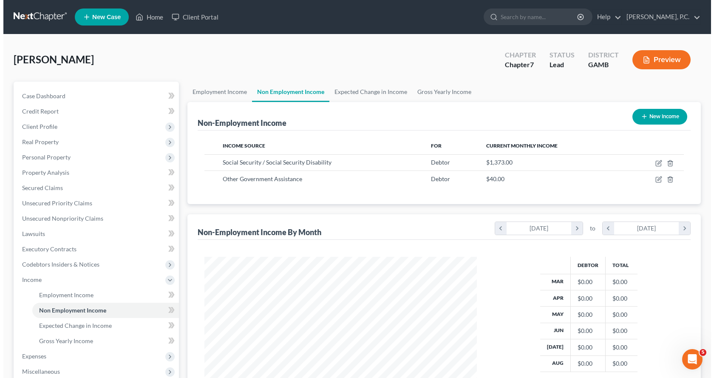
scroll to position [153, 289]
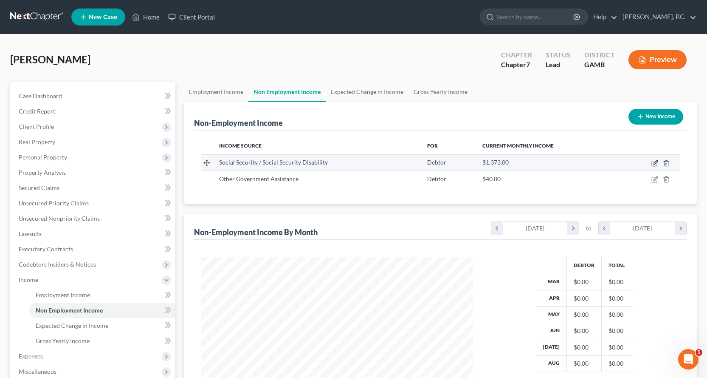
click at [656, 163] on icon "button" at bounding box center [655, 163] width 7 height 7
select select "4"
select select "0"
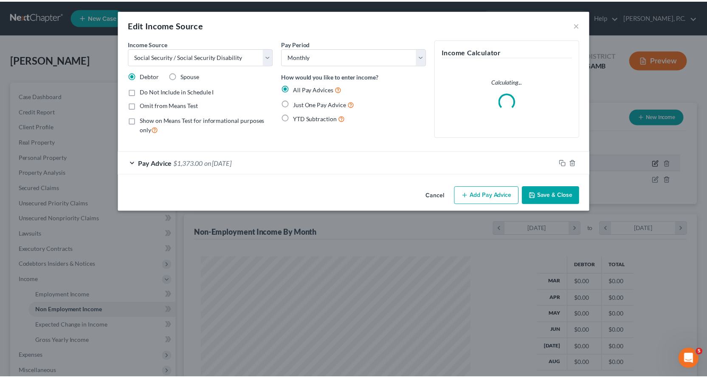
scroll to position [153, 292]
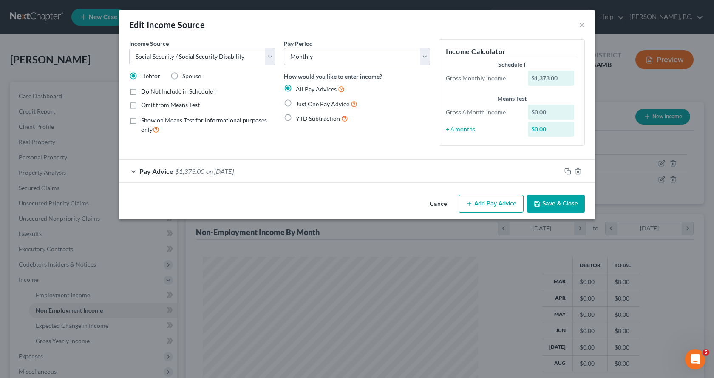
click at [141, 106] on label "Omit from Means Test" at bounding box center [170, 105] width 59 height 8
click at [144, 106] on input "Omit from Means Test" at bounding box center [147, 104] width 6 height 6
checkbox input "true"
click at [568, 204] on button "Save & Close" at bounding box center [556, 204] width 58 height 18
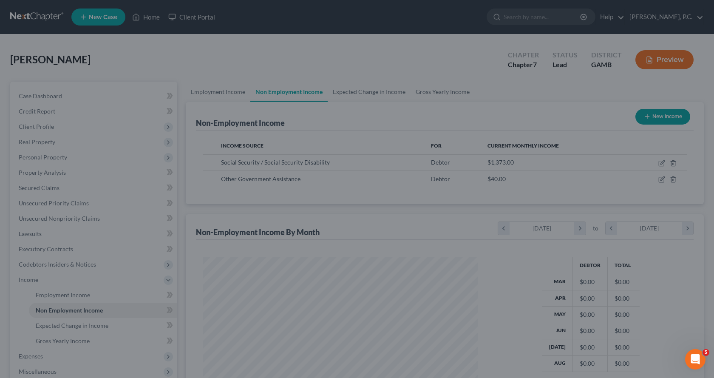
scroll to position [424749, 424612]
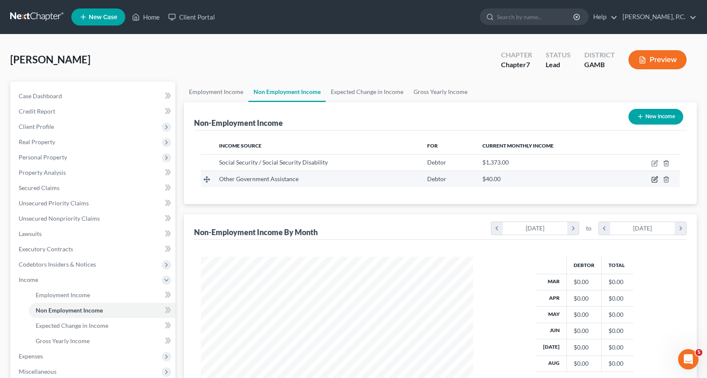
click at [655, 179] on icon "button" at bounding box center [656, 179] width 4 height 4
select select "5"
select select "0"
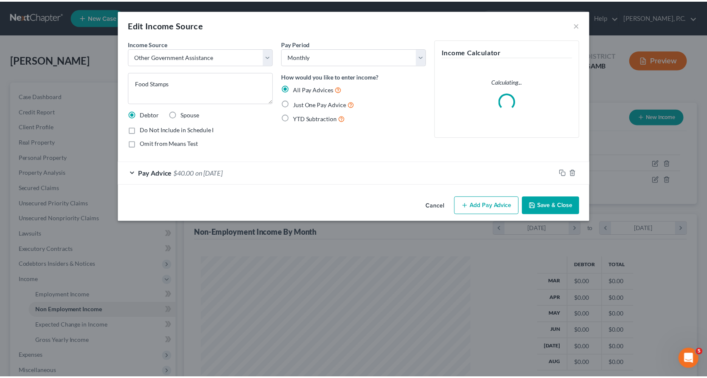
scroll to position [153, 292]
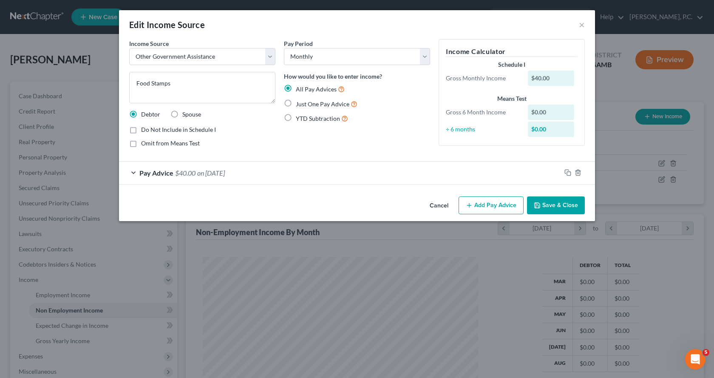
click at [560, 205] on button "Save & Close" at bounding box center [556, 205] width 58 height 18
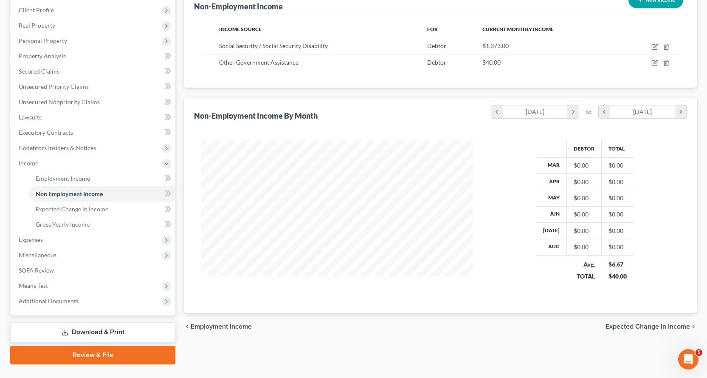
scroll to position [135, 0]
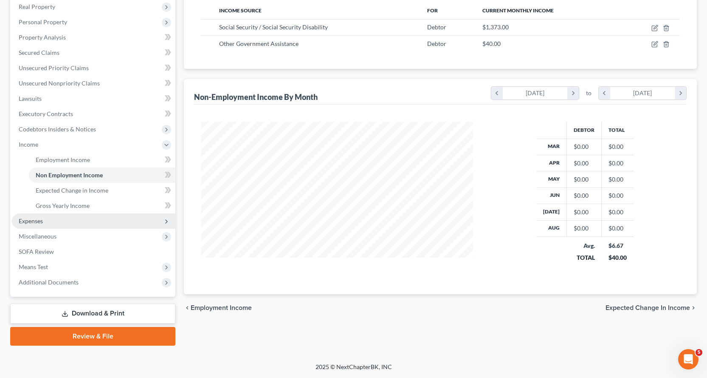
drag, startPoint x: 36, startPoint y: 221, endPoint x: 115, endPoint y: 223, distance: 79.1
click at [35, 221] on span "Expenses" at bounding box center [31, 220] width 24 height 7
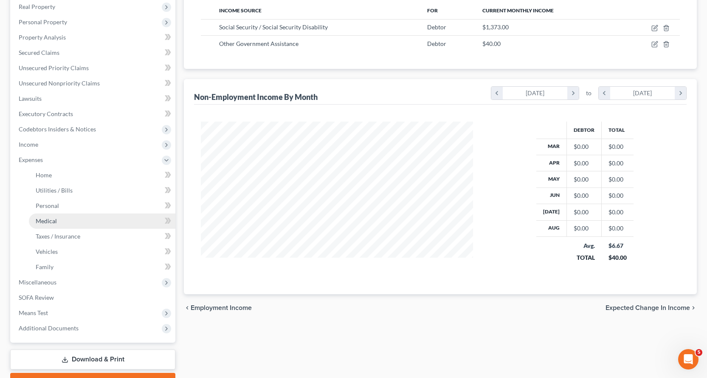
click at [43, 218] on span "Medical" at bounding box center [46, 220] width 21 height 7
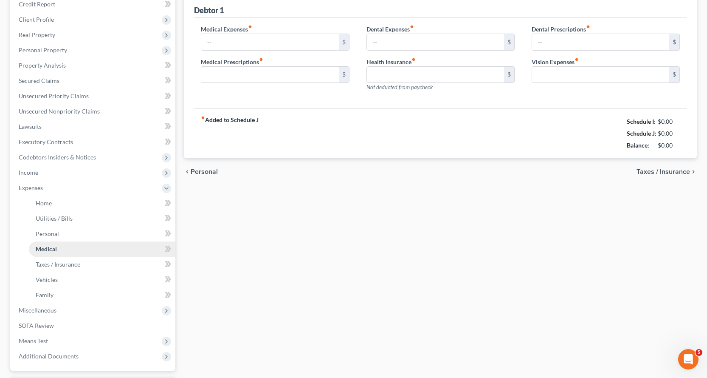
type input "0.00"
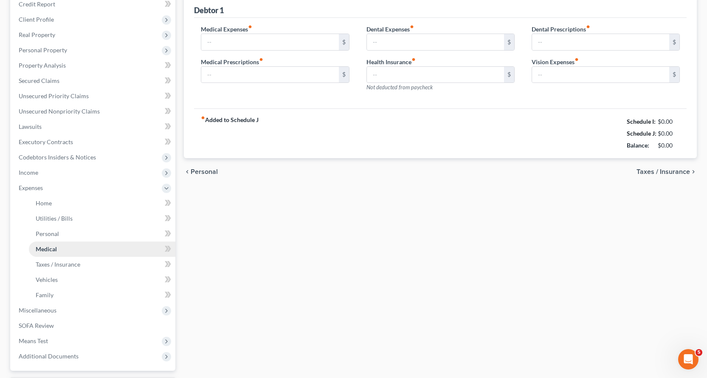
type input "0.00"
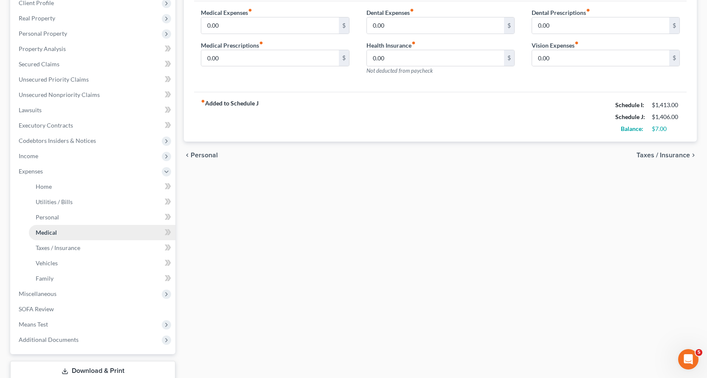
scroll to position [127, 0]
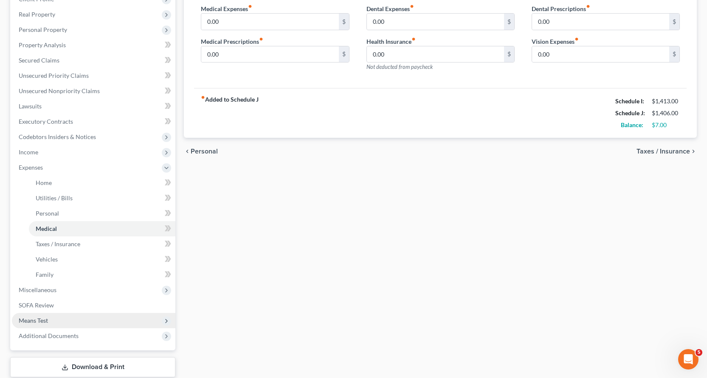
click at [36, 319] on span "Means Test" at bounding box center [33, 320] width 29 height 7
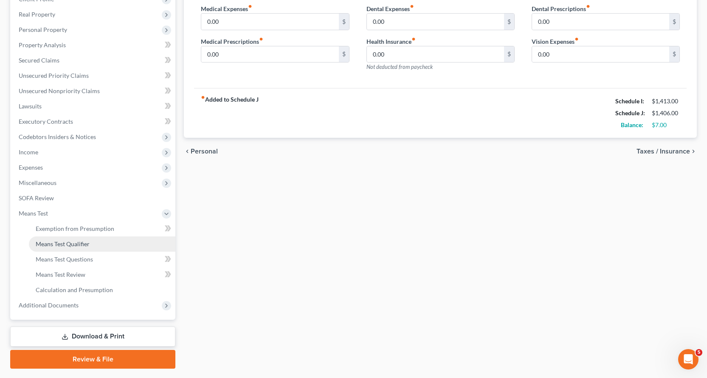
click at [61, 245] on span "Means Test Qualifier" at bounding box center [63, 243] width 54 height 7
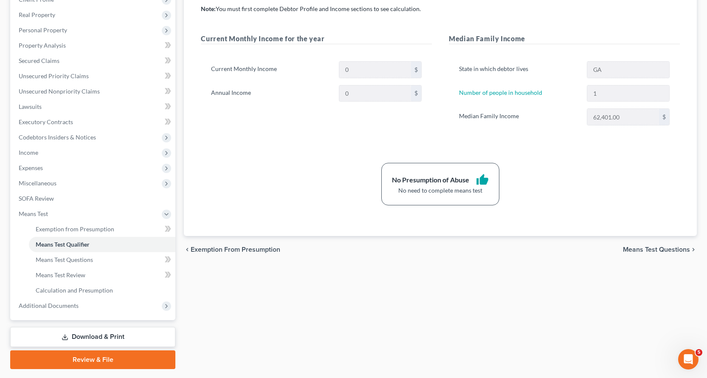
scroll to position [108, 0]
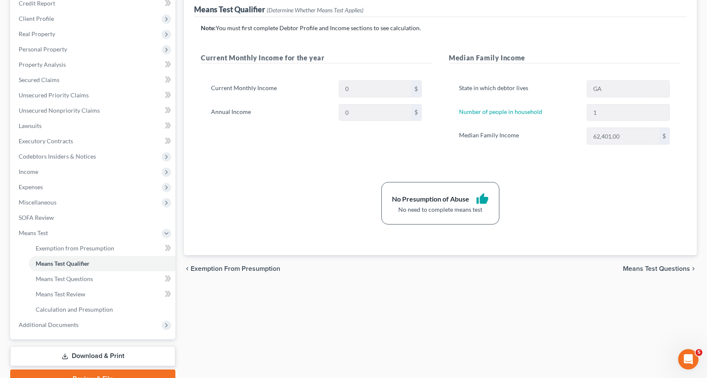
click at [117, 354] on link "Download & Print" at bounding box center [92, 356] width 165 height 20
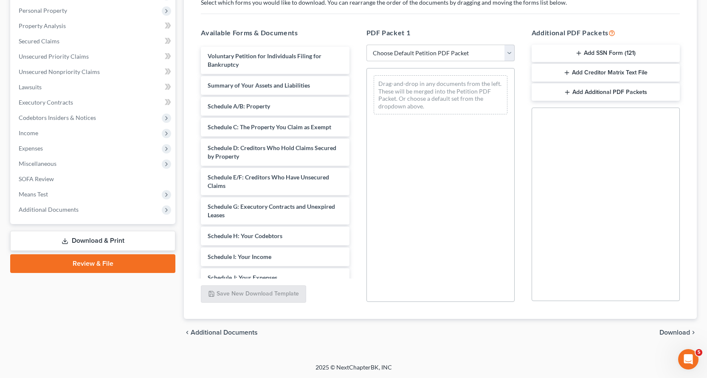
scroll to position [147, 0]
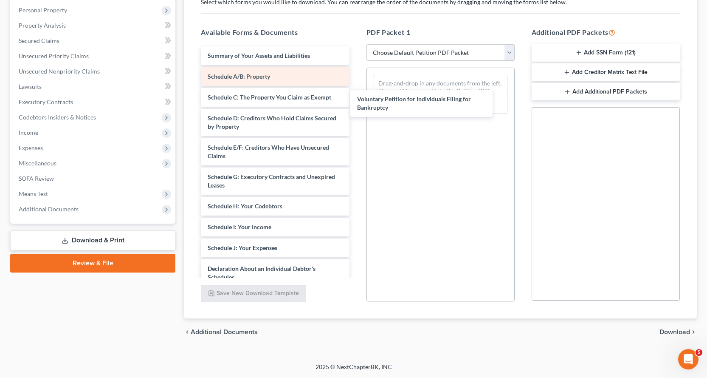
drag, startPoint x: 220, startPoint y: 59, endPoint x: 285, endPoint y: 76, distance: 67.0
click at [356, 96] on div "Voluntary Petition for Individuals Filing for Bankruptcy Voluntary Petition for…" at bounding box center [275, 256] width 162 height 420
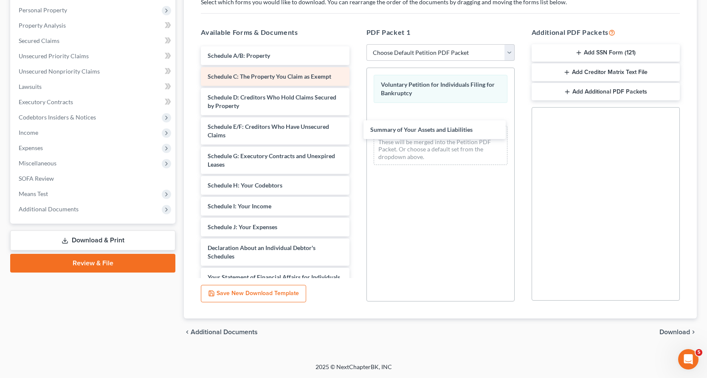
drag, startPoint x: 240, startPoint y: 54, endPoint x: 313, endPoint y: 79, distance: 77.4
click at [356, 124] on div "Summary of Your Assets and Liabilities Summary of Your Assets and Liabilities S…" at bounding box center [275, 245] width 162 height 399
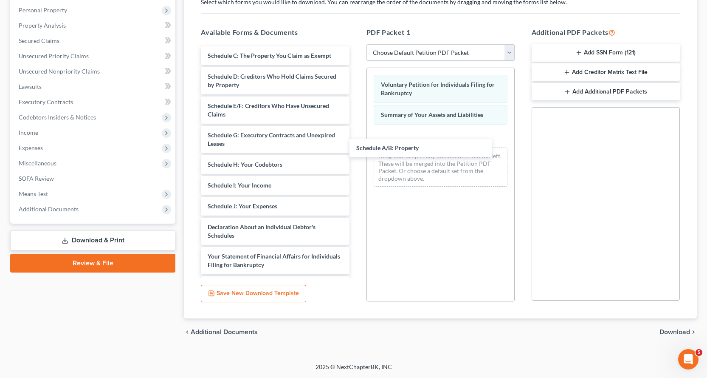
drag, startPoint x: 239, startPoint y: 54, endPoint x: 271, endPoint y: 65, distance: 33.7
click at [356, 139] on div "Schedule A/B: Property Schedule A/B: Property Schedule C: The Property You Clai…" at bounding box center [275, 235] width 162 height 378
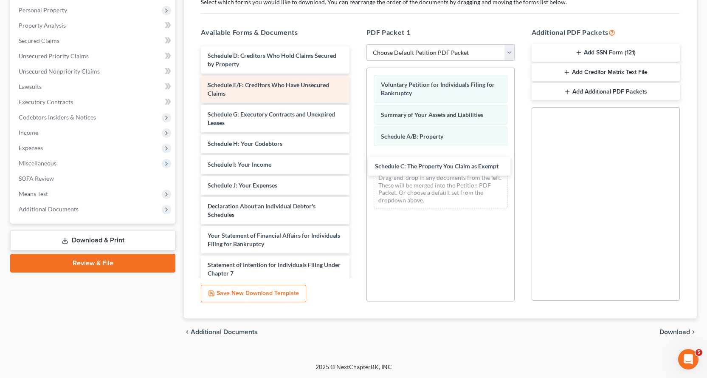
drag, startPoint x: 236, startPoint y: 51, endPoint x: 302, endPoint y: 89, distance: 76.3
click at [356, 160] on div "Schedule C: The Property You Claim as Exempt Schedule C: The Property You Claim…" at bounding box center [275, 224] width 162 height 357
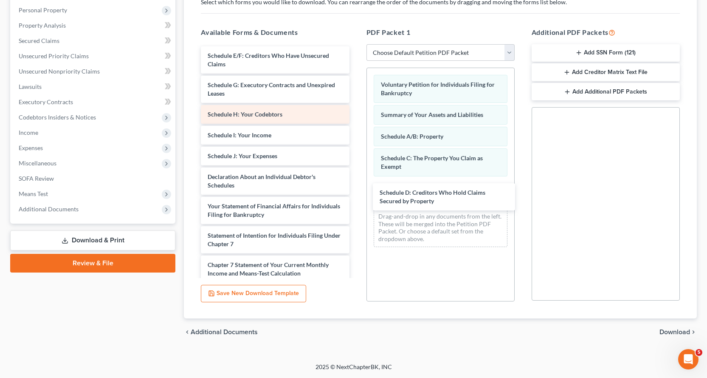
drag, startPoint x: 223, startPoint y: 61, endPoint x: 283, endPoint y: 119, distance: 83.2
click at [356, 196] on div "Schedule D: Creditors Who Hold Claims Secured by Property Schedule D: Creditors…" at bounding box center [275, 210] width 162 height 328
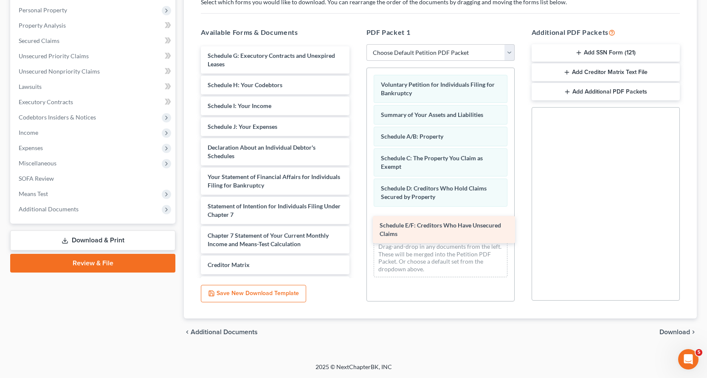
drag, startPoint x: 215, startPoint y: 58, endPoint x: 394, endPoint y: 226, distance: 245.0
click at [356, 226] on div "Schedule E/F: Creditors Who Have Unsecured Claims Schedule E/F: Creditors Who H…" at bounding box center [275, 195] width 162 height 299
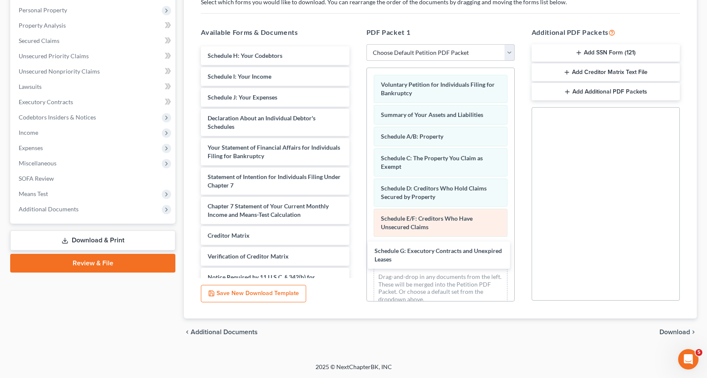
drag, startPoint x: 216, startPoint y: 56, endPoint x: 380, endPoint y: 230, distance: 239.6
click at [356, 246] on div "Schedule G: Executory Contracts and Unexpired Leases Schedule G: Executory Cont…" at bounding box center [275, 180] width 162 height 269
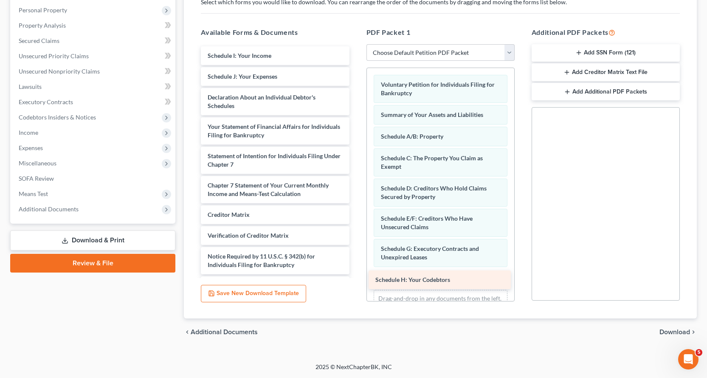
drag, startPoint x: 248, startPoint y: 56, endPoint x: 422, endPoint y: 278, distance: 282.0
click at [356, 278] on div "Schedule H: Your Codebtors Schedule H: Your Codebtors Schedule I: Your Income S…" at bounding box center [275, 170] width 162 height 249
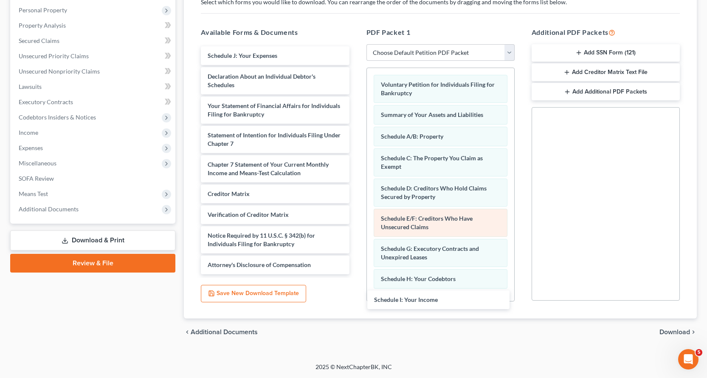
drag, startPoint x: 252, startPoint y: 55, endPoint x: 441, endPoint y: 235, distance: 260.9
click at [356, 274] on div "Schedule I: Your Income Schedule I: Your Income Schedule J: Your Expenses Decla…" at bounding box center [275, 160] width 162 height 228
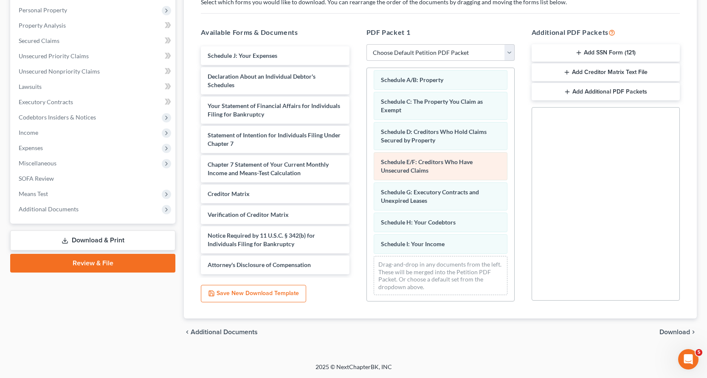
scroll to position [57, 0]
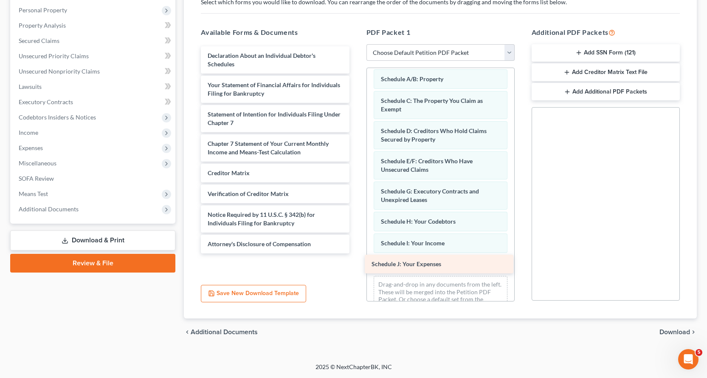
drag, startPoint x: 216, startPoint y: 54, endPoint x: 392, endPoint y: 258, distance: 269.7
click at [356, 253] on div "Schedule J: Your Expenses Schedule J: Your Expenses Declaration About an Indivi…" at bounding box center [275, 149] width 162 height 207
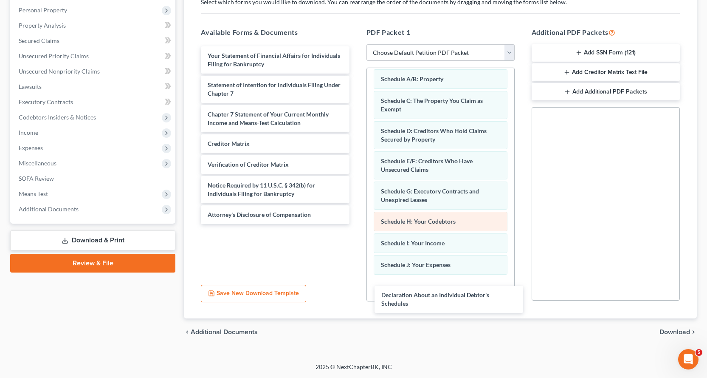
drag, startPoint x: 220, startPoint y: 59, endPoint x: 424, endPoint y: 228, distance: 264.7
click at [356, 224] on div "Declaration About an Individual Debtor's Schedules Declaration About an Individ…" at bounding box center [275, 135] width 162 height 178
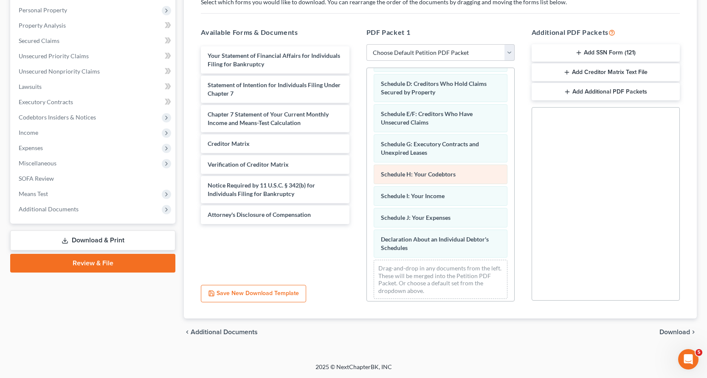
scroll to position [109, 0]
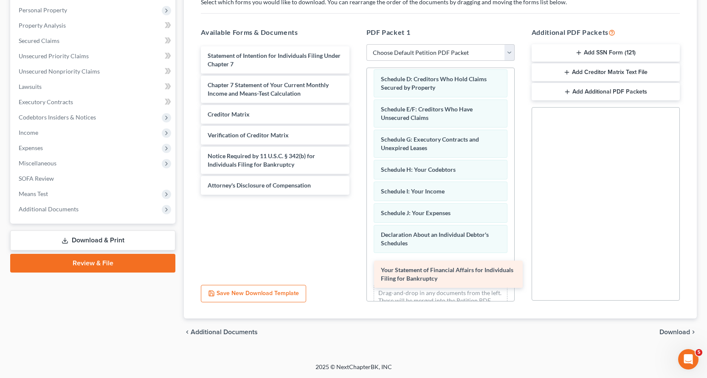
drag, startPoint x: 235, startPoint y: 57, endPoint x: 409, endPoint y: 271, distance: 275.2
click at [356, 195] on div "Your Statement of Financial Affairs for Individuals Filing for Bankruptcy Your …" at bounding box center [275, 120] width 162 height 148
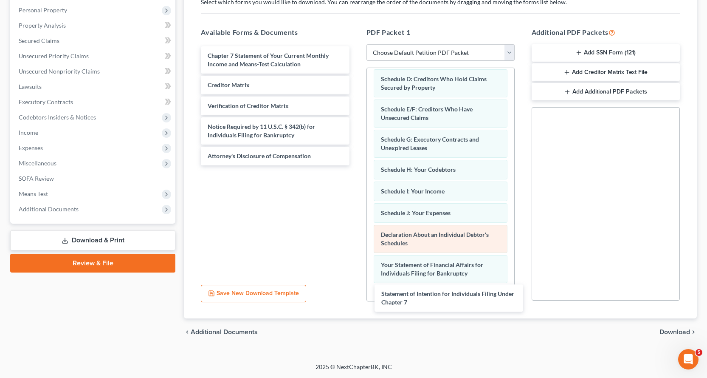
drag, startPoint x: 218, startPoint y: 62, endPoint x: 416, endPoint y: 248, distance: 271.5
click at [356, 165] on div "Statement of Intention for Individuals Filing Under Chapter 7 Statement of Inte…" at bounding box center [275, 105] width 162 height 119
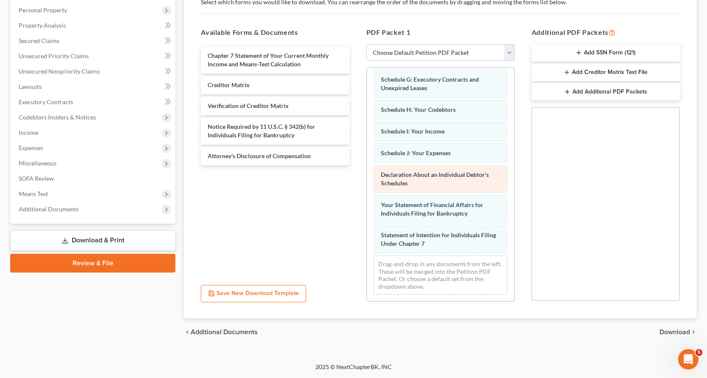
scroll to position [170, 0]
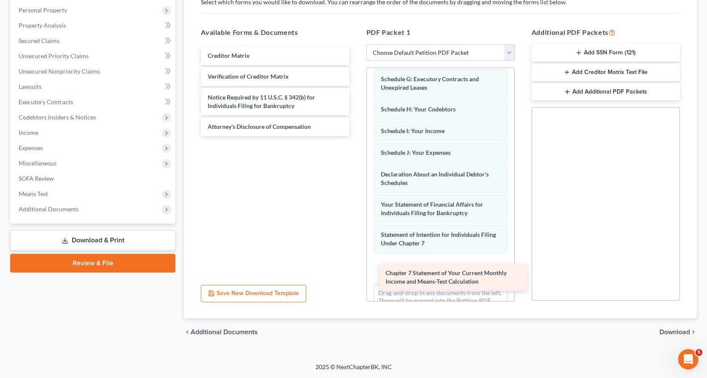
drag, startPoint x: 225, startPoint y: 57, endPoint x: 403, endPoint y: 274, distance: 280.8
click at [356, 136] on div "Chapter 7 Statement of Your Current Monthly Income and Means-Test Calculation C…" at bounding box center [275, 91] width 162 height 90
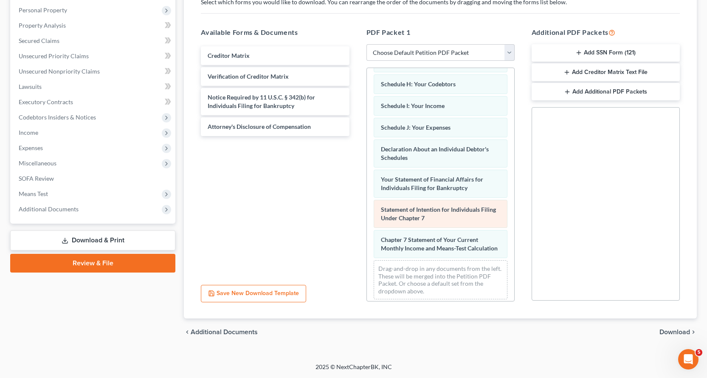
scroll to position [208, 0]
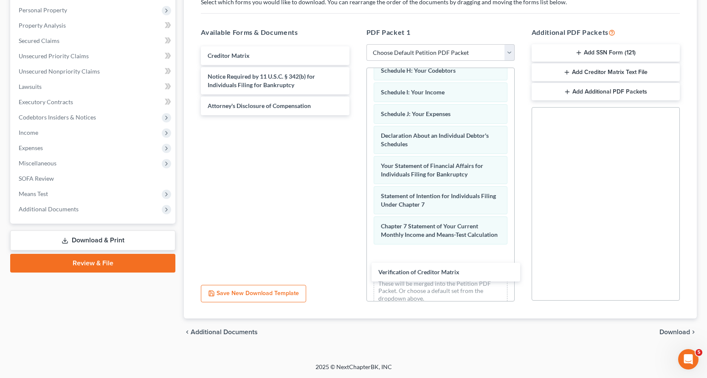
drag, startPoint x: 233, startPoint y: 76, endPoint x: 292, endPoint y: 136, distance: 84.4
click at [356, 115] on div "Verification of Creditor Matrix Creditor Matrix Verification of Creditor Matrix…" at bounding box center [275, 80] width 162 height 69
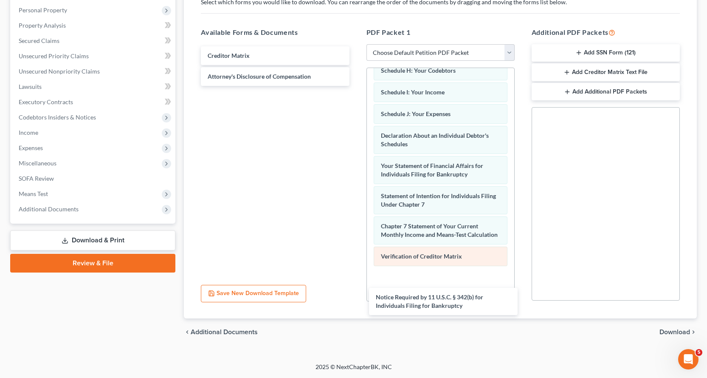
drag, startPoint x: 229, startPoint y: 82, endPoint x: 410, endPoint y: 255, distance: 250.3
click at [356, 86] on div "Notice Required by 11 U.S.C. § 342(b) for Individuals Filing for Bankruptcy Cre…" at bounding box center [275, 66] width 162 height 40
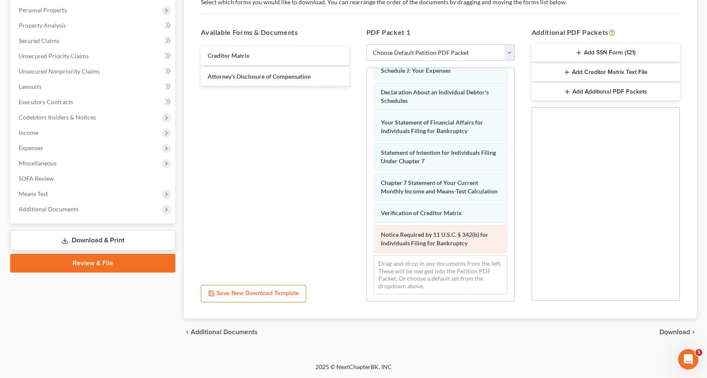
scroll to position [260, 0]
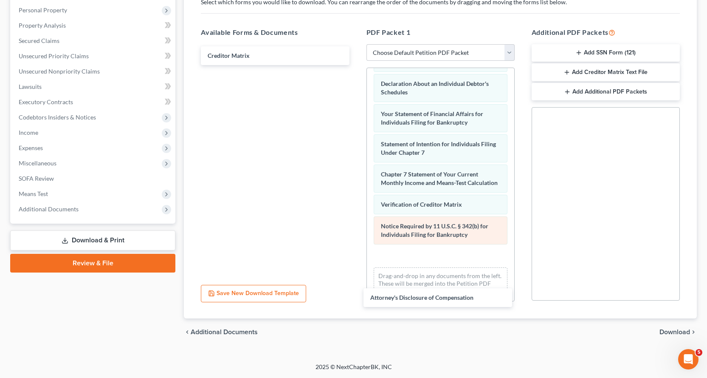
drag, startPoint x: 234, startPoint y: 75, endPoint x: 478, endPoint y: 243, distance: 295.8
click at [356, 65] on div "Attorney's Disclosure of Compensation Creditor Matrix Attorney's Disclosure of …" at bounding box center [275, 55] width 162 height 19
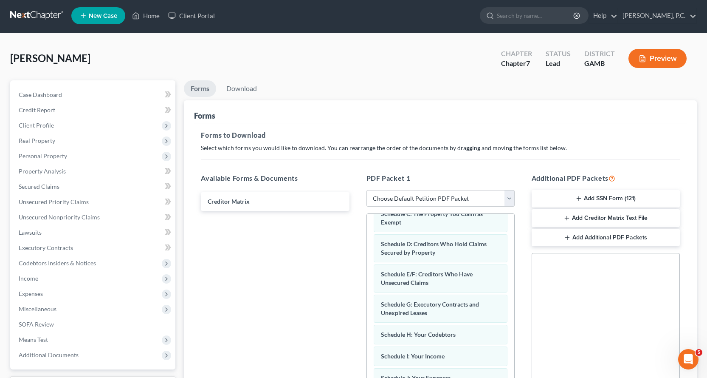
scroll to position [0, 0]
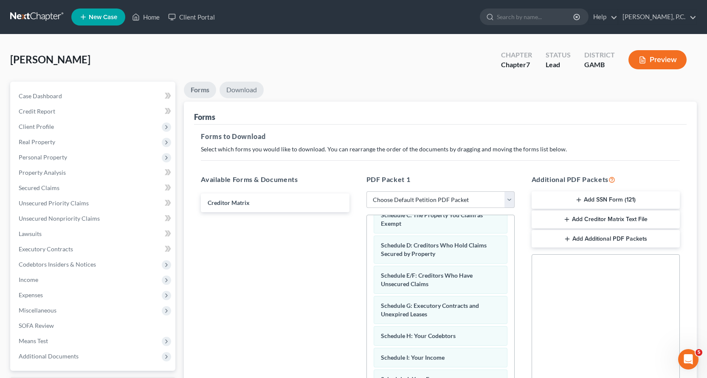
click at [246, 86] on link "Download" at bounding box center [242, 90] width 44 height 17
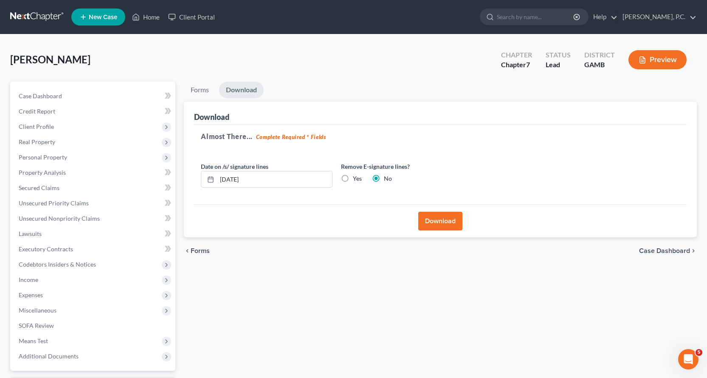
click at [447, 220] on button "Download" at bounding box center [441, 221] width 44 height 19
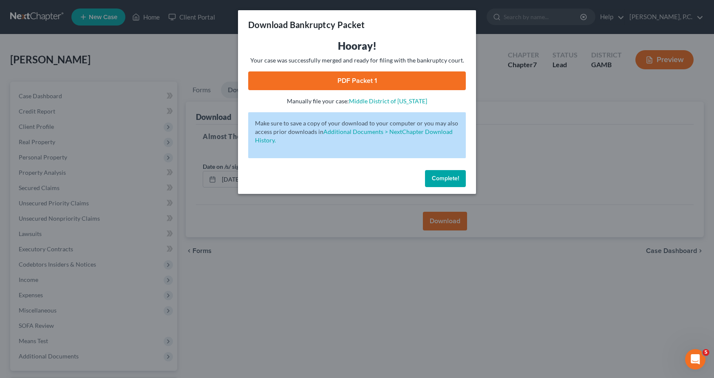
click at [351, 82] on link "PDF Packet 1" at bounding box center [357, 80] width 218 height 19
click at [440, 177] on span "Complete!" at bounding box center [445, 178] width 27 height 7
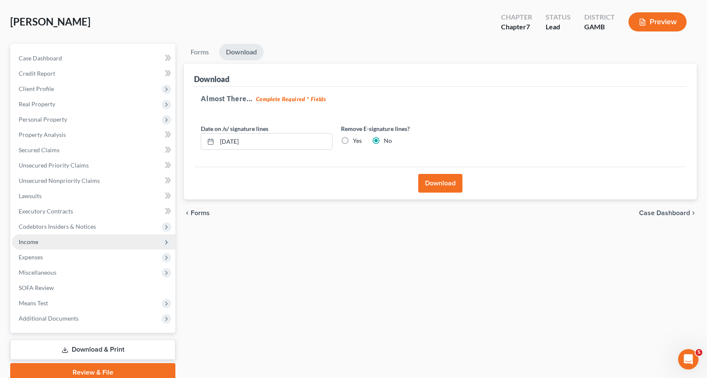
scroll to position [74, 0]
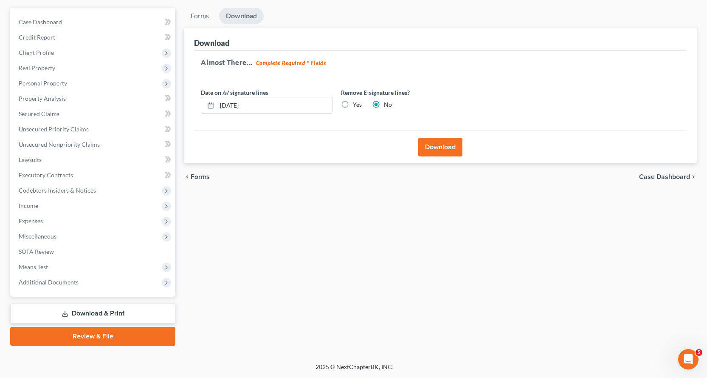
click at [84, 338] on link "Review & File" at bounding box center [92, 336] width 165 height 19
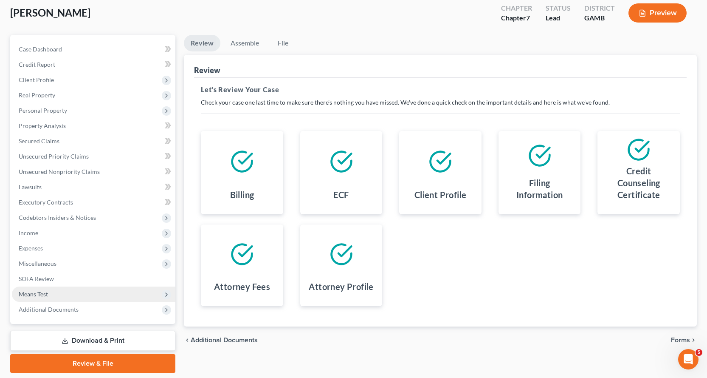
scroll to position [74, 0]
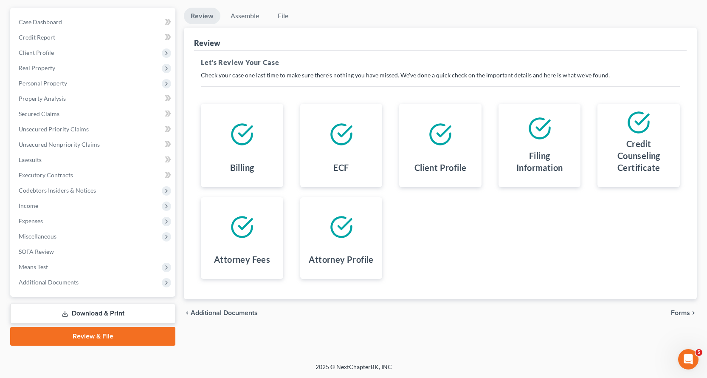
click at [86, 312] on link "Download & Print" at bounding box center [92, 313] width 165 height 20
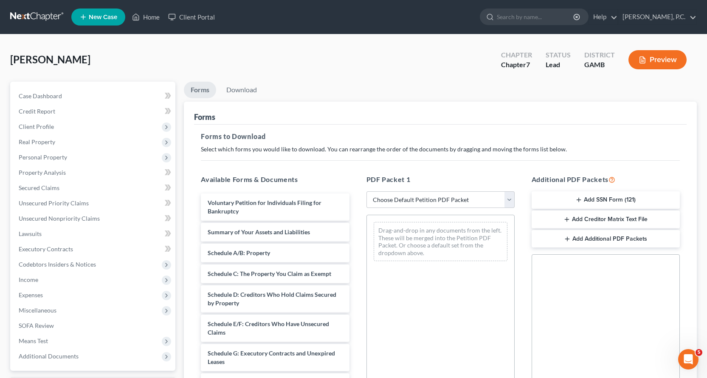
click at [610, 196] on button "Add SSN Form (121)" at bounding box center [606, 200] width 148 height 18
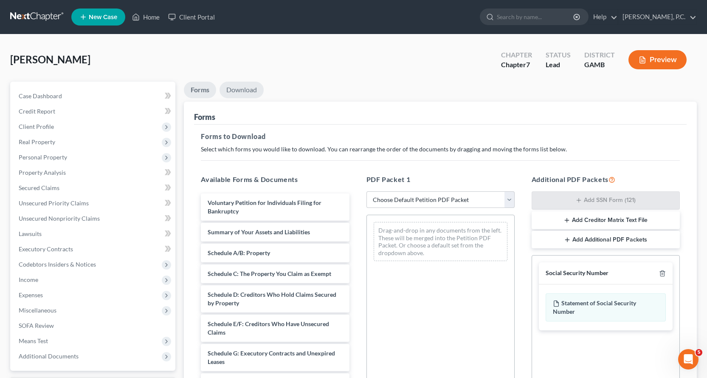
click at [248, 89] on link "Download" at bounding box center [242, 90] width 44 height 17
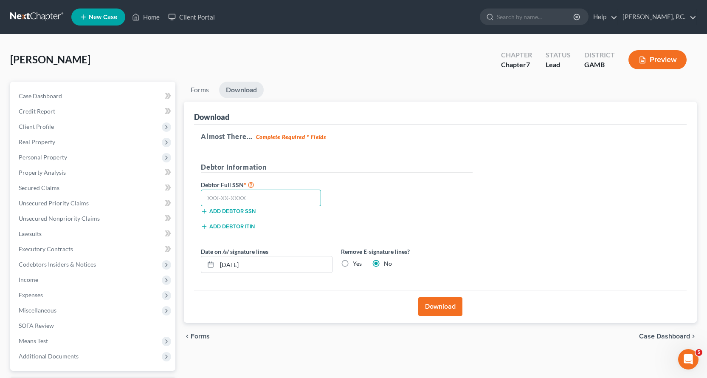
click at [223, 198] on input "text" at bounding box center [261, 198] width 120 height 17
type input "396-82-1118"
click at [442, 306] on button "Download" at bounding box center [441, 306] width 44 height 19
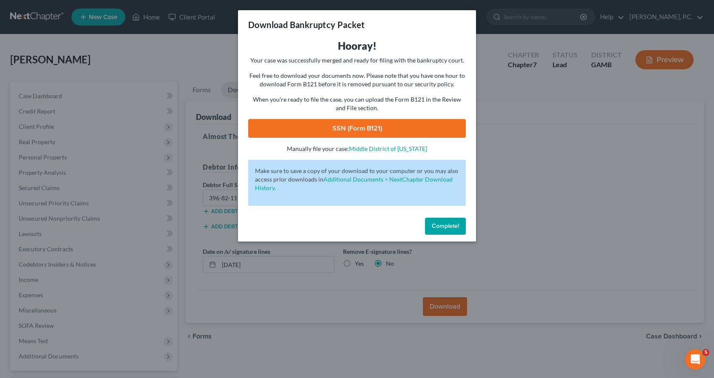
click at [348, 128] on link "SSN (Form B121)" at bounding box center [357, 128] width 218 height 19
click at [445, 225] on span "Complete!" at bounding box center [445, 225] width 27 height 7
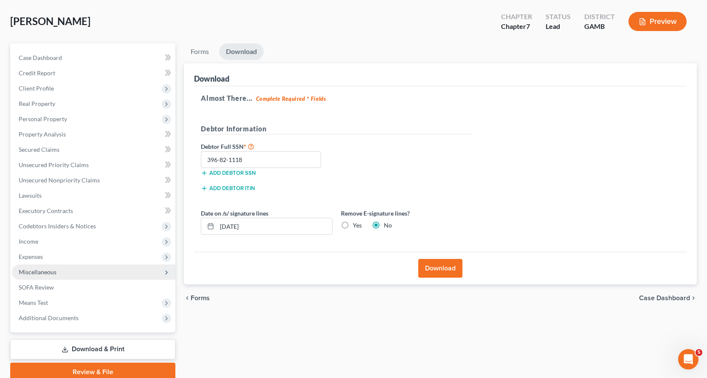
scroll to position [74, 0]
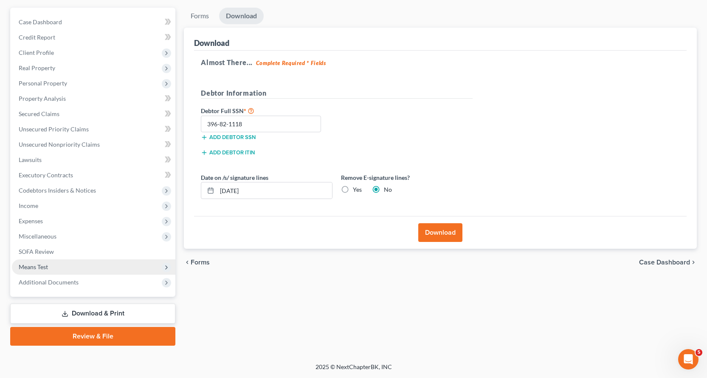
drag, startPoint x: 95, startPoint y: 337, endPoint x: 132, endPoint y: 266, distance: 80.0
click at [94, 337] on link "Review & File" at bounding box center [92, 336] width 165 height 19
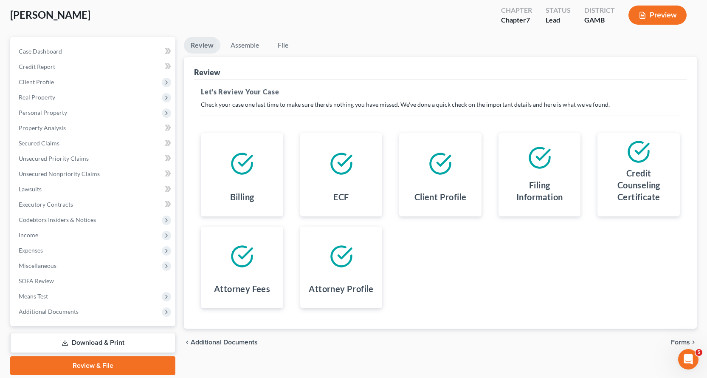
scroll to position [74, 0]
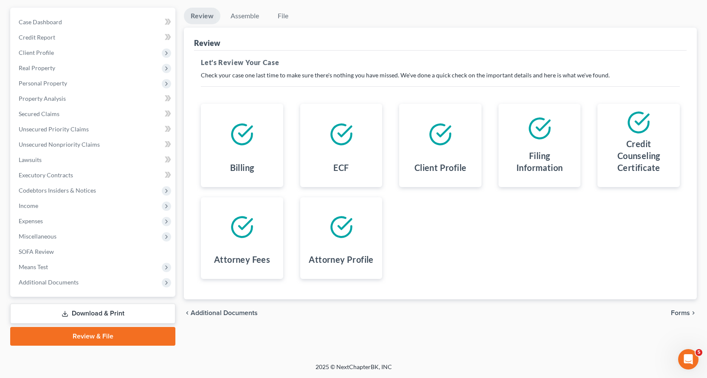
click at [94, 311] on link "Download & Print" at bounding box center [92, 313] width 165 height 20
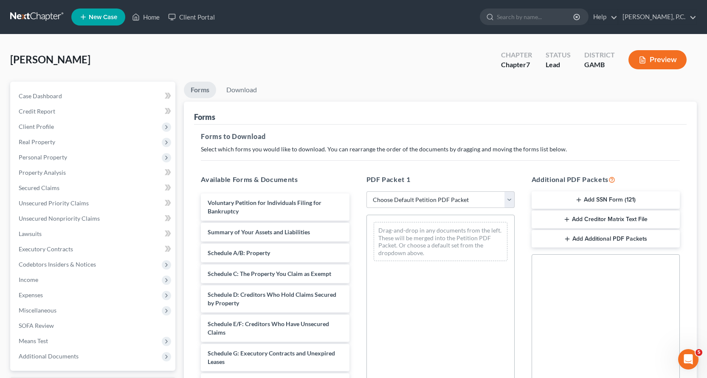
click at [601, 220] on button "Add Creditor Matrix Text File" at bounding box center [606, 219] width 148 height 18
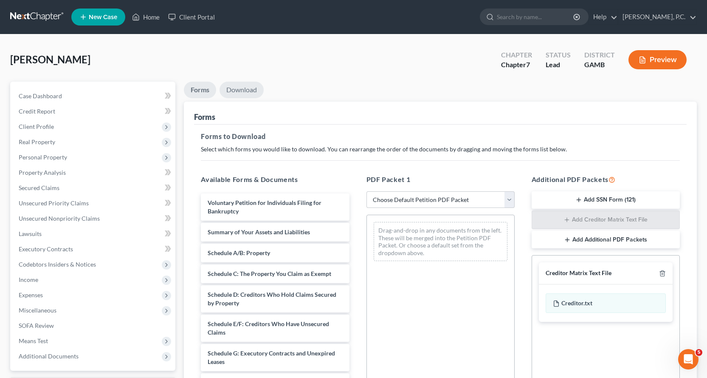
click at [245, 89] on link "Download" at bounding box center [242, 90] width 44 height 17
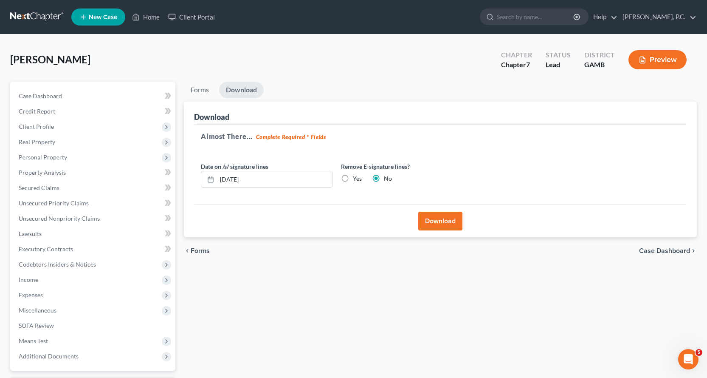
click at [441, 221] on button "Download" at bounding box center [441, 221] width 44 height 19
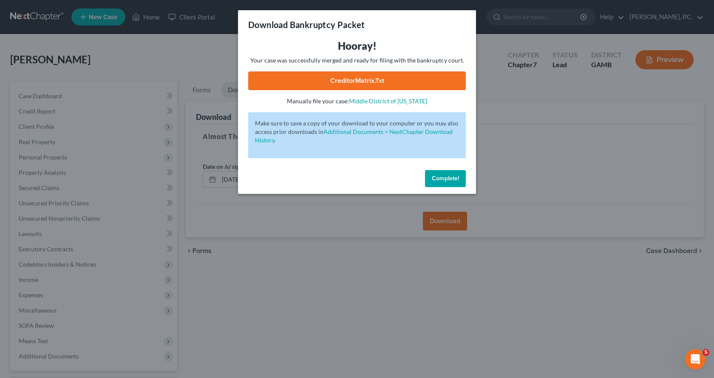
click at [337, 74] on link "CreditorMatrix.txt" at bounding box center [357, 80] width 218 height 19
click at [456, 179] on span "Complete!" at bounding box center [445, 178] width 27 height 7
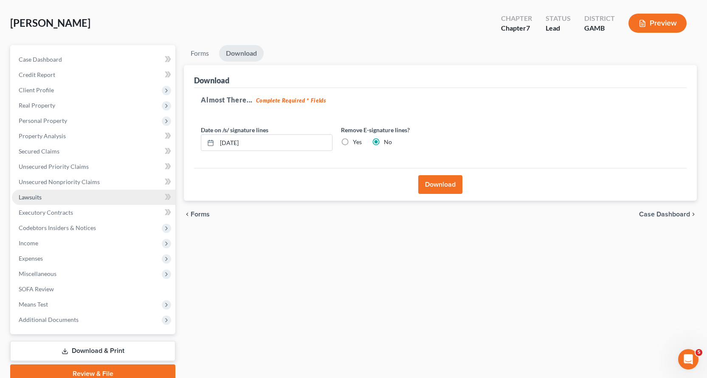
scroll to position [74, 0]
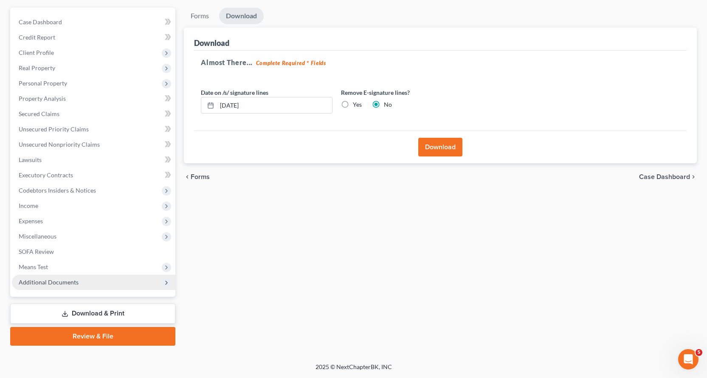
click at [74, 283] on span "Additional Documents" at bounding box center [49, 281] width 60 height 7
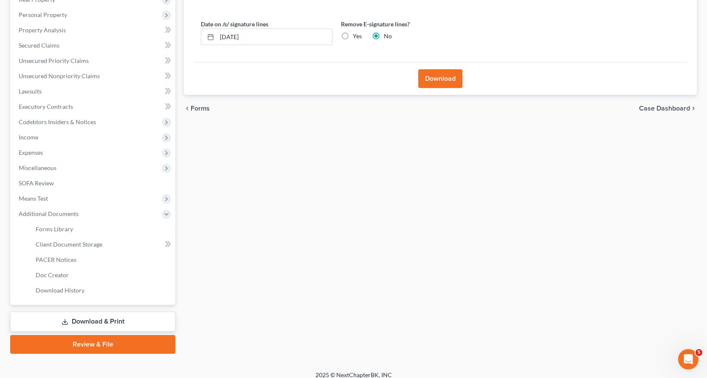
scroll to position [150, 0]
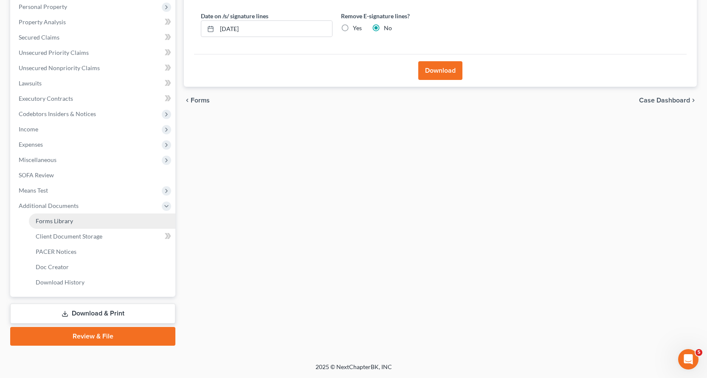
click at [62, 221] on span "Forms Library" at bounding box center [54, 220] width 37 height 7
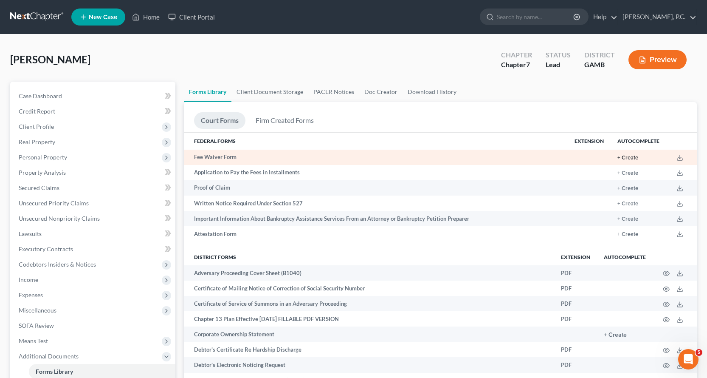
click at [633, 157] on button "+ Create" at bounding box center [628, 158] width 21 height 6
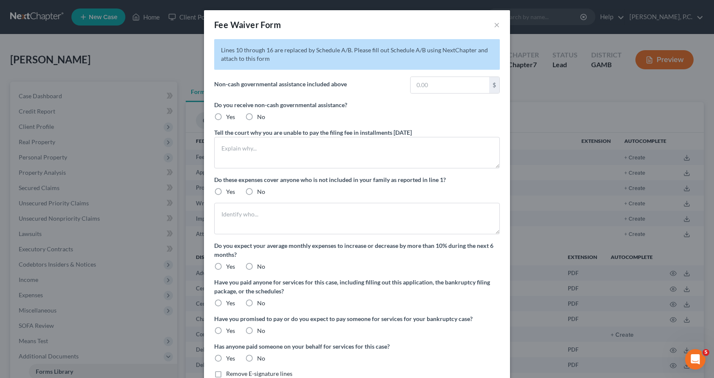
click at [257, 116] on label "No" at bounding box center [261, 117] width 8 height 8
click at [260, 116] on input "No" at bounding box center [263, 116] width 6 height 6
radio input "true"
click at [270, 132] on label "Tell the court why you are unable to pay the filing fee in installments [DATE]" at bounding box center [313, 132] width 198 height 9
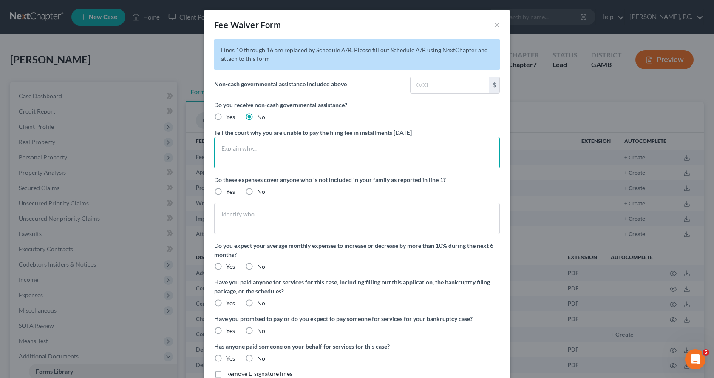
drag, startPoint x: 263, startPoint y: 149, endPoint x: 290, endPoint y: 141, distance: 28.2
click at [263, 148] on textarea at bounding box center [357, 152] width 286 height 31
type textarea "I cannot maintain my basic monthly living expenses and pay the filing fee."
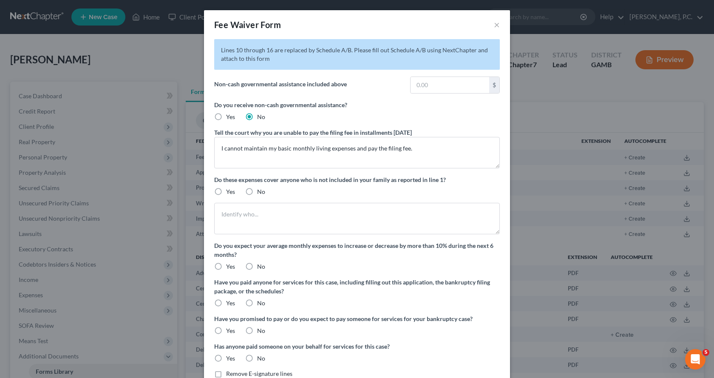
click at [257, 190] on label "No" at bounding box center [261, 191] width 8 height 8
click at [260, 190] on input "No" at bounding box center [263, 190] width 6 height 6
radio input "true"
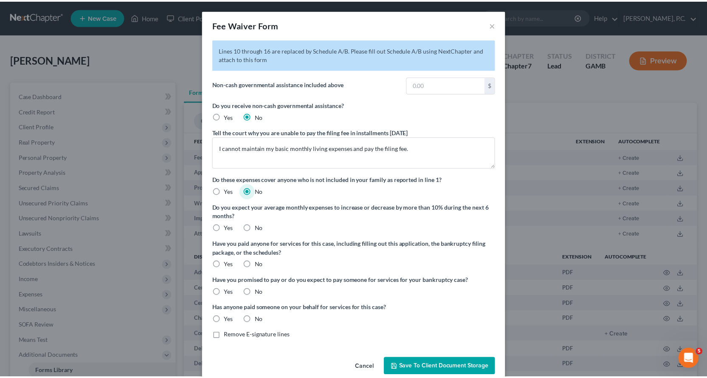
scroll to position [15, 0]
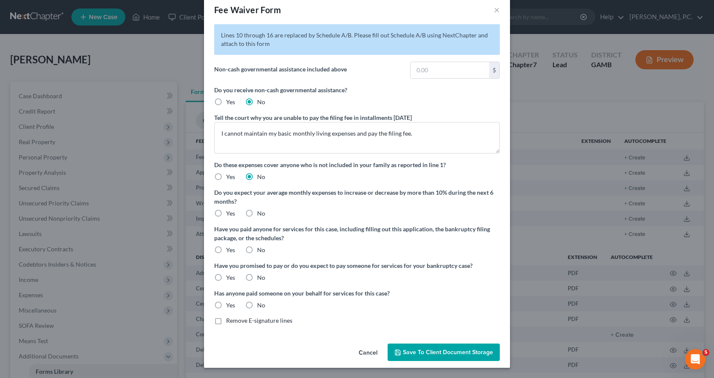
click at [257, 213] on label "No" at bounding box center [261, 213] width 8 height 8
click at [260, 213] on input "No" at bounding box center [263, 212] width 6 height 6
radio input "true"
click at [257, 249] on label "No" at bounding box center [261, 250] width 8 height 8
click at [260, 249] on input "No" at bounding box center [263, 249] width 6 height 6
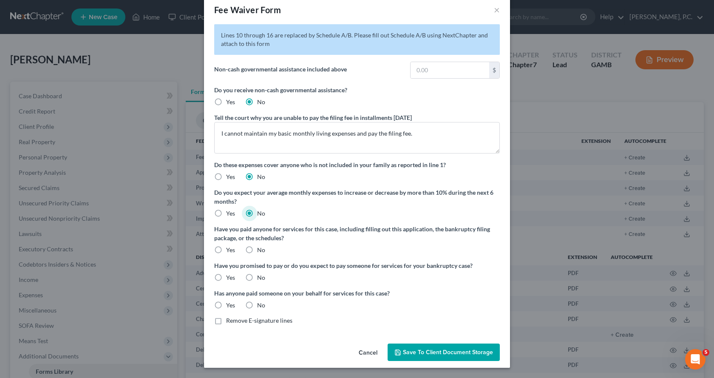
radio input "true"
click at [257, 276] on label "No" at bounding box center [261, 277] width 8 height 8
click at [260, 276] on input "No" at bounding box center [263, 276] width 6 height 6
radio input "true"
click at [257, 305] on label "No" at bounding box center [261, 305] width 8 height 8
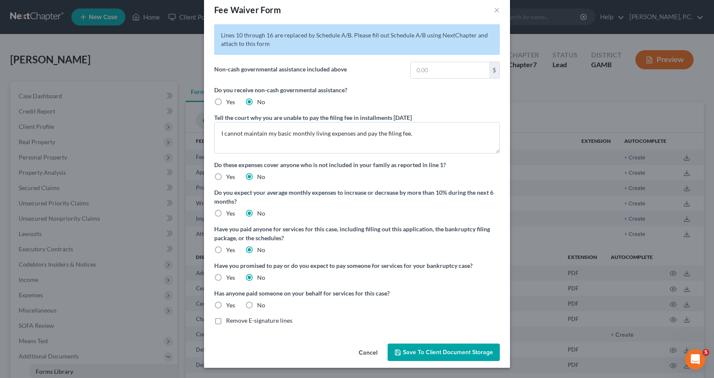
click at [260, 305] on input "No" at bounding box center [263, 304] width 6 height 6
radio input "true"
click at [446, 354] on span "Save to Client Document Storage" at bounding box center [448, 351] width 90 height 7
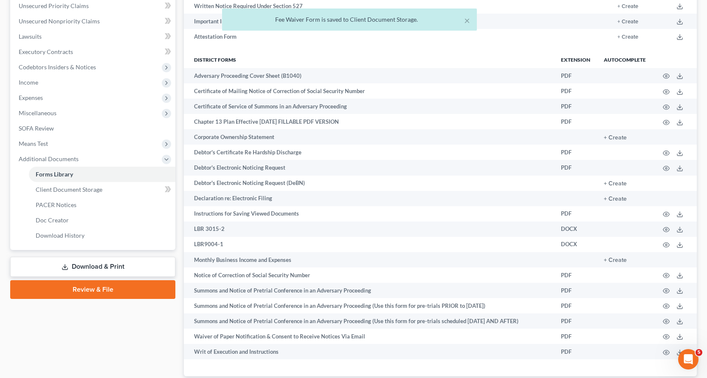
scroll to position [212, 0]
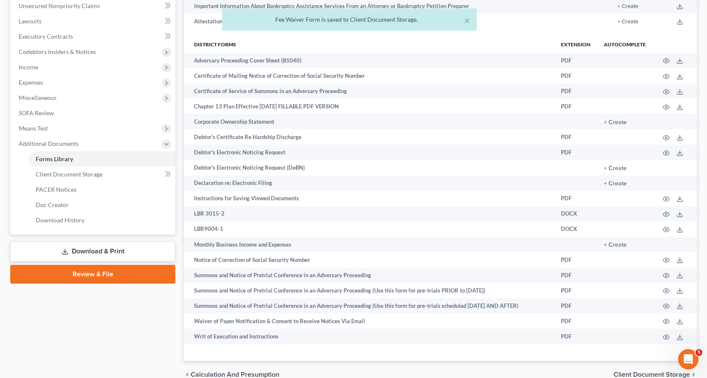
click at [96, 276] on link "Review & File" at bounding box center [92, 274] width 165 height 19
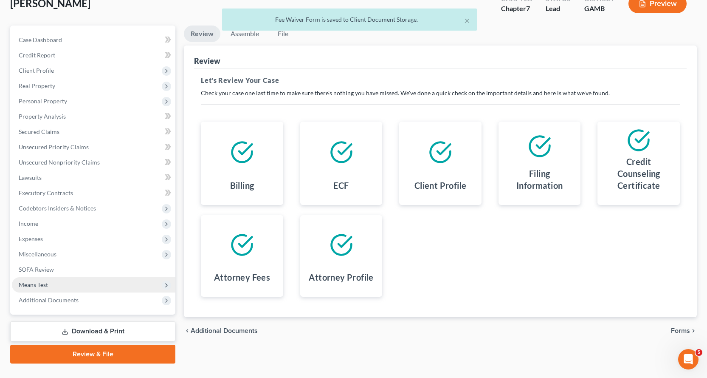
scroll to position [74, 0]
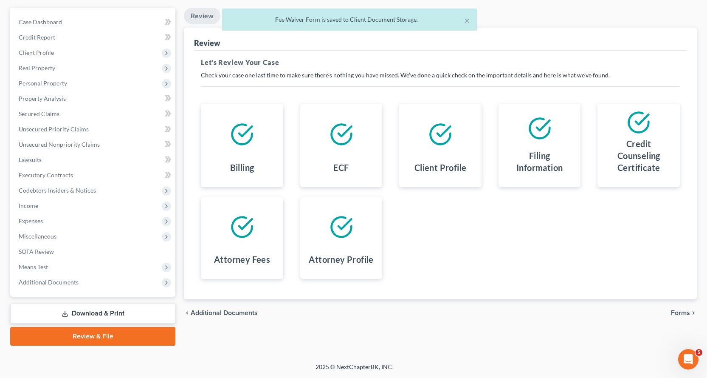
click at [87, 314] on link "Download & Print" at bounding box center [92, 313] width 165 height 20
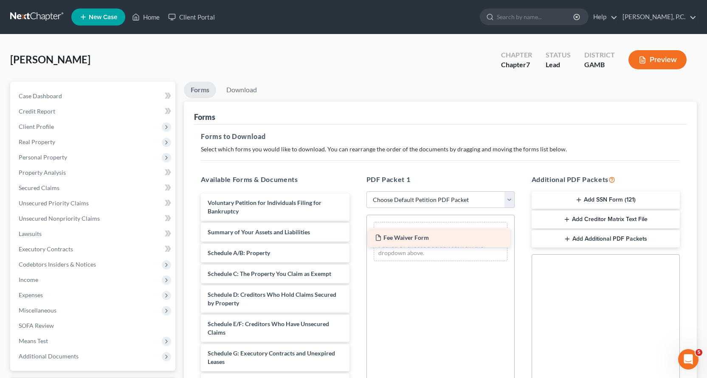
drag, startPoint x: 232, startPoint y: 201, endPoint x: 509, endPoint y: 232, distance: 279.2
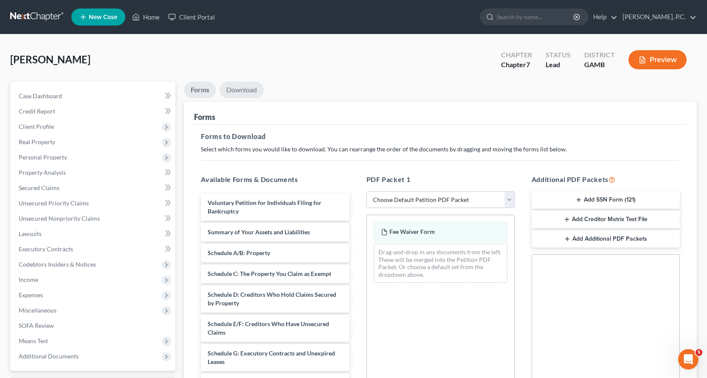
click at [242, 88] on link "Download" at bounding box center [242, 90] width 44 height 17
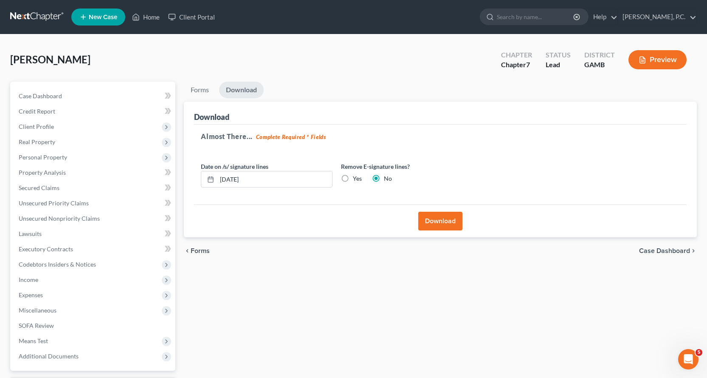
click at [447, 221] on button "Download" at bounding box center [441, 221] width 44 height 19
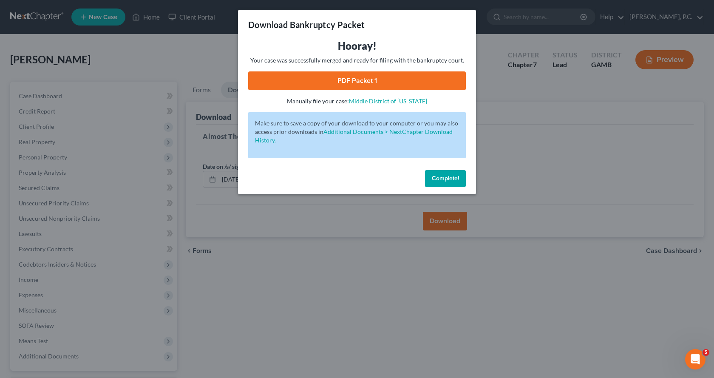
click at [360, 77] on link "PDF Packet 1" at bounding box center [357, 80] width 218 height 19
click at [356, 79] on link "PDF Packet 1" at bounding box center [357, 80] width 218 height 19
click at [450, 182] on button "Complete!" at bounding box center [445, 178] width 41 height 17
